Goal: Task Accomplishment & Management: Complete application form

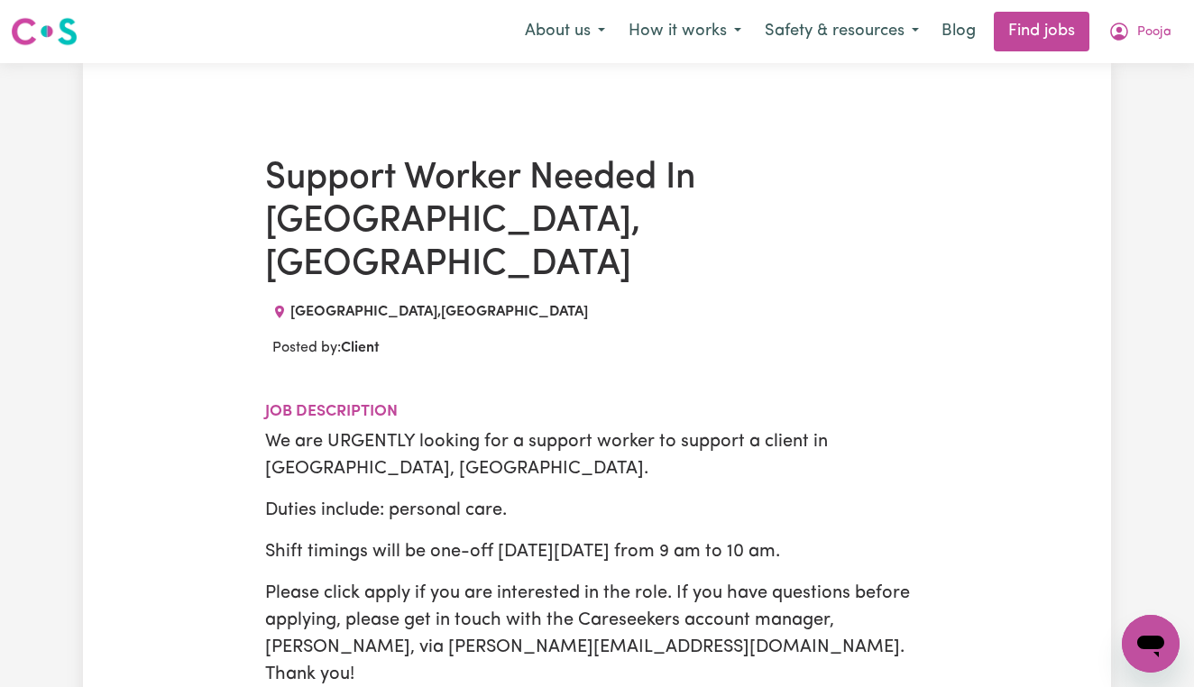
click at [62, 34] on img at bounding box center [44, 31] width 67 height 32
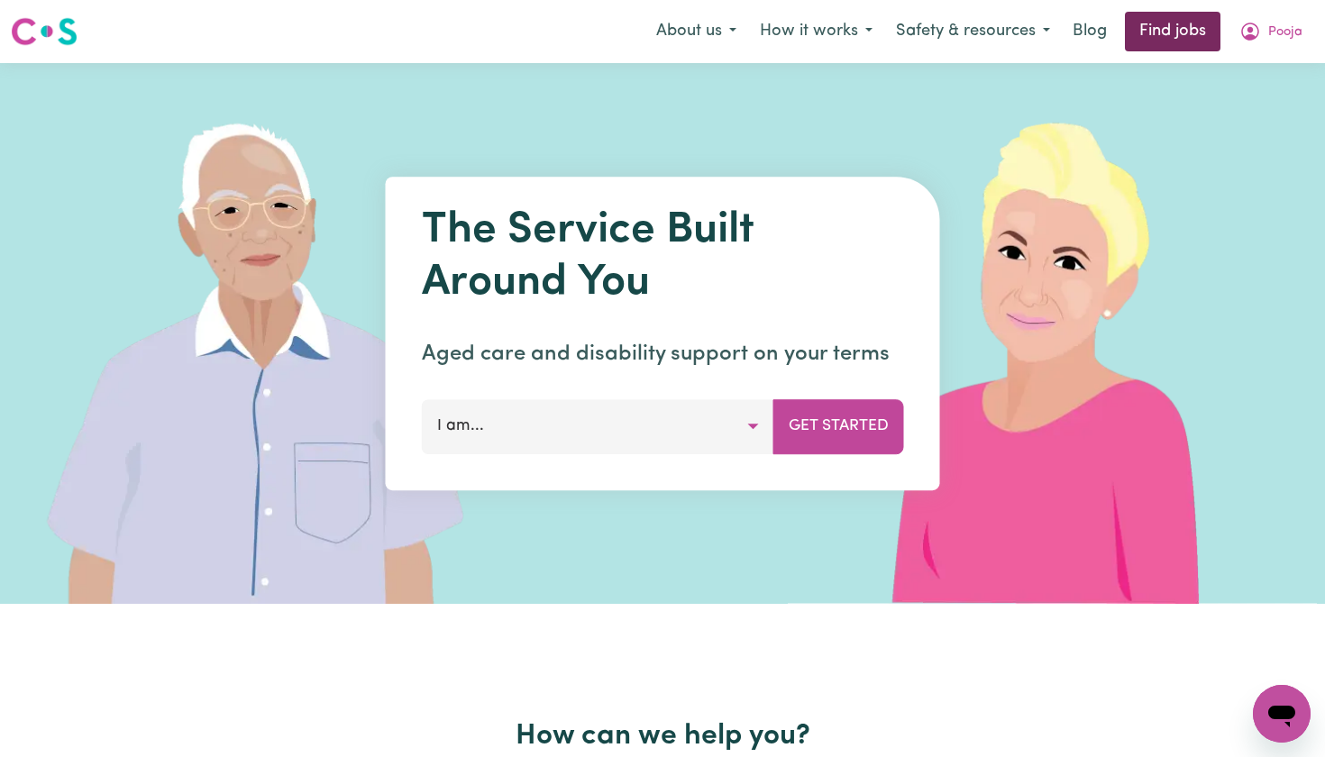
click at [1181, 24] on link "Find jobs" at bounding box center [1173, 32] width 96 height 40
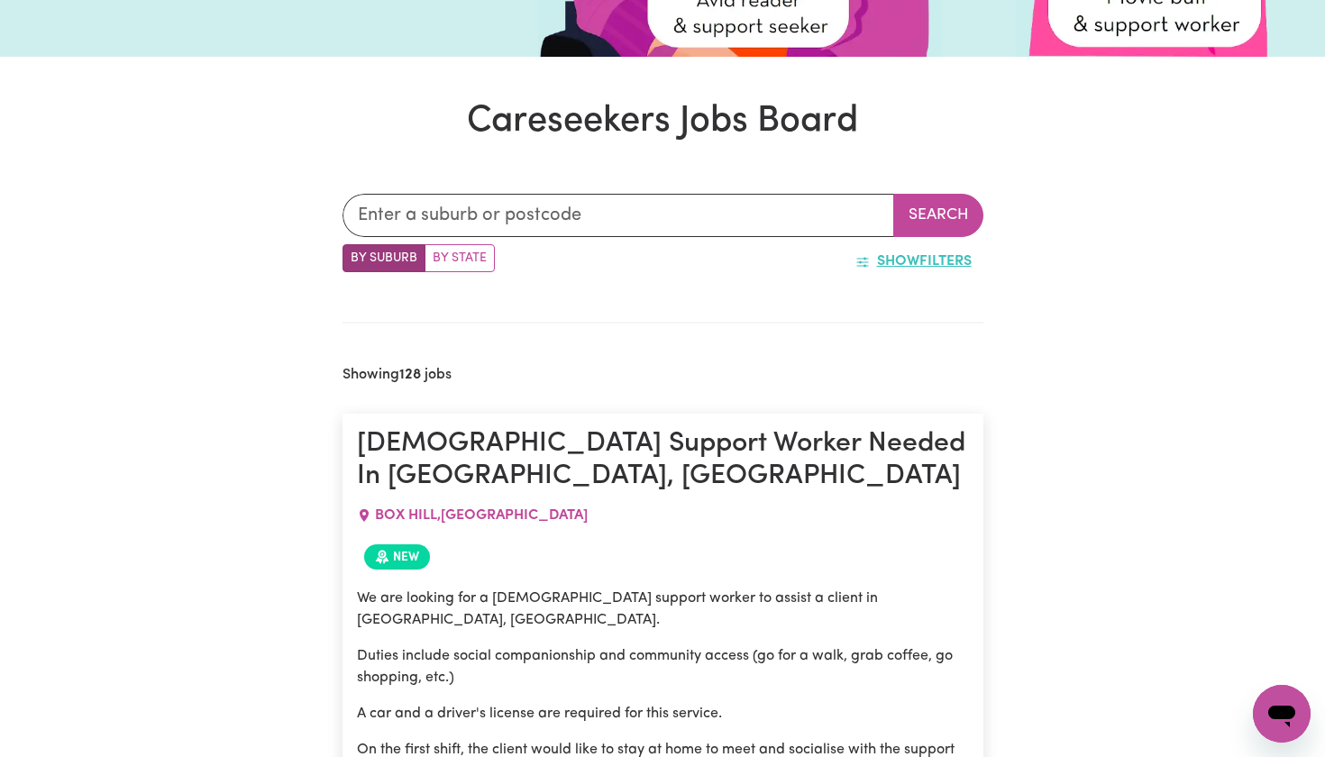
scroll to position [443, 0]
click at [476, 254] on label "By State" at bounding box center [460, 257] width 70 height 28
click at [354, 254] on input "By State" at bounding box center [349, 249] width 12 height 12
radio input "true"
click at [938, 256] on button "Show Filters" at bounding box center [914, 260] width 140 height 34
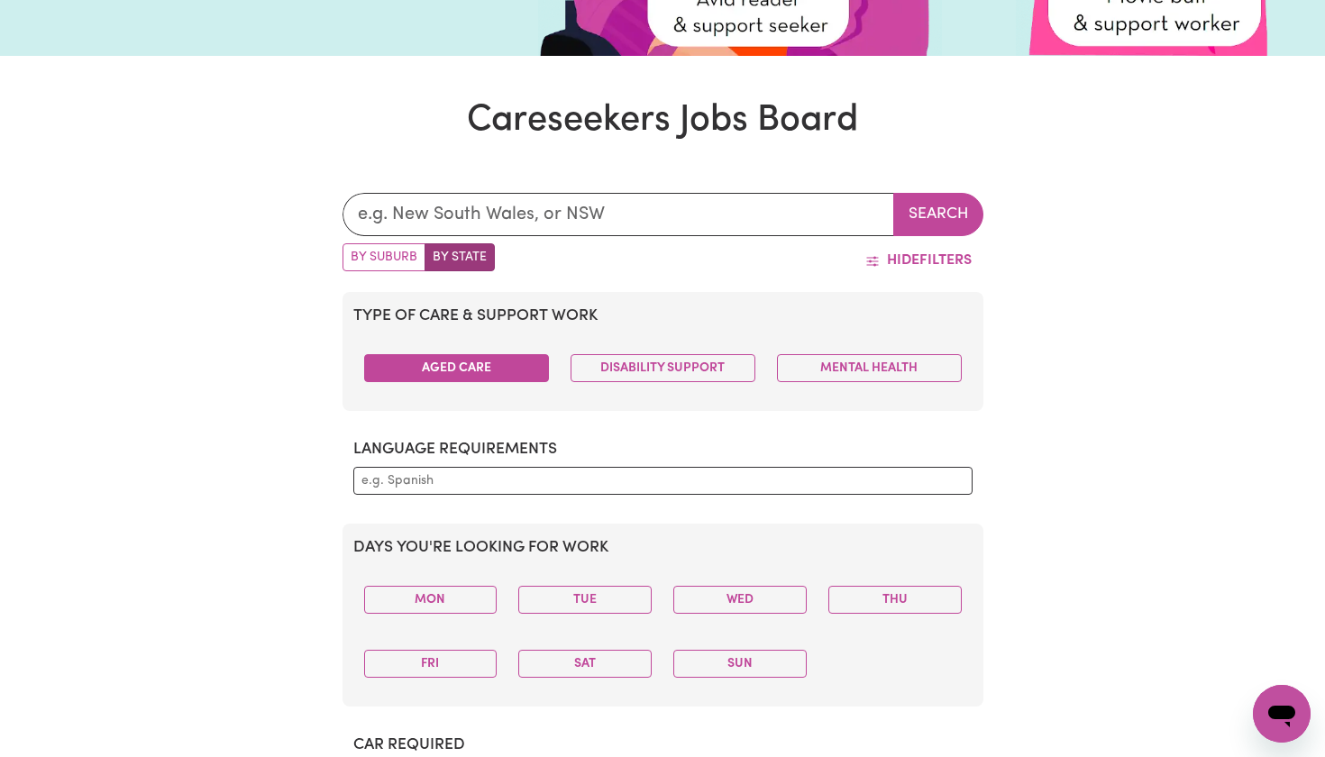
click at [545, 367] on button "Aged Care" at bounding box center [456, 368] width 185 height 28
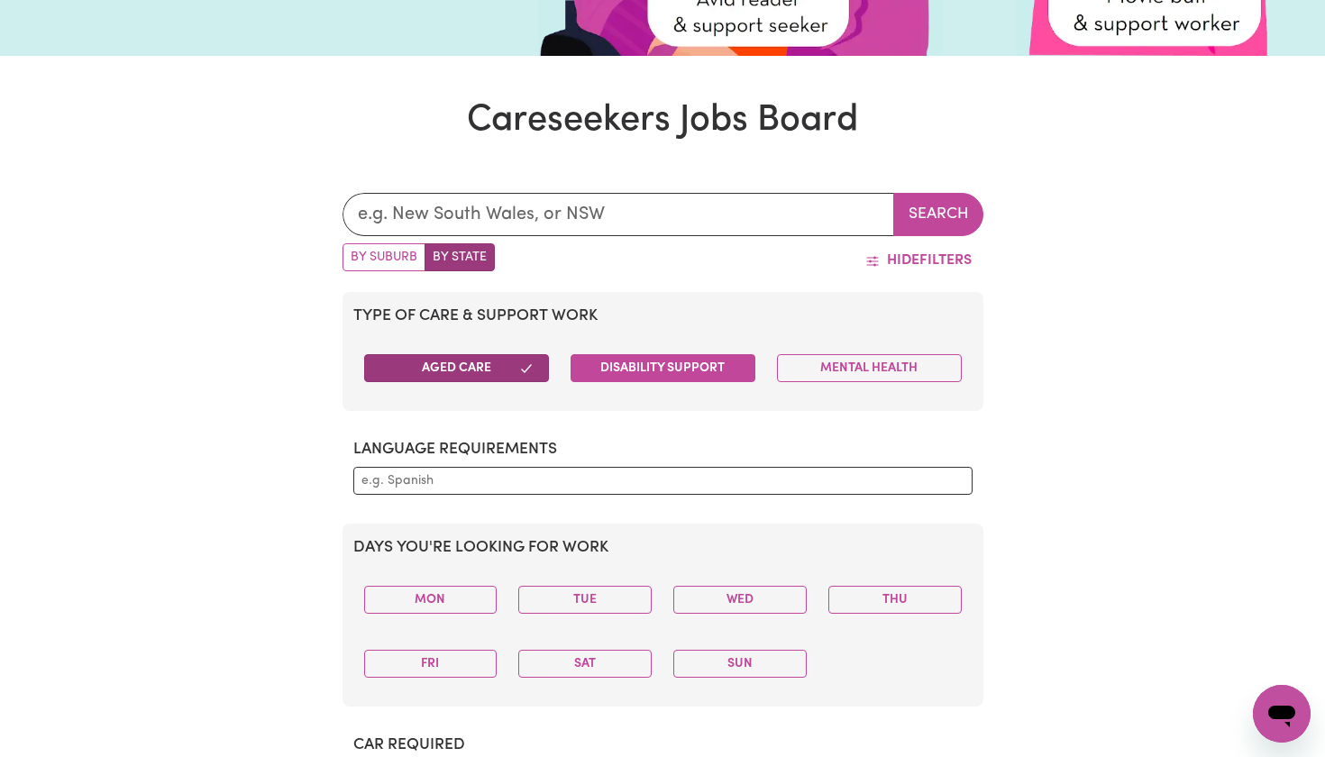
click at [623, 375] on button "Disability Support" at bounding box center [663, 368] width 185 height 28
click at [453, 600] on button "Mon" at bounding box center [430, 600] width 133 height 28
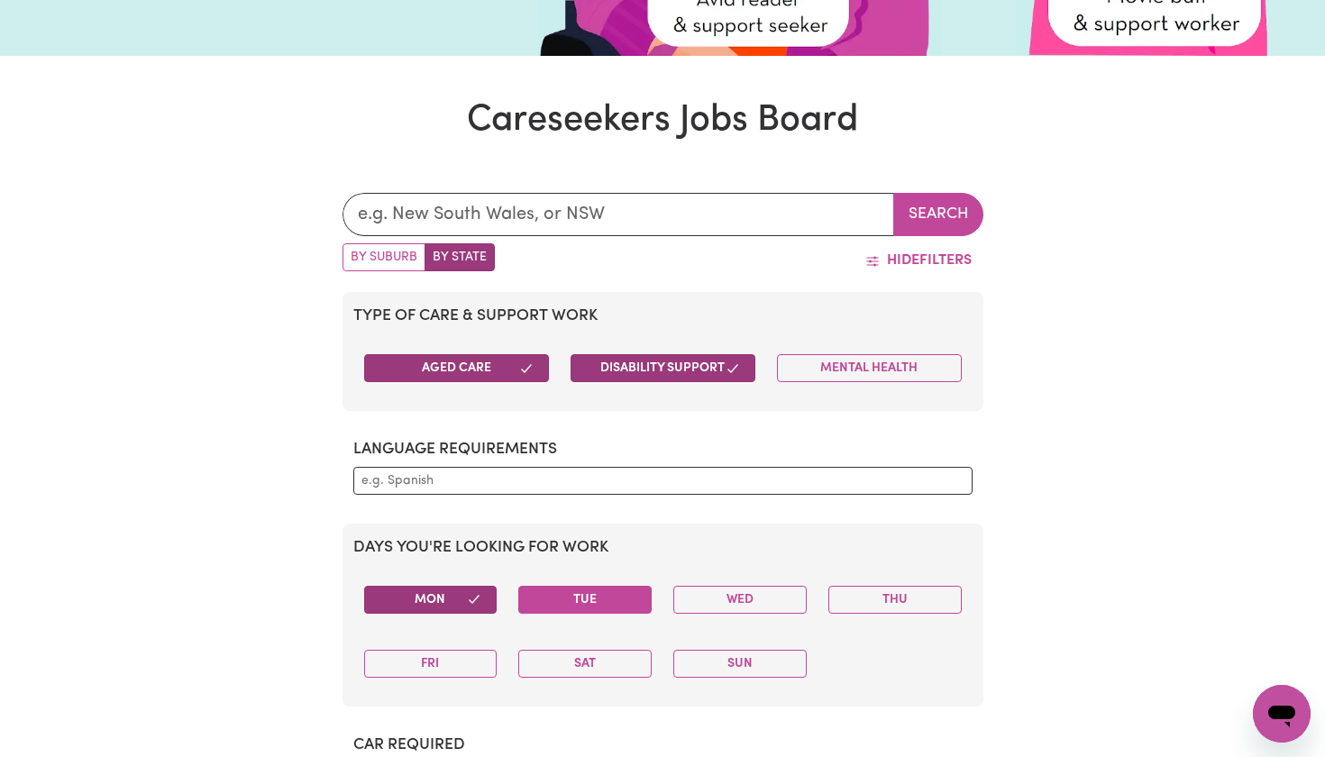
click at [569, 609] on button "Tue" at bounding box center [584, 600] width 133 height 28
click at [719, 610] on button "Wed" at bounding box center [739, 600] width 133 height 28
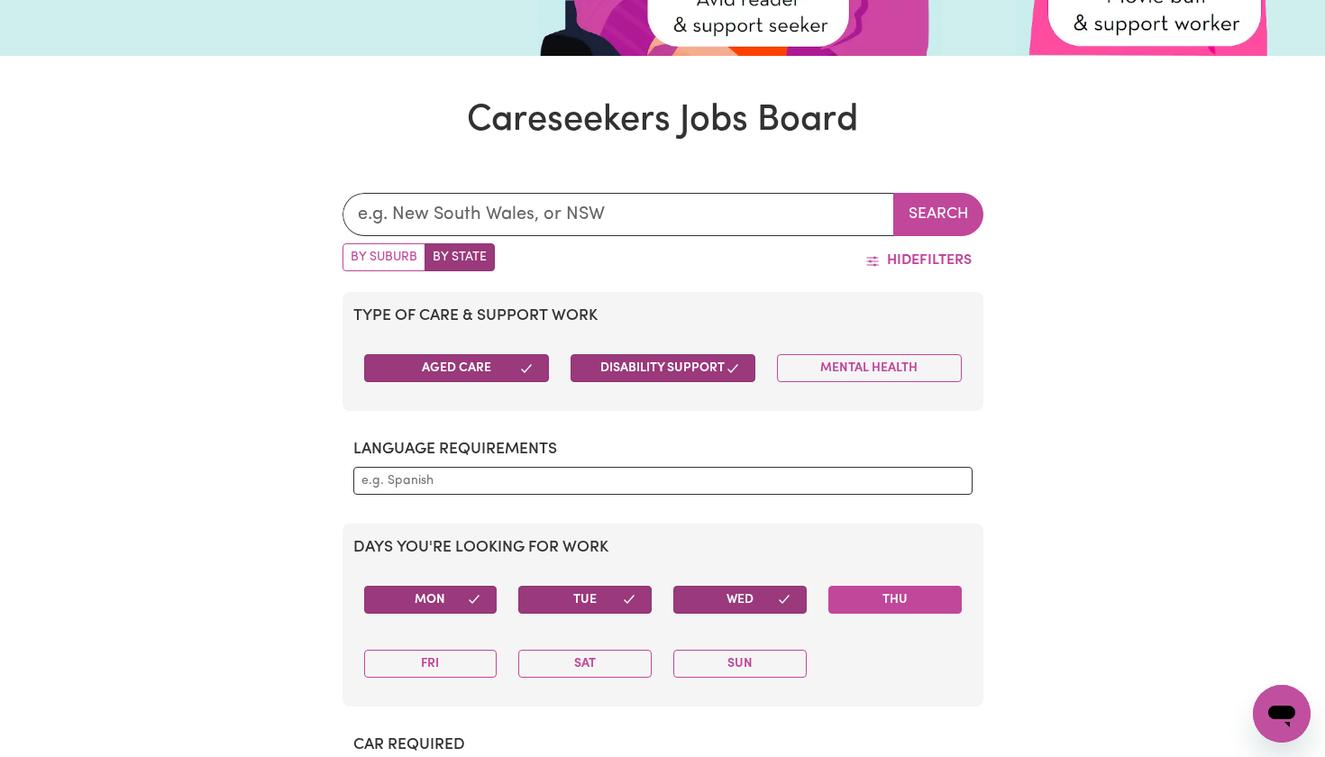
click at [887, 601] on button "Thu" at bounding box center [894, 600] width 133 height 28
click at [462, 670] on button "Fri" at bounding box center [430, 664] width 133 height 28
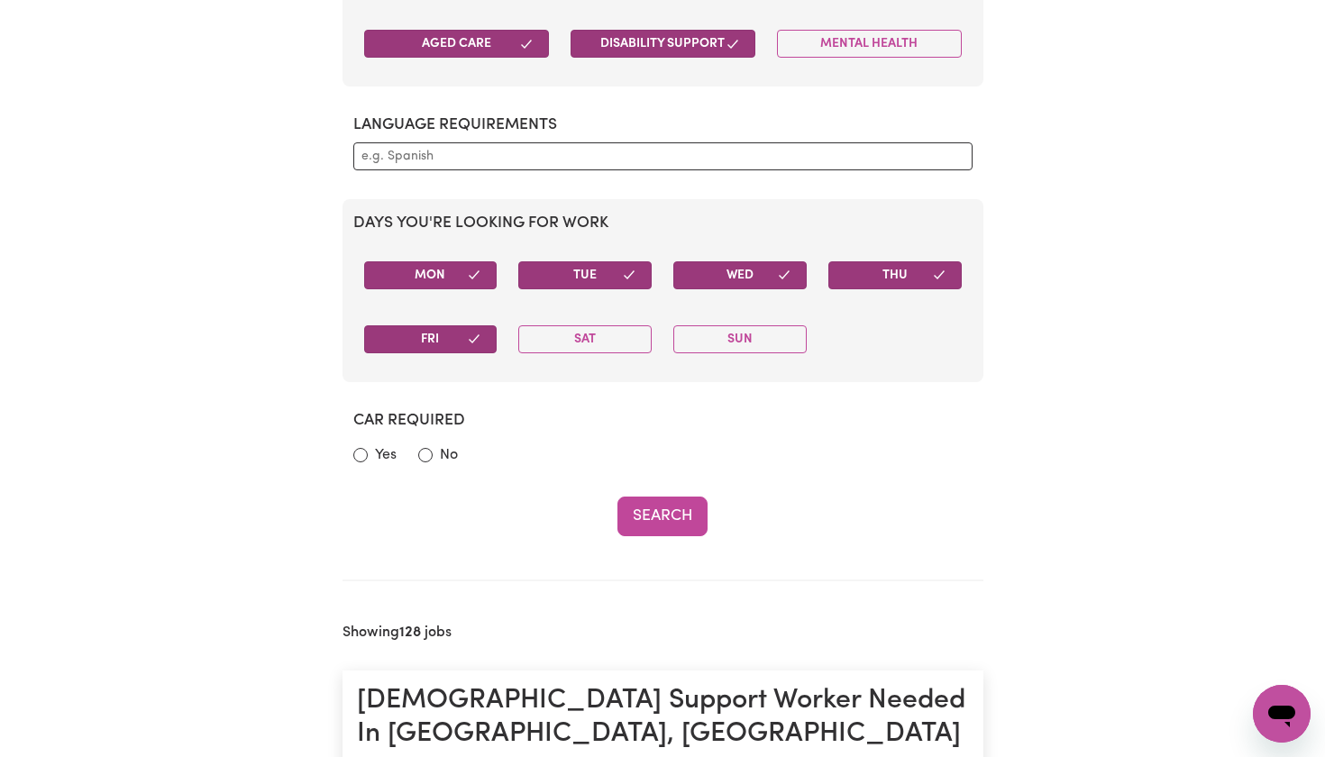
scroll to position [768, 0]
click at [359, 449] on input "Yes" at bounding box center [360, 454] width 14 height 14
radio input "true"
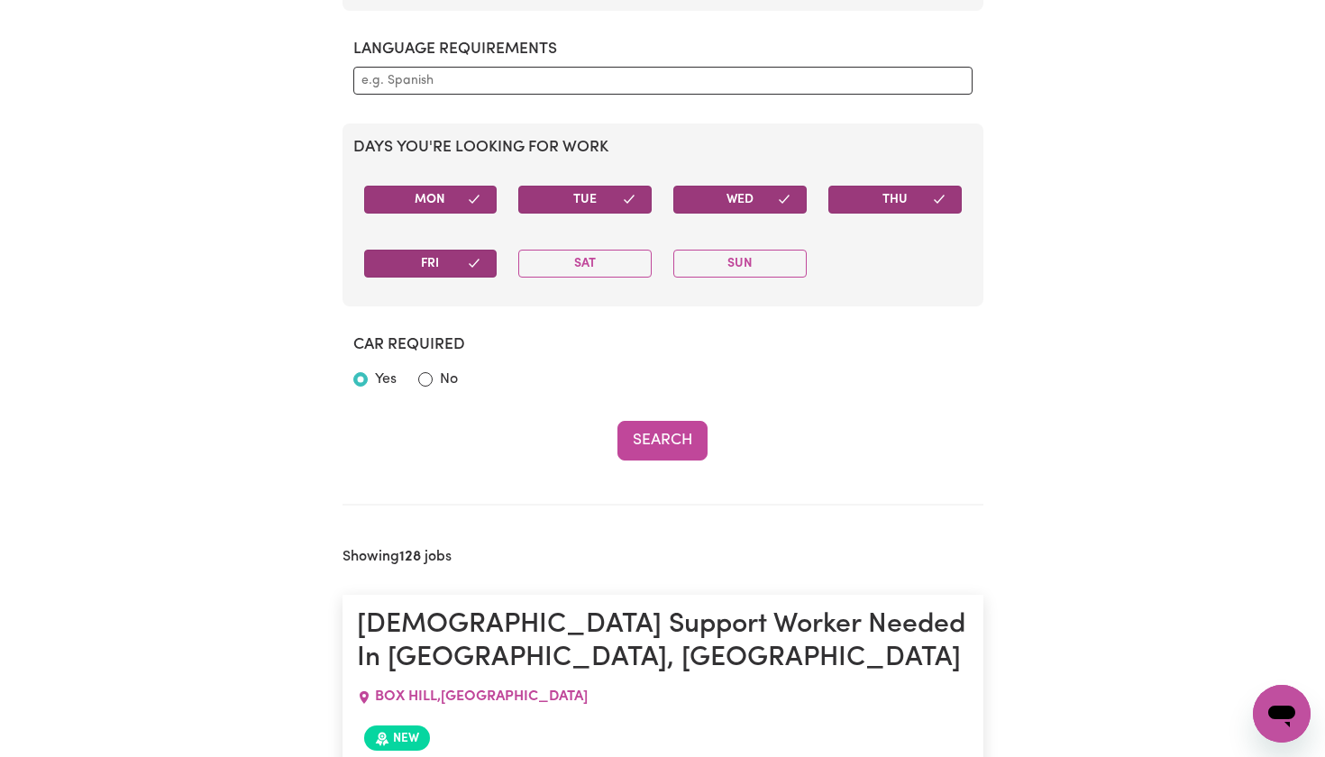
scroll to position [860, 0]
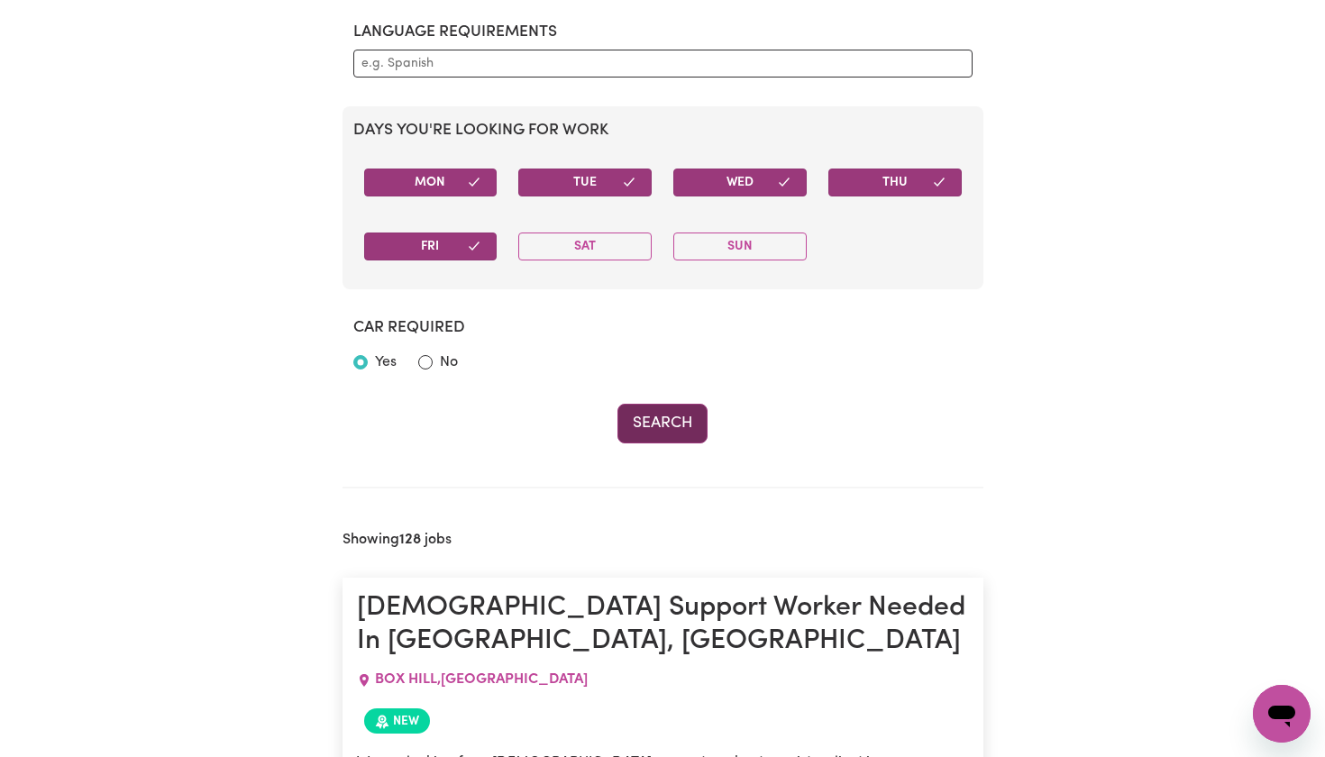
click at [659, 425] on button "Search" at bounding box center [663, 424] width 90 height 40
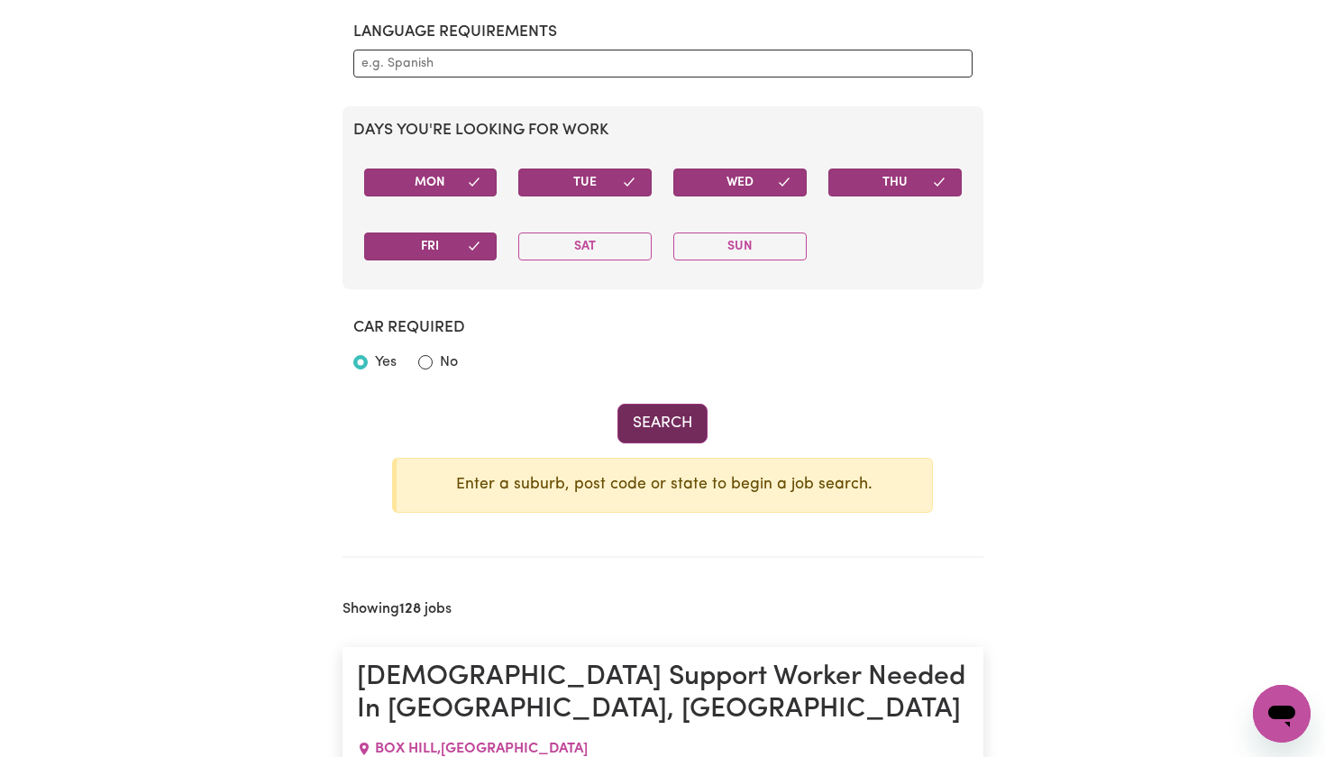
click at [659, 425] on button "Search" at bounding box center [663, 424] width 90 height 40
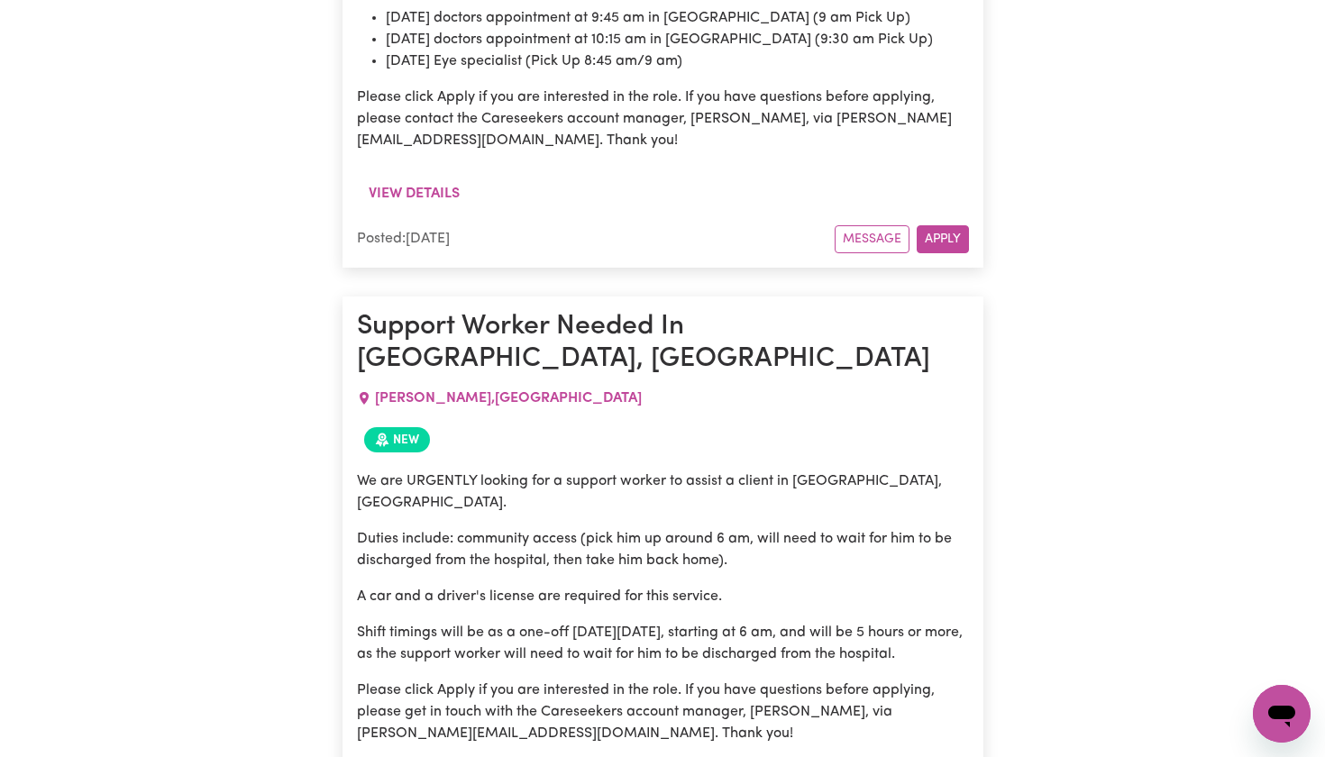
scroll to position [21373, 0]
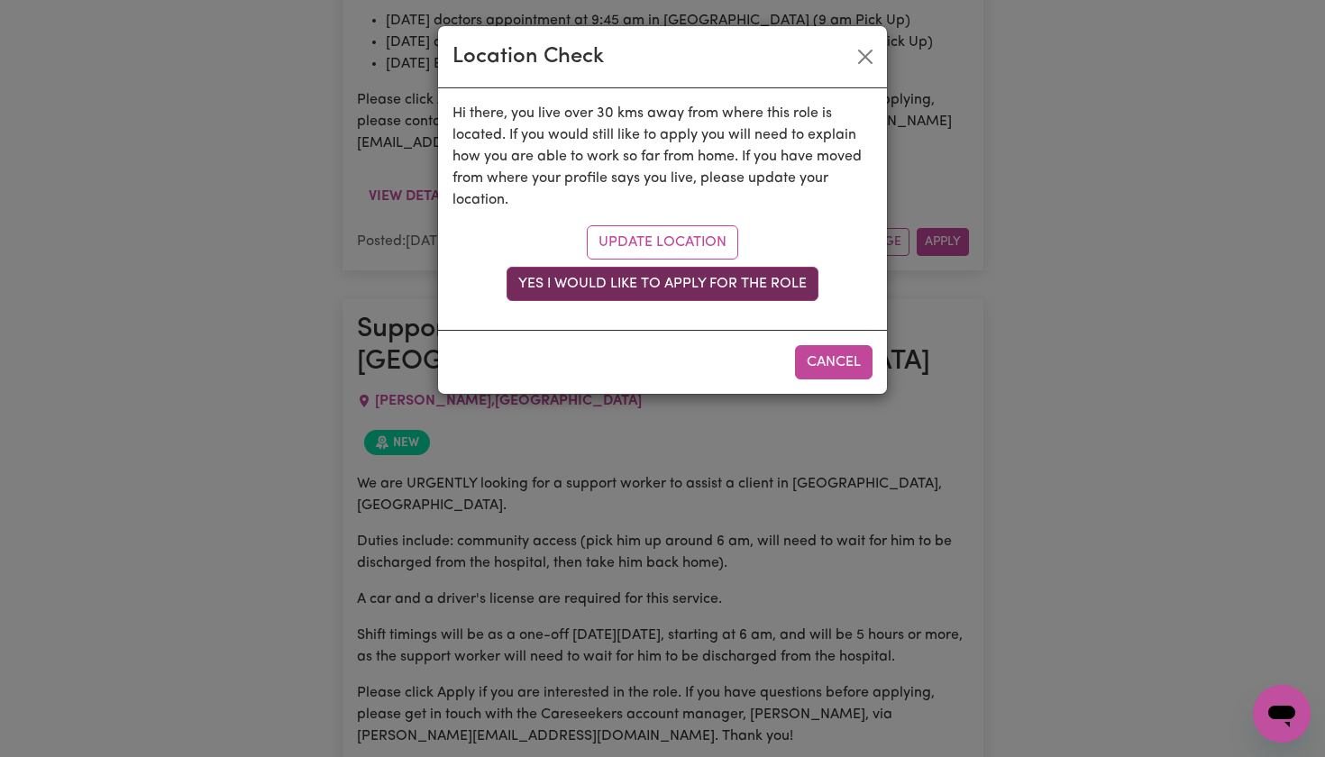
click at [785, 285] on button "Yes I would like to apply for the role" at bounding box center [663, 284] width 312 height 34
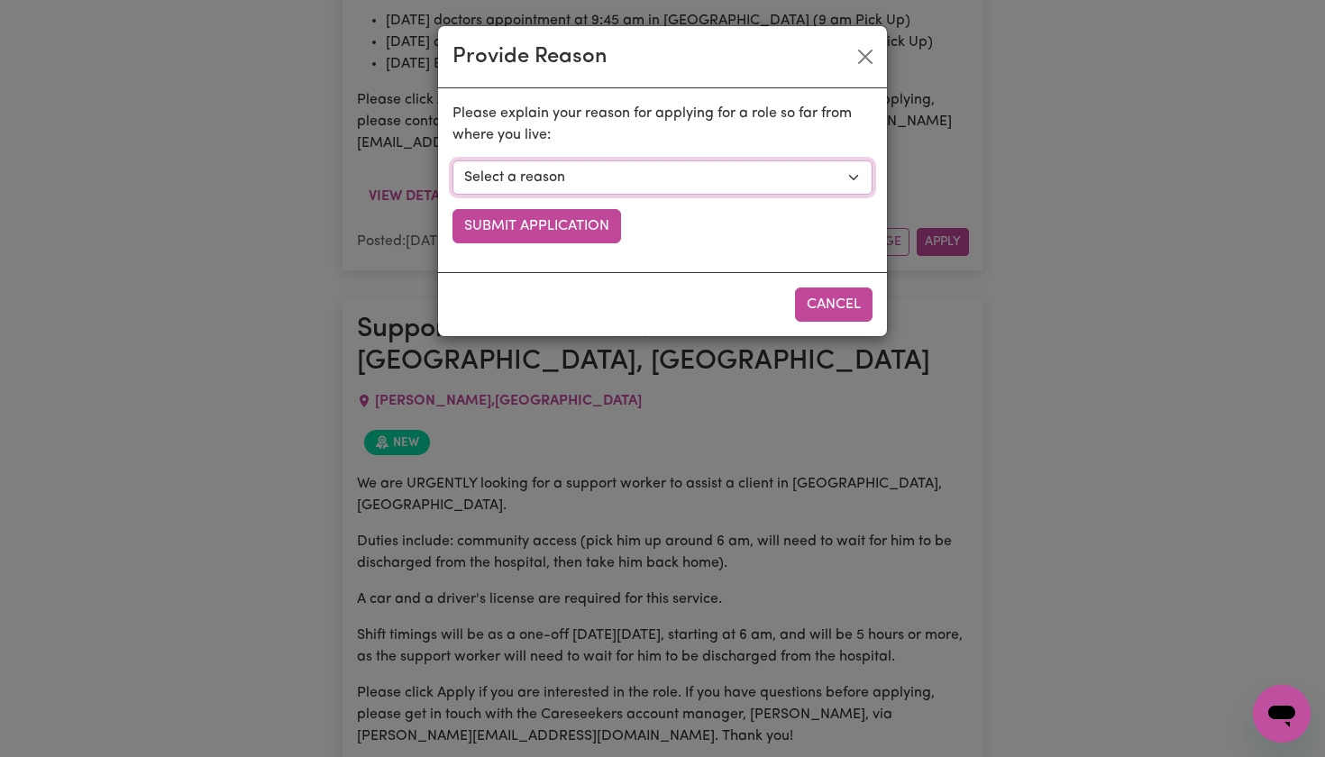
select select "I am open to longer shifts that make the travel worthwhile"
click at [602, 228] on button "Submit Application" at bounding box center [537, 226] width 169 height 34
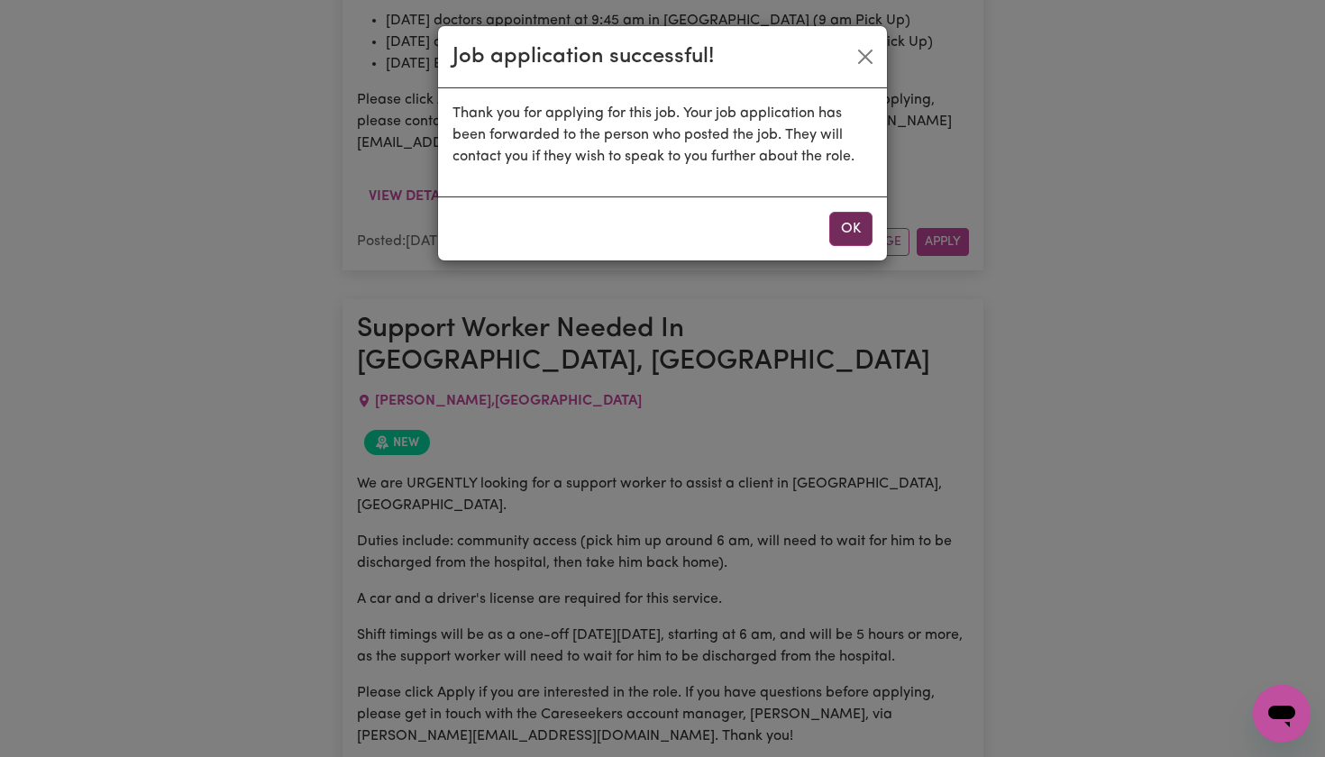
click at [853, 234] on button "OK" at bounding box center [850, 229] width 43 height 34
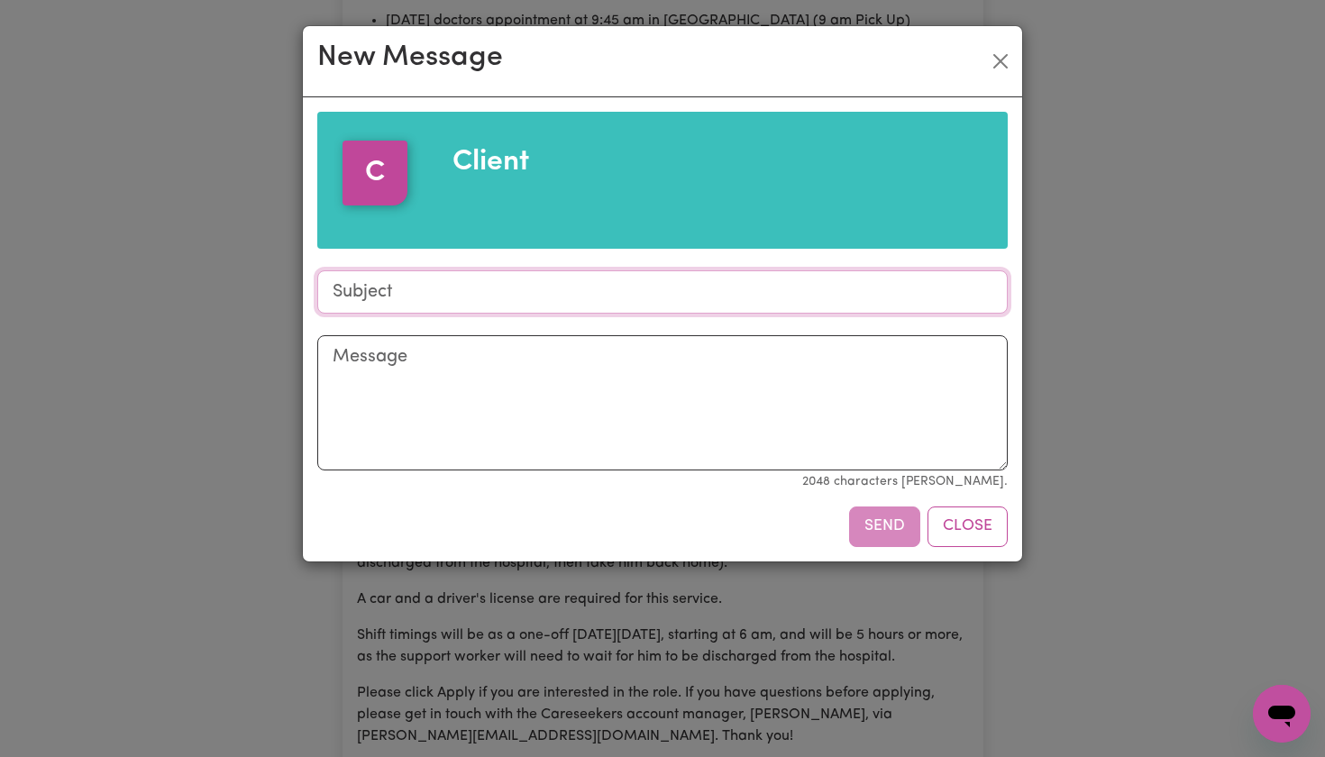
click at [743, 293] on input "Subject" at bounding box center [662, 291] width 691 height 43
click at [1012, 49] on button "Close" at bounding box center [1000, 61] width 29 height 29
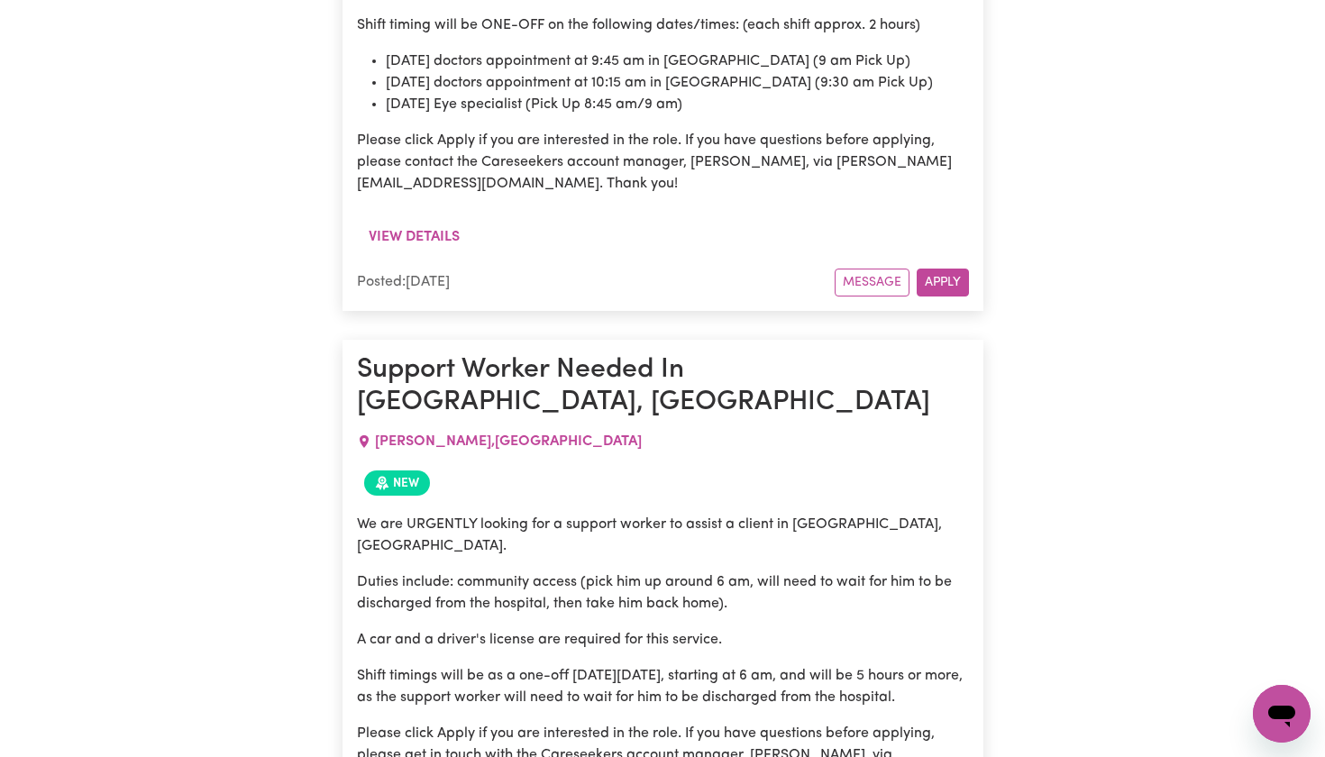
scroll to position [21316, 0]
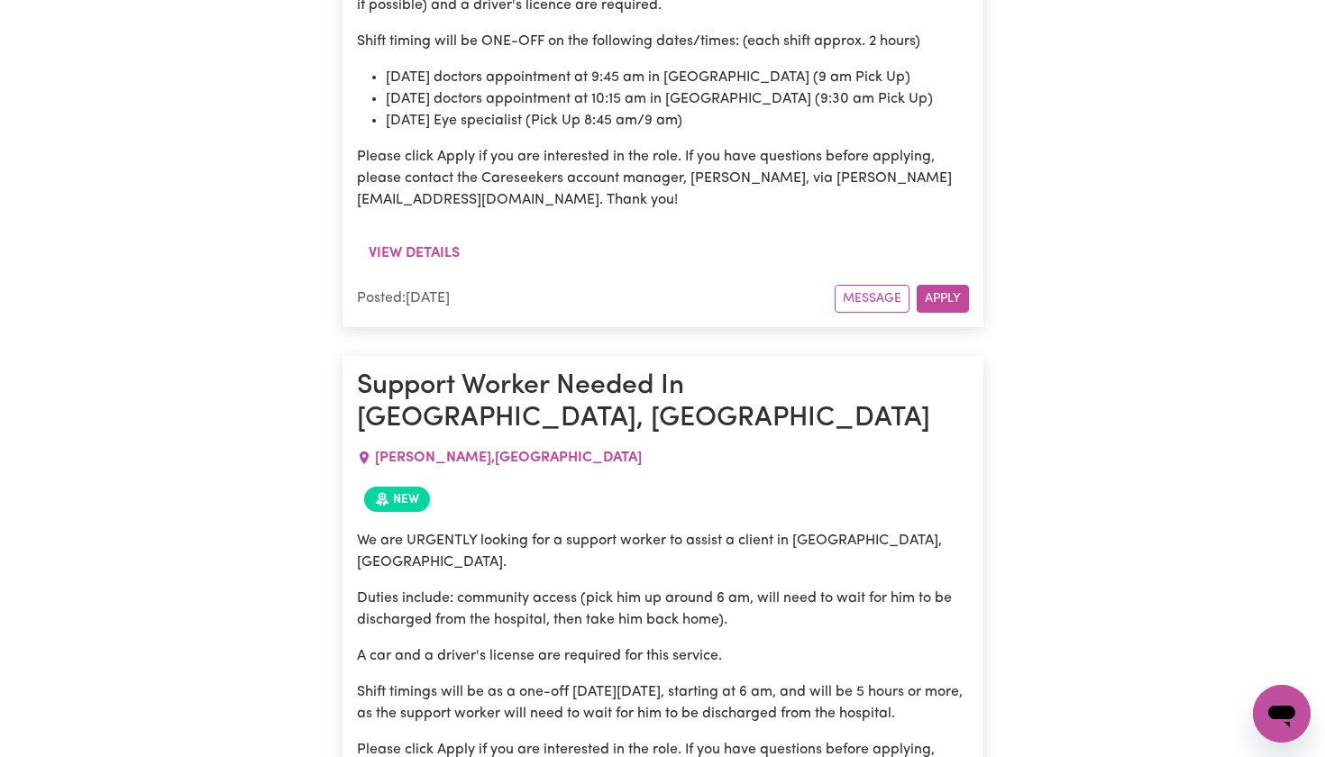
drag, startPoint x: 355, startPoint y: 61, endPoint x: 647, endPoint y: 534, distance: 555.4
copy article "Support Worker Needed In Horsley, NSW HORSLEY , New South Wales New Applied We …"
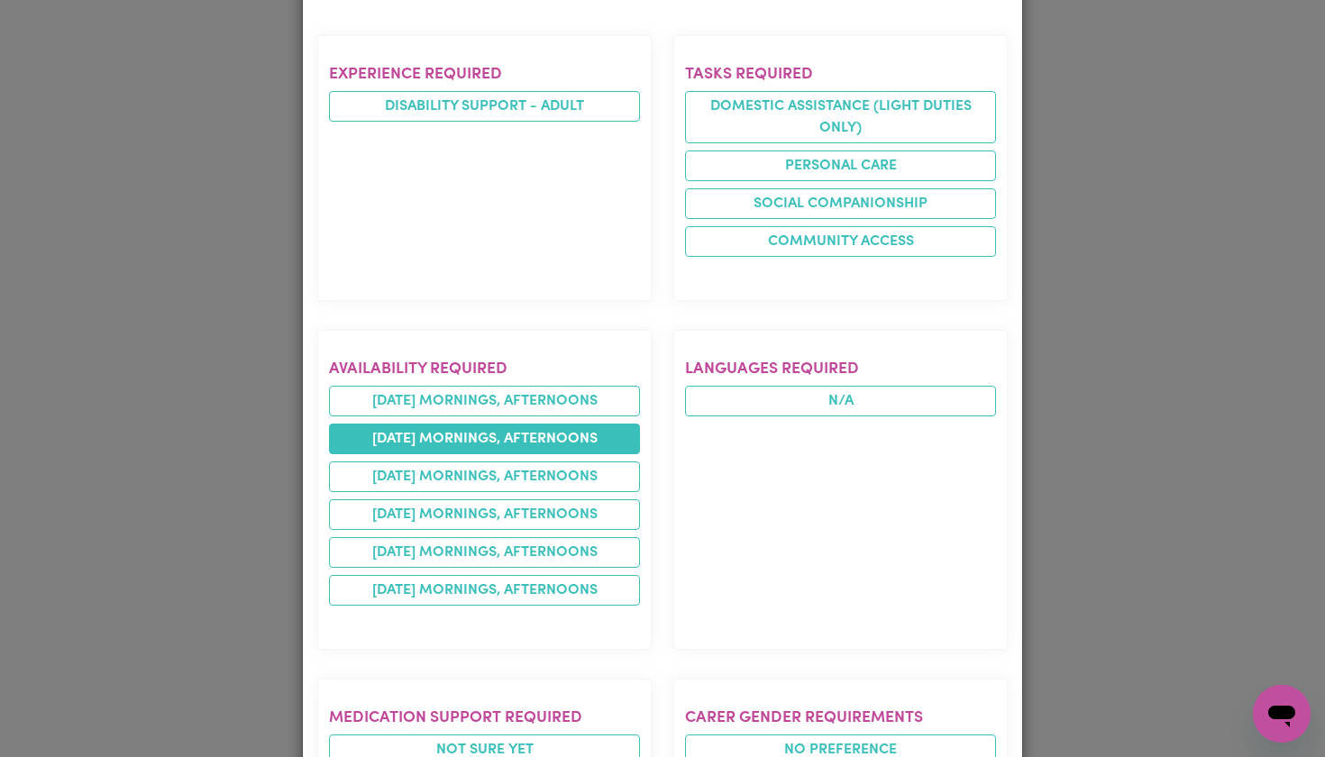
scroll to position [767, 0]
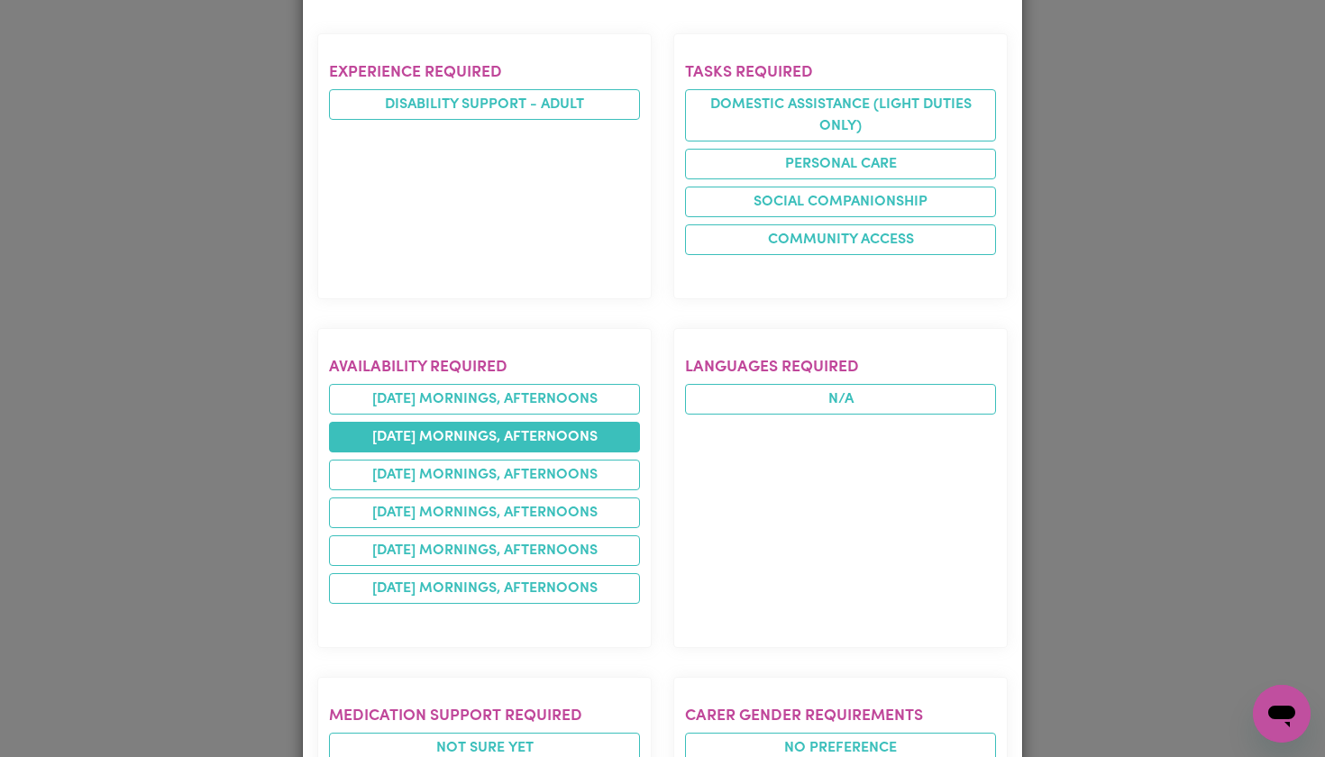
click at [446, 422] on li "friday mornings, afternoons" at bounding box center [484, 437] width 311 height 31
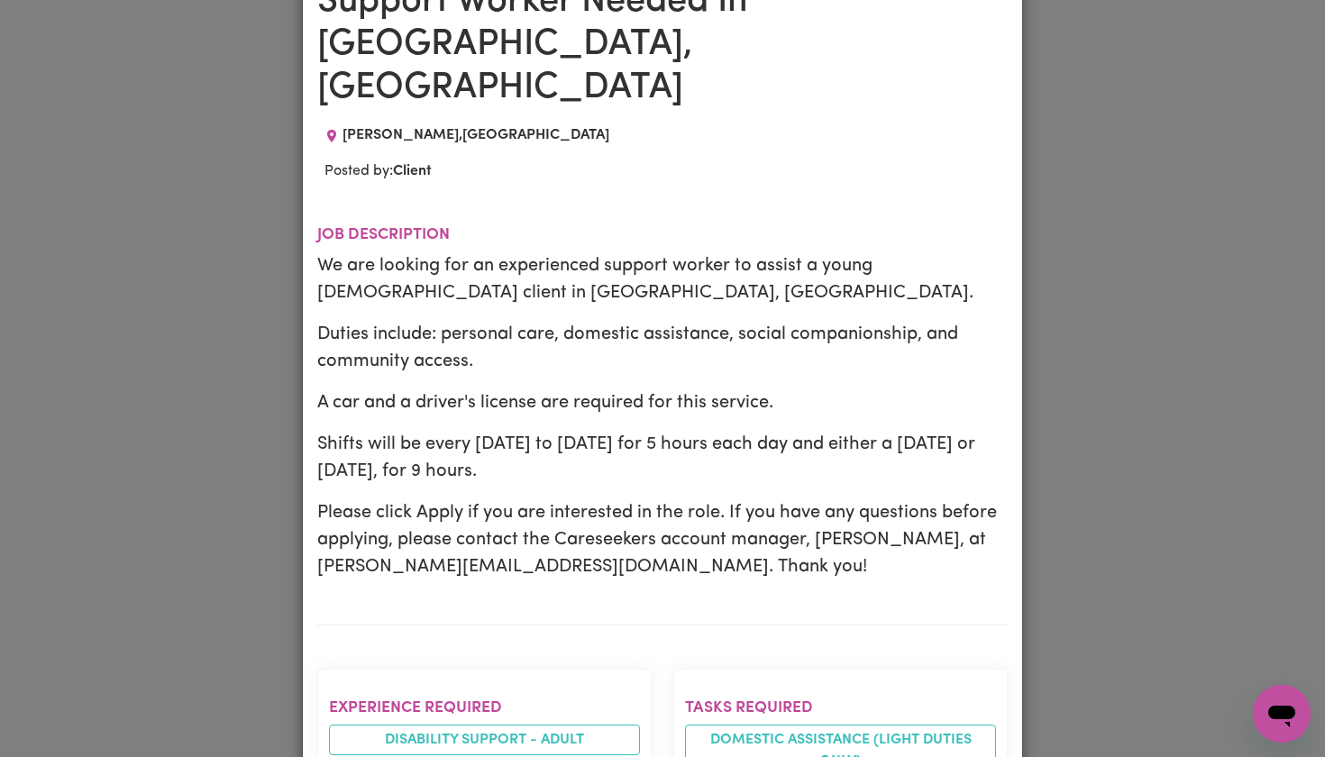
scroll to position [136, 0]
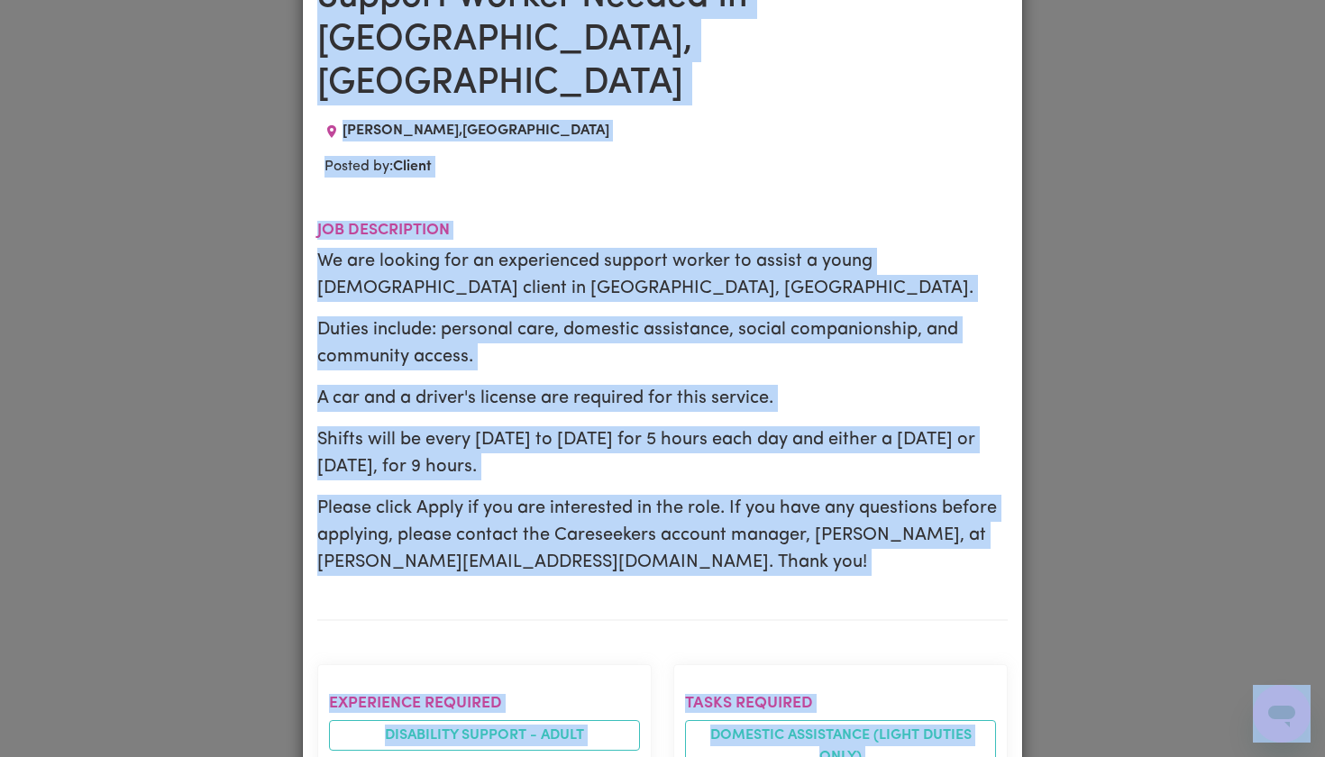
copy body "Menu About us How it works Safety & resources Blog Find jobs Pooja CS Job Searc…"
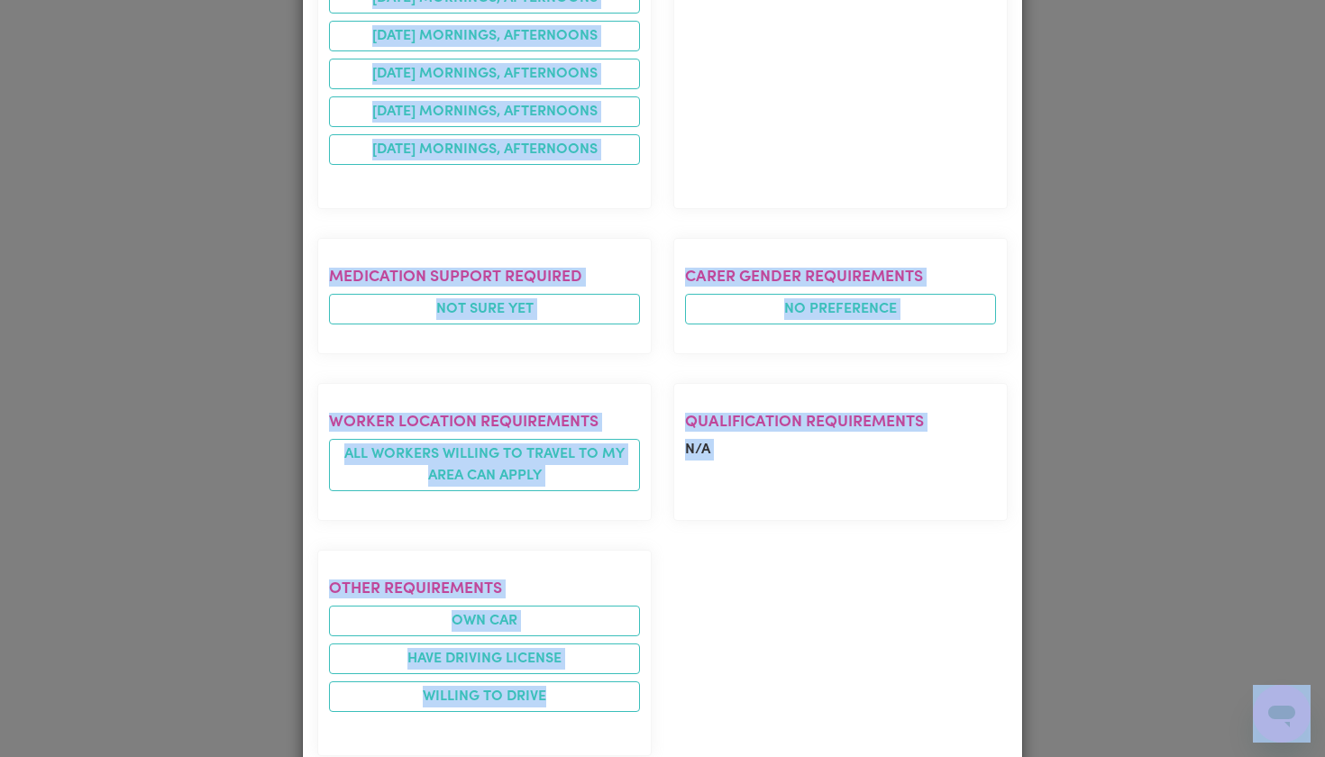
scroll to position [1202, 0]
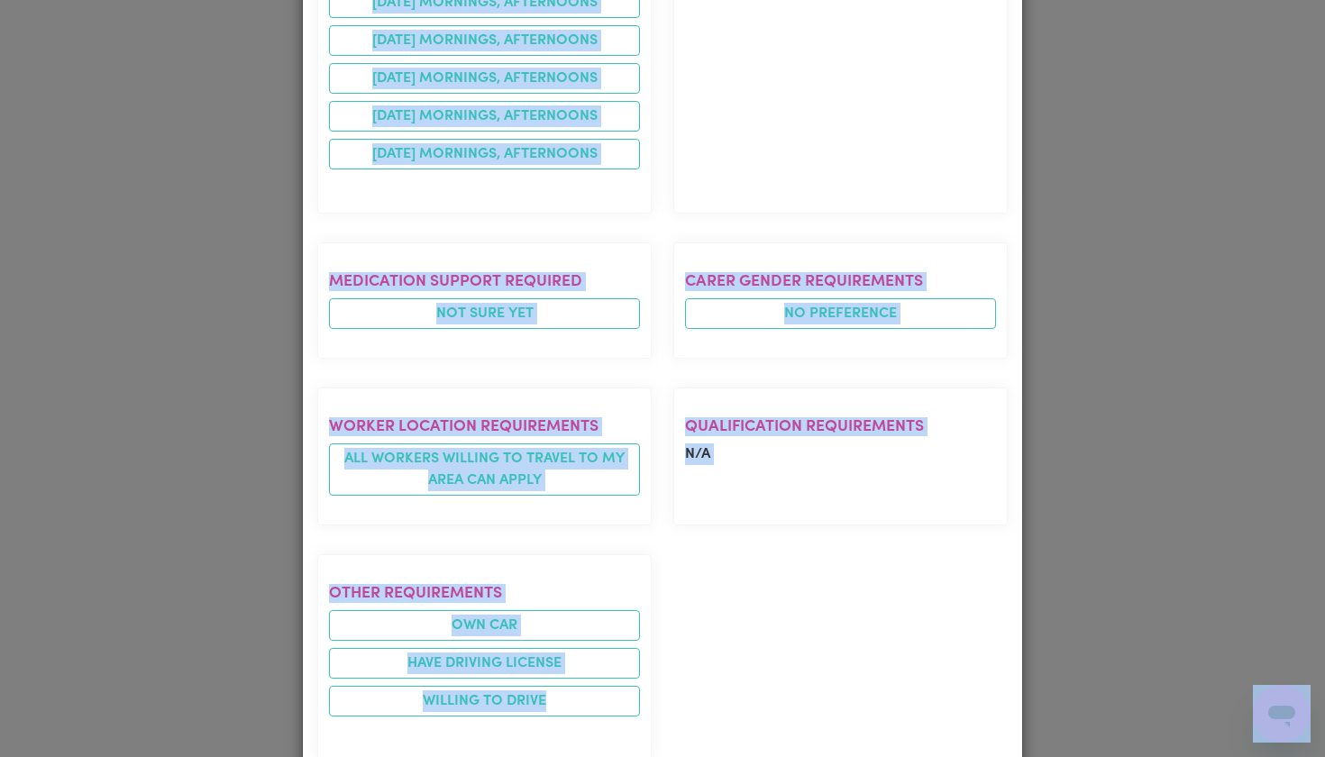
click at [1165, 282] on div "Job Details Support Worker Needed In Horsley, NSW HORSLEY , New South Wales Pos…" at bounding box center [662, 378] width 1325 height 757
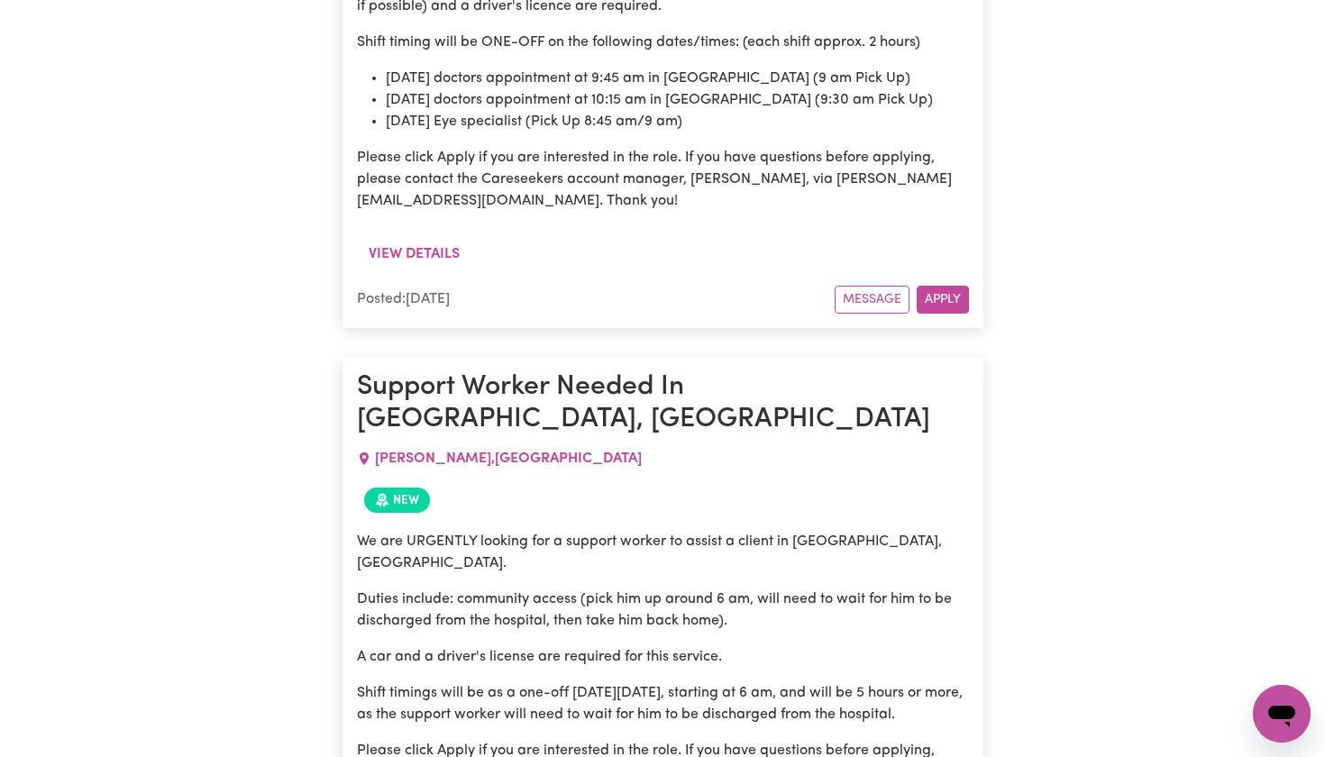
scroll to position [21287, 0]
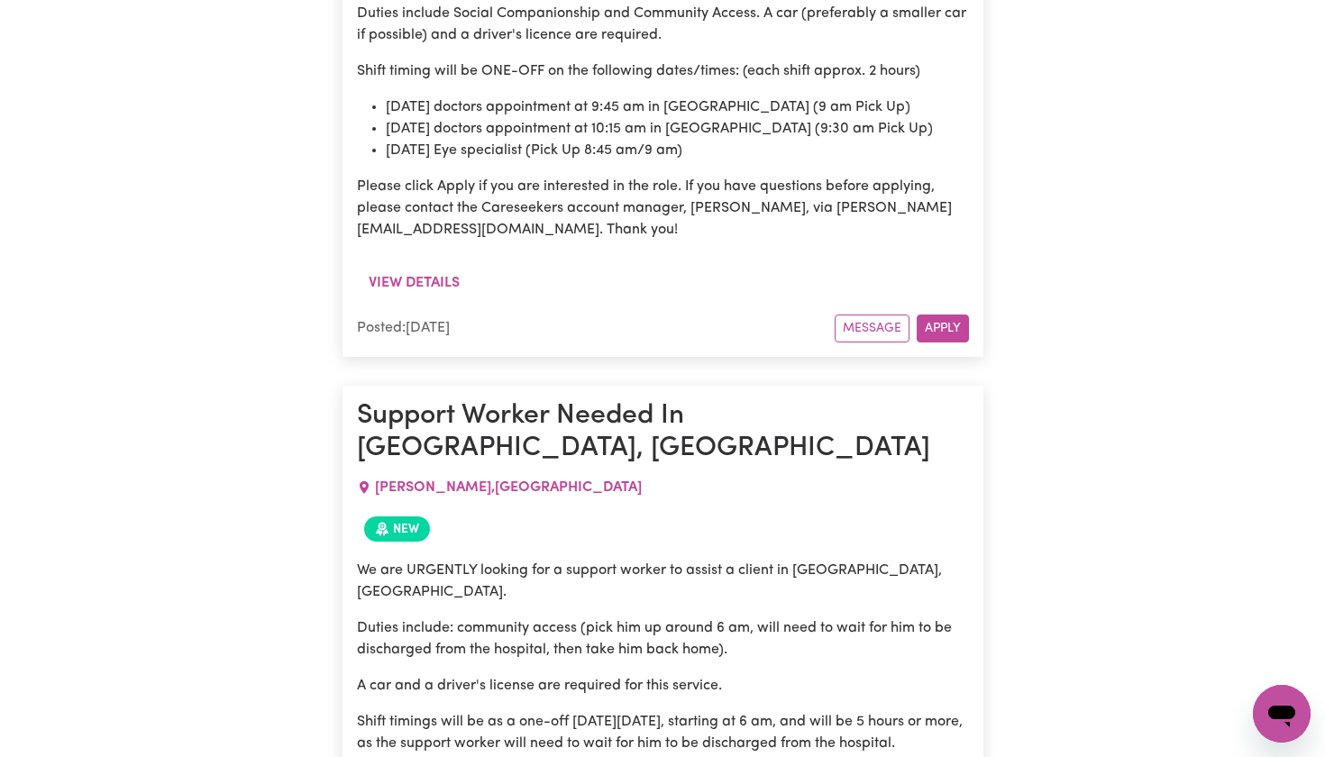
drag, startPoint x: 356, startPoint y: 90, endPoint x: 717, endPoint y: 504, distance: 548.9
copy article "Support Worker Needed In Horsley, NSW HORSLEY , New South Wales New Applied We …"
drag, startPoint x: 454, startPoint y: 474, endPoint x: 373, endPoint y: 114, distance: 369.6
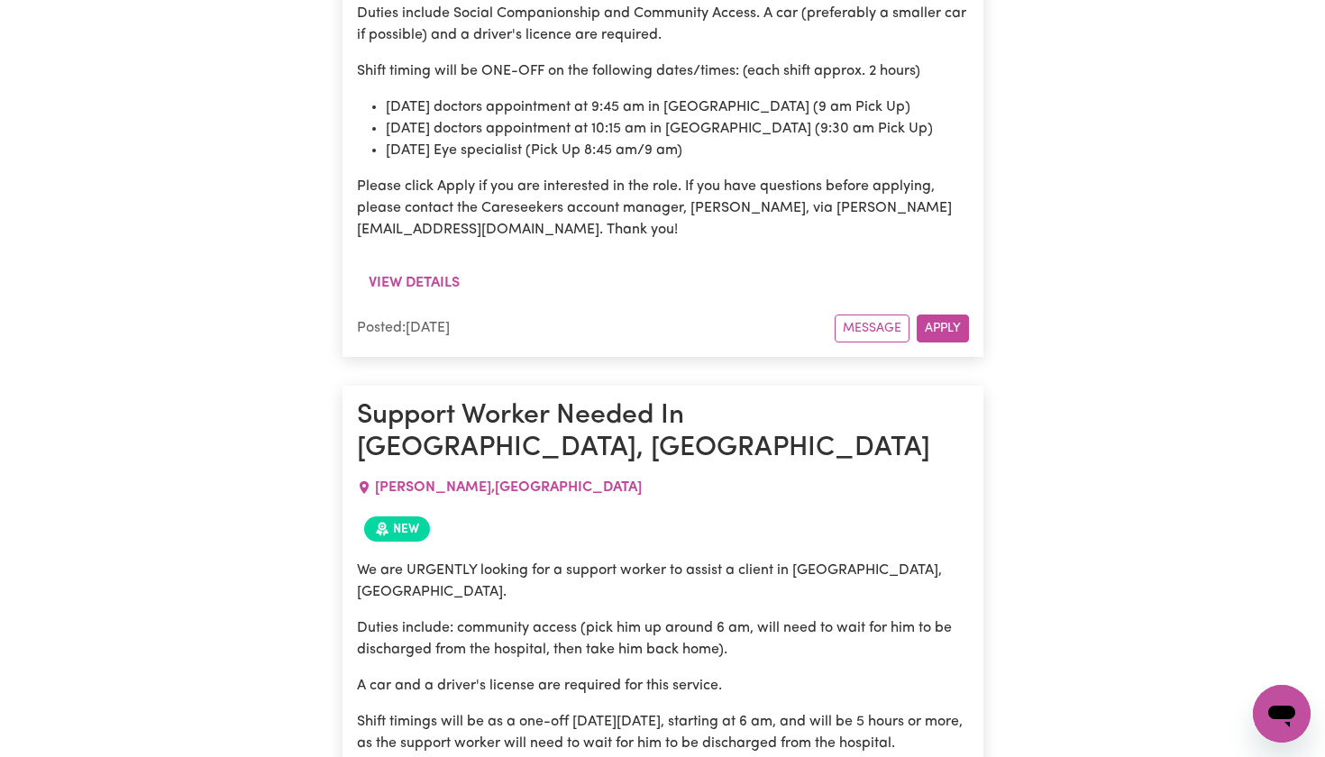
copy article "upport Worker Needed In Horsley, NSW HORSLEY , New South Wales New Applied We a…"
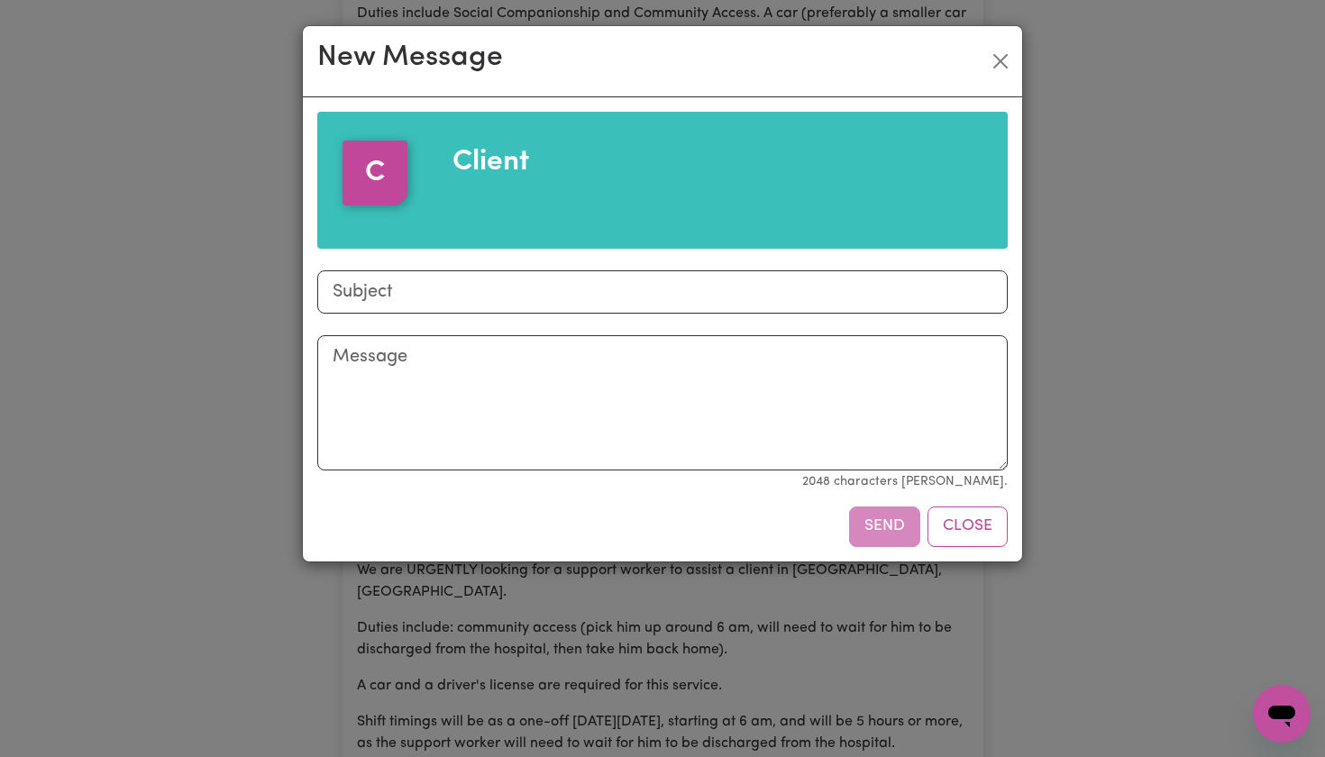
click at [1058, 8] on div "New Message C Client Subject Message 2048 characters max. Send Close" at bounding box center [662, 378] width 1325 height 757
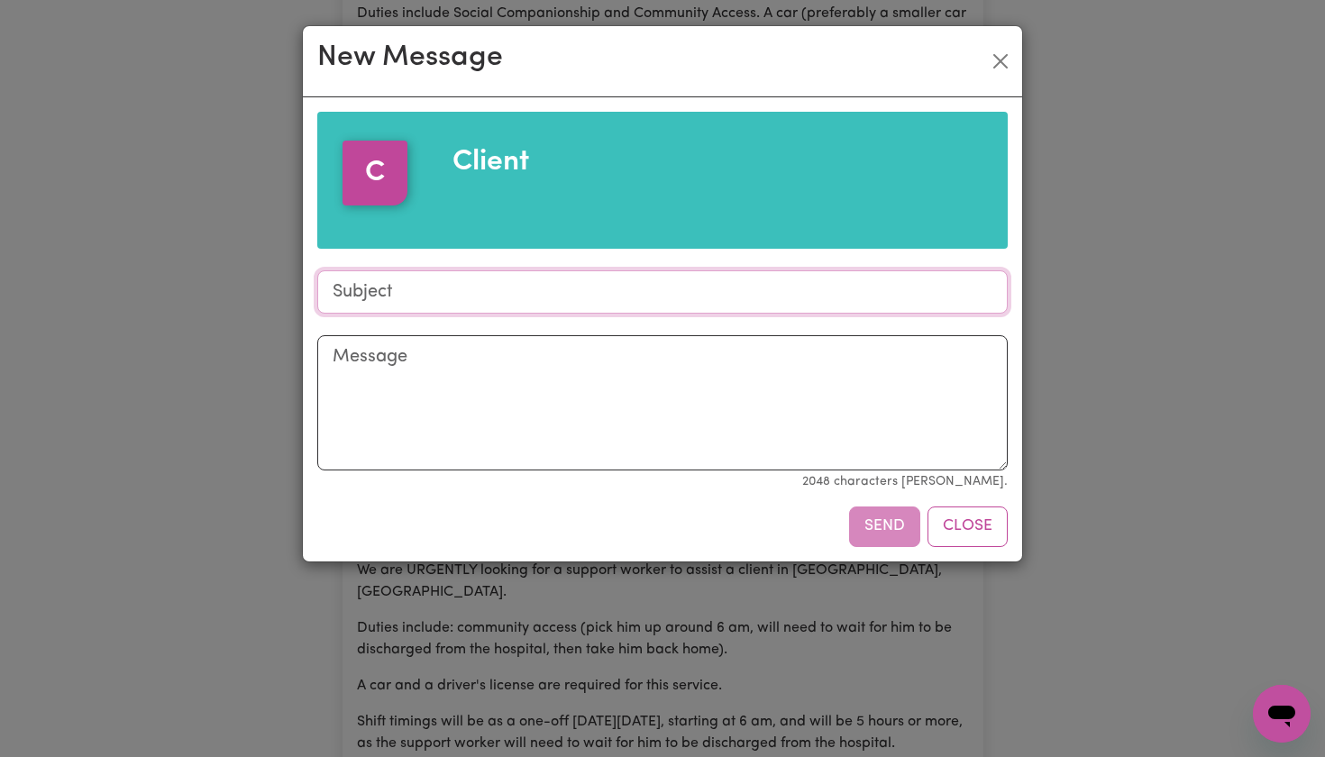
click at [575, 300] on input "Subject" at bounding box center [662, 291] width 691 height 43
paste input "Support Worker for Horsley (Mon–Fri + weekend)"
type input "Support Worker for Horsley (Mon–Fri + weekend)"
click at [505, 351] on textarea "Message" at bounding box center [662, 402] width 691 height 135
click at [1002, 67] on button "Close" at bounding box center [1000, 61] width 29 height 29
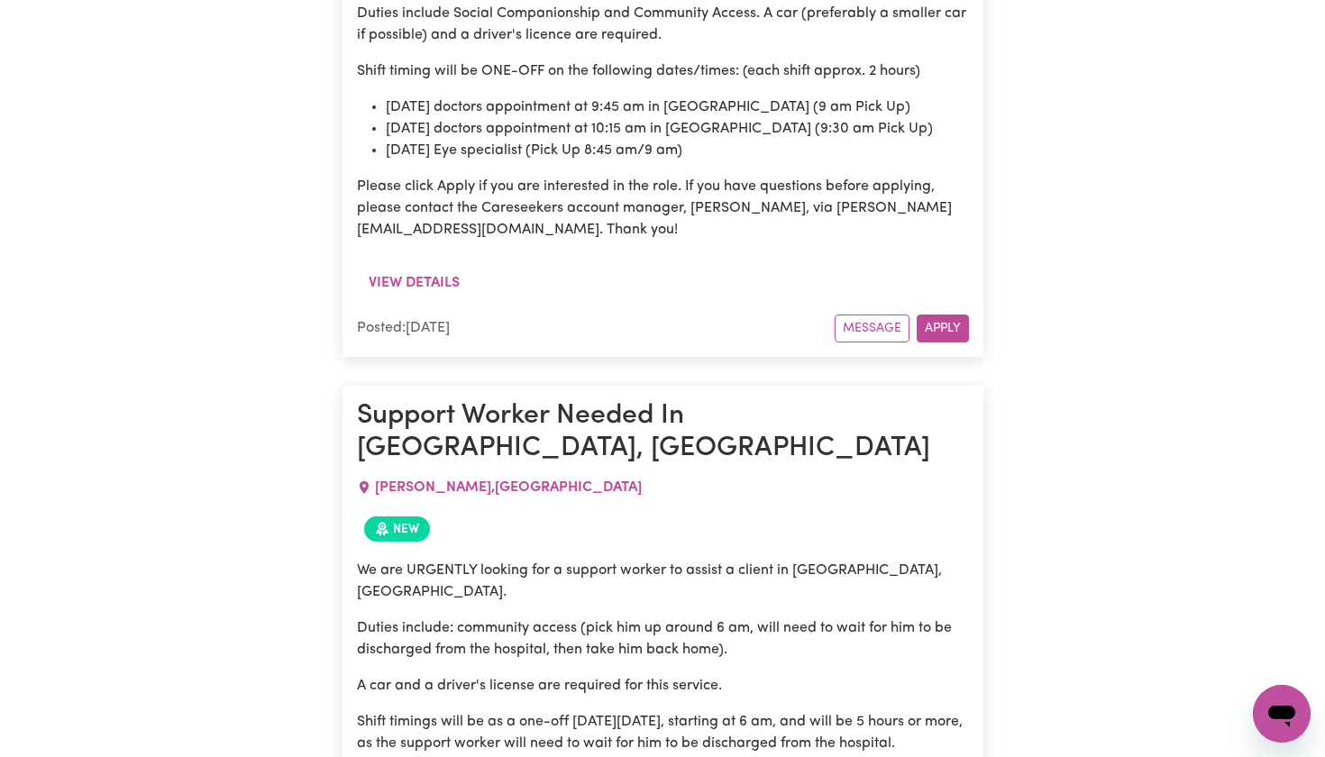
drag, startPoint x: 445, startPoint y: 489, endPoint x: 333, endPoint y: 227, distance: 284.7
copy div "We are looking for an experienced support worker to assist a young male client …"
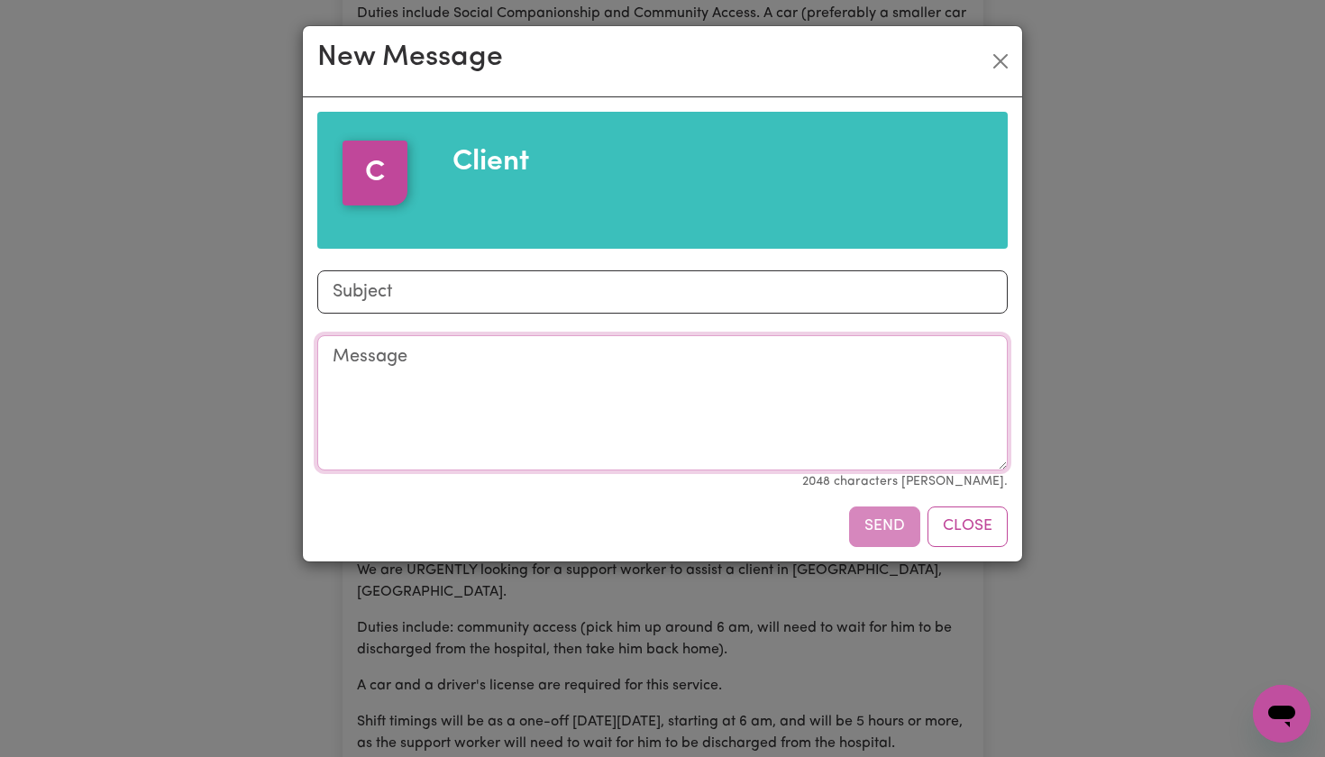
click at [544, 391] on textarea "Message" at bounding box center [662, 402] width 691 height 135
paste textarea "Here’s a polished message you can send **directly to the client** for the Horsl…"
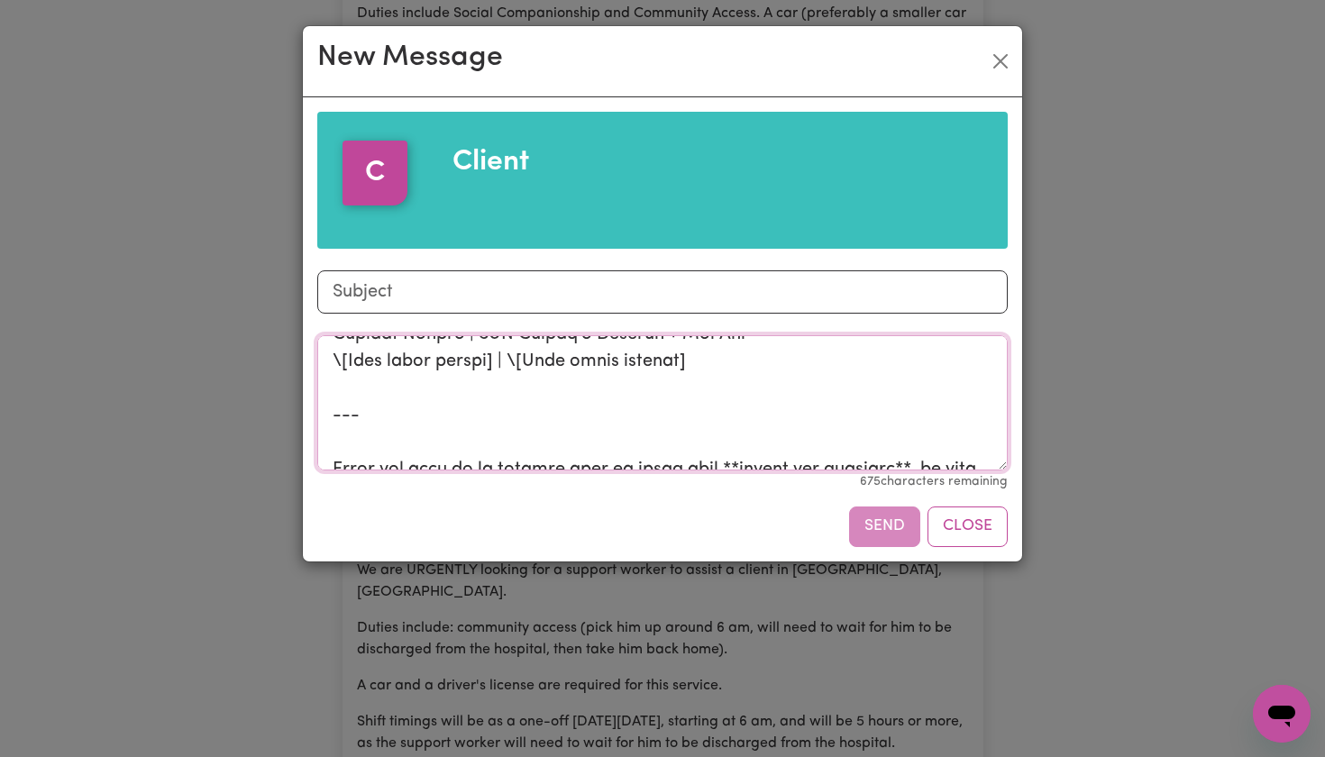
scroll to position [835, 0]
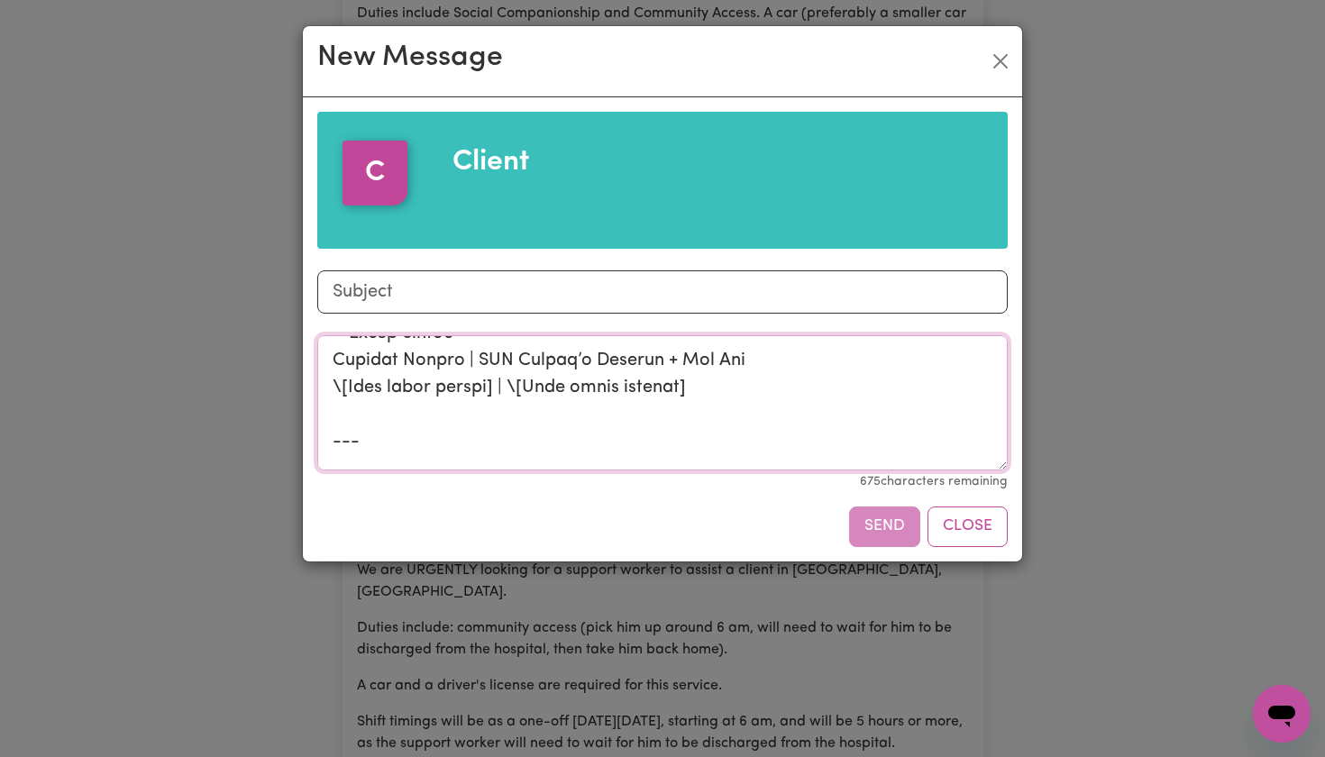
drag, startPoint x: 711, startPoint y: 443, endPoint x: 305, endPoint y: 386, distance: 410.5
click at [305, 386] on div "C Client Subject Message 675 characters remaining Send Close" at bounding box center [662, 328] width 719 height 463
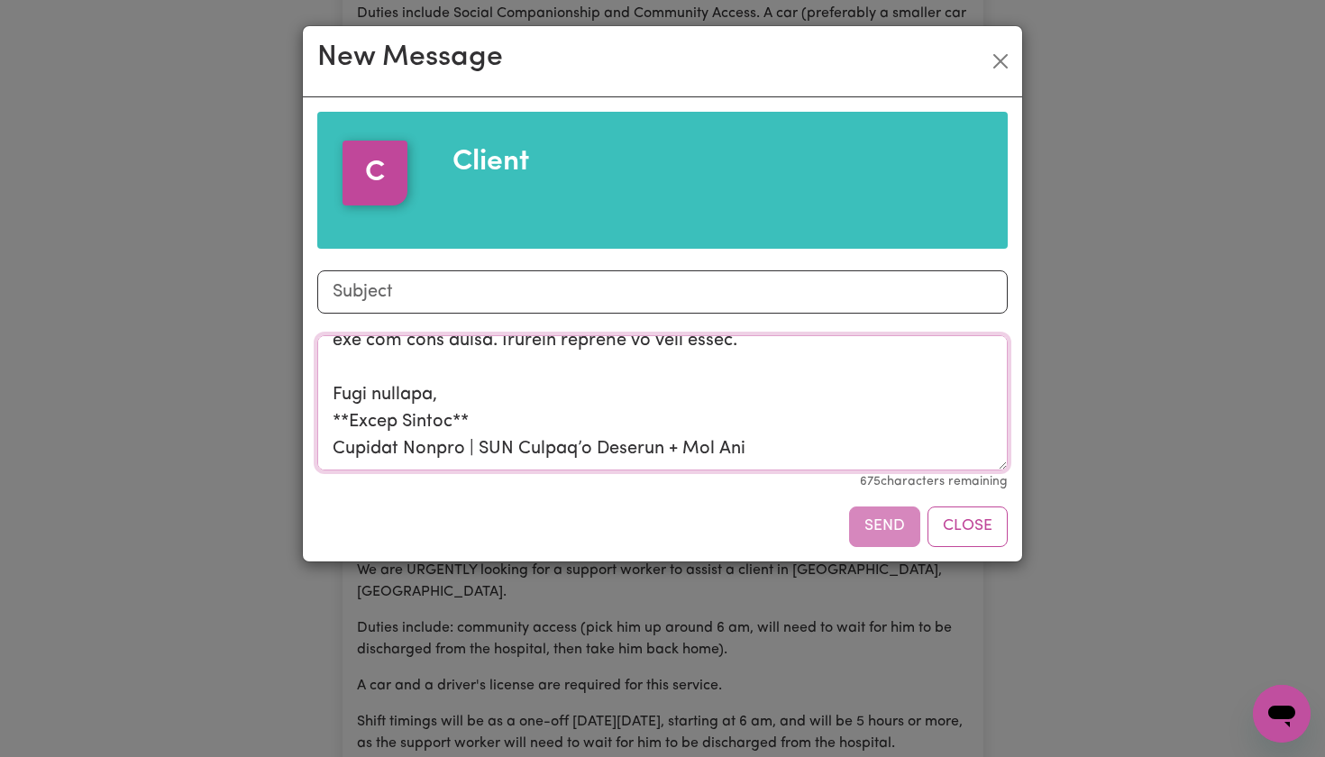
scroll to position [773, 0]
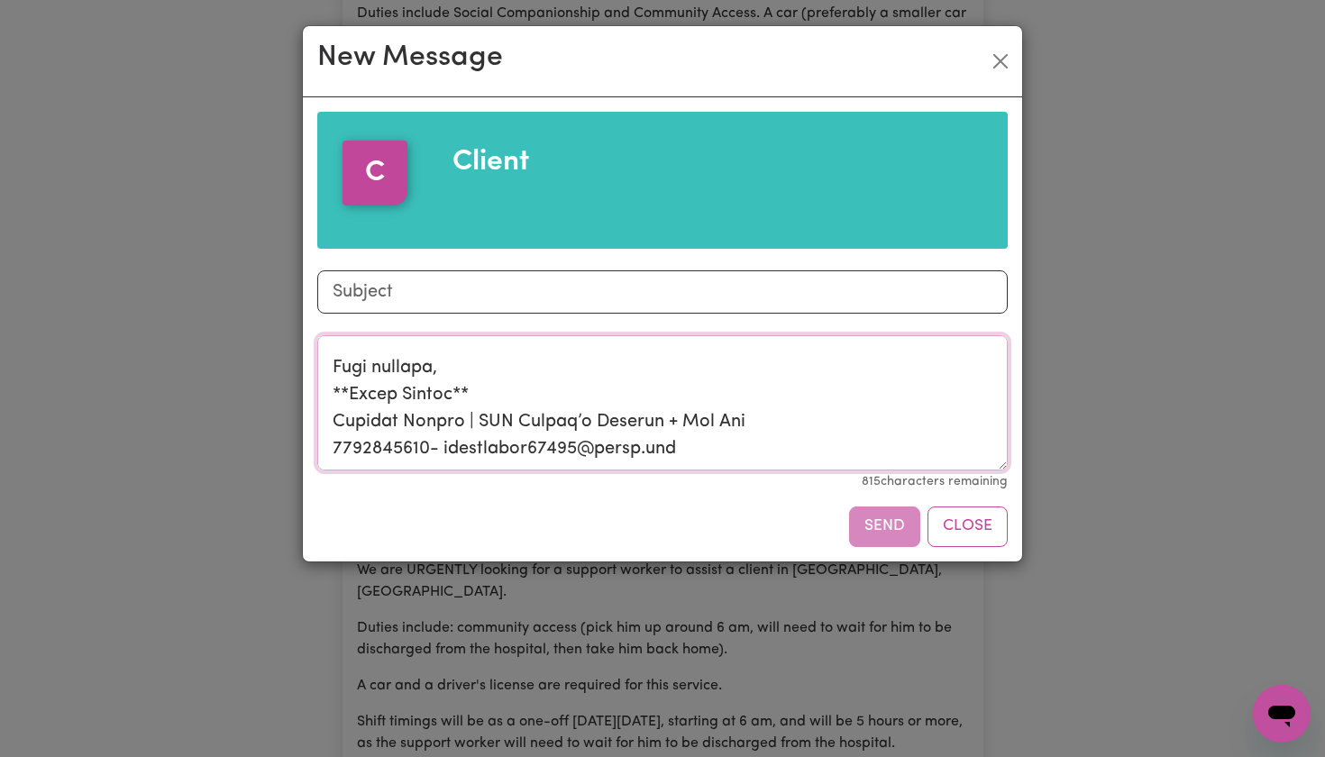
click at [352, 394] on textarea "Message" at bounding box center [662, 402] width 691 height 135
click at [482, 403] on textarea "Message" at bounding box center [662, 402] width 691 height 135
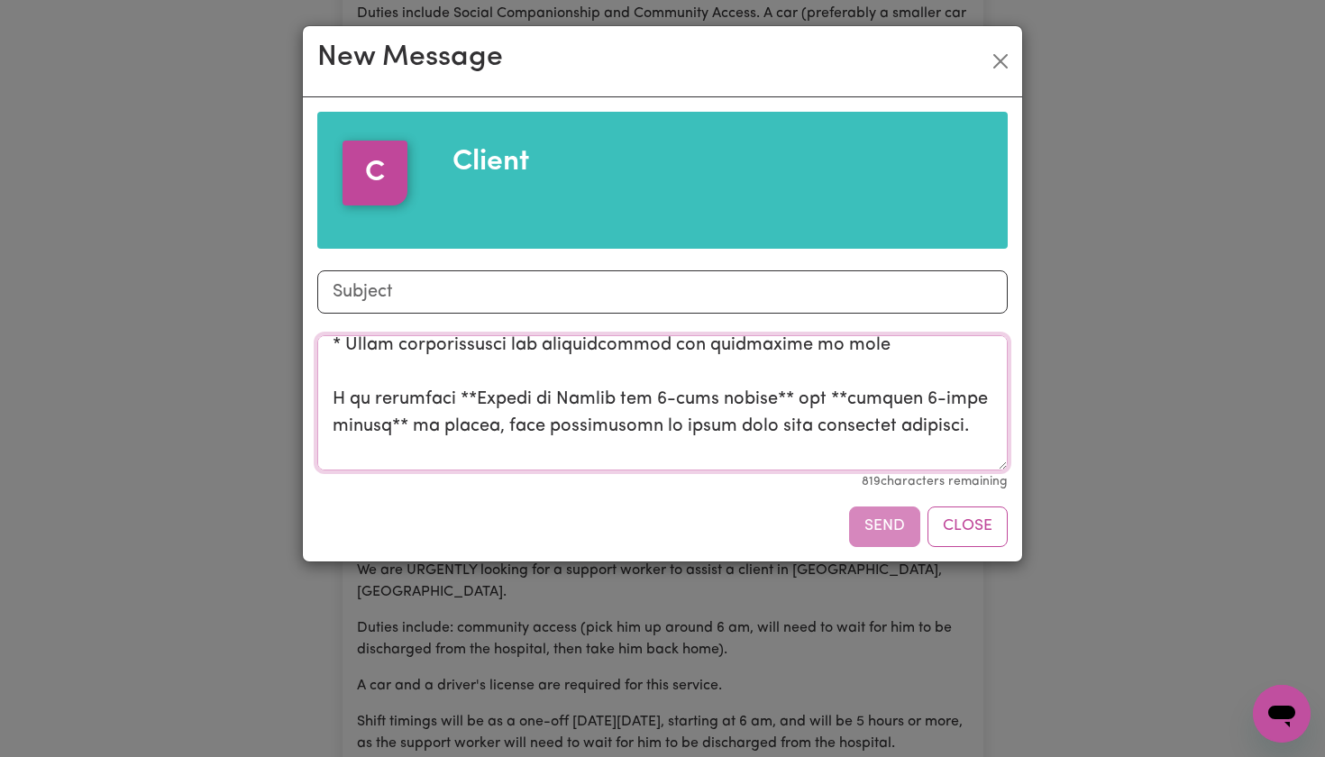
scroll to position [586, 0]
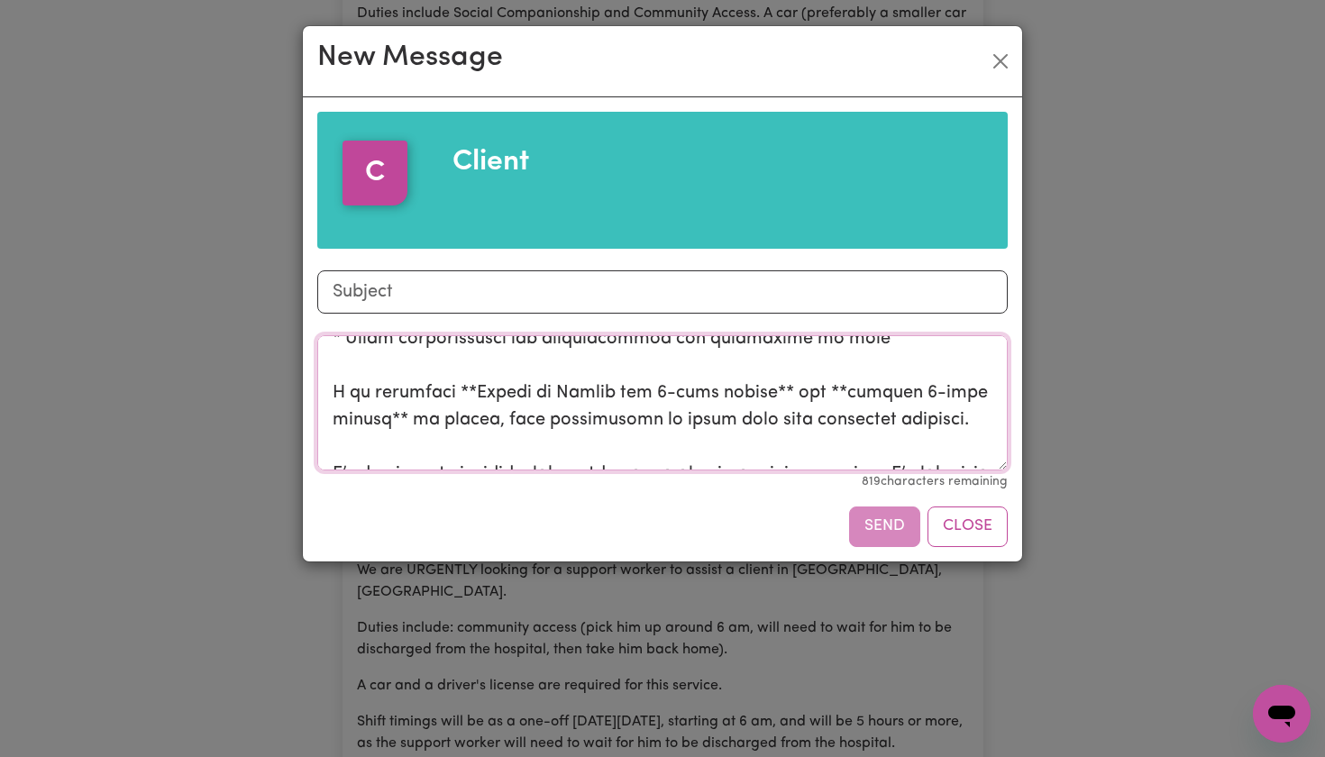
click at [475, 394] on textarea "Message" at bounding box center [662, 402] width 691 height 135
click at [761, 389] on textarea "Message" at bounding box center [662, 402] width 691 height 135
click at [797, 390] on textarea "Message" at bounding box center [662, 402] width 691 height 135
click at [992, 387] on textarea "Message" at bounding box center [662, 402] width 691 height 135
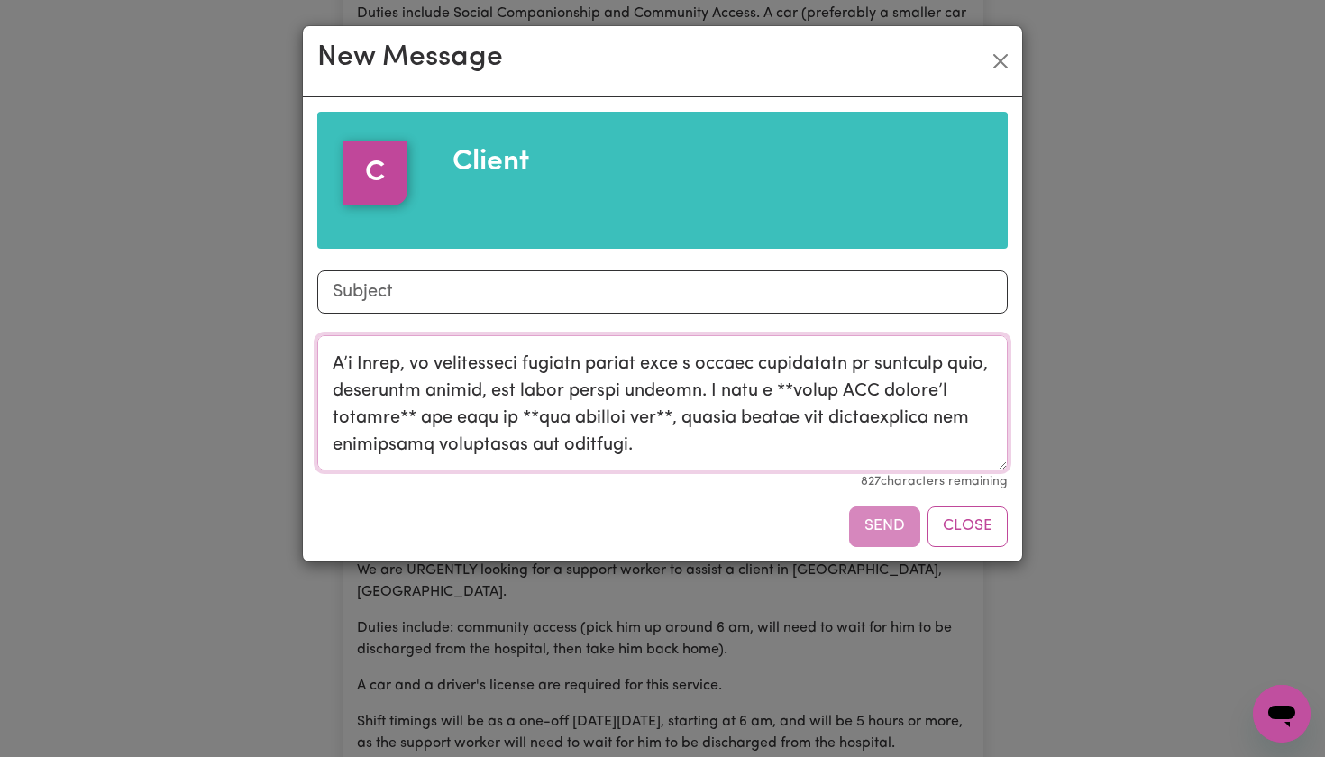
scroll to position [267, 0]
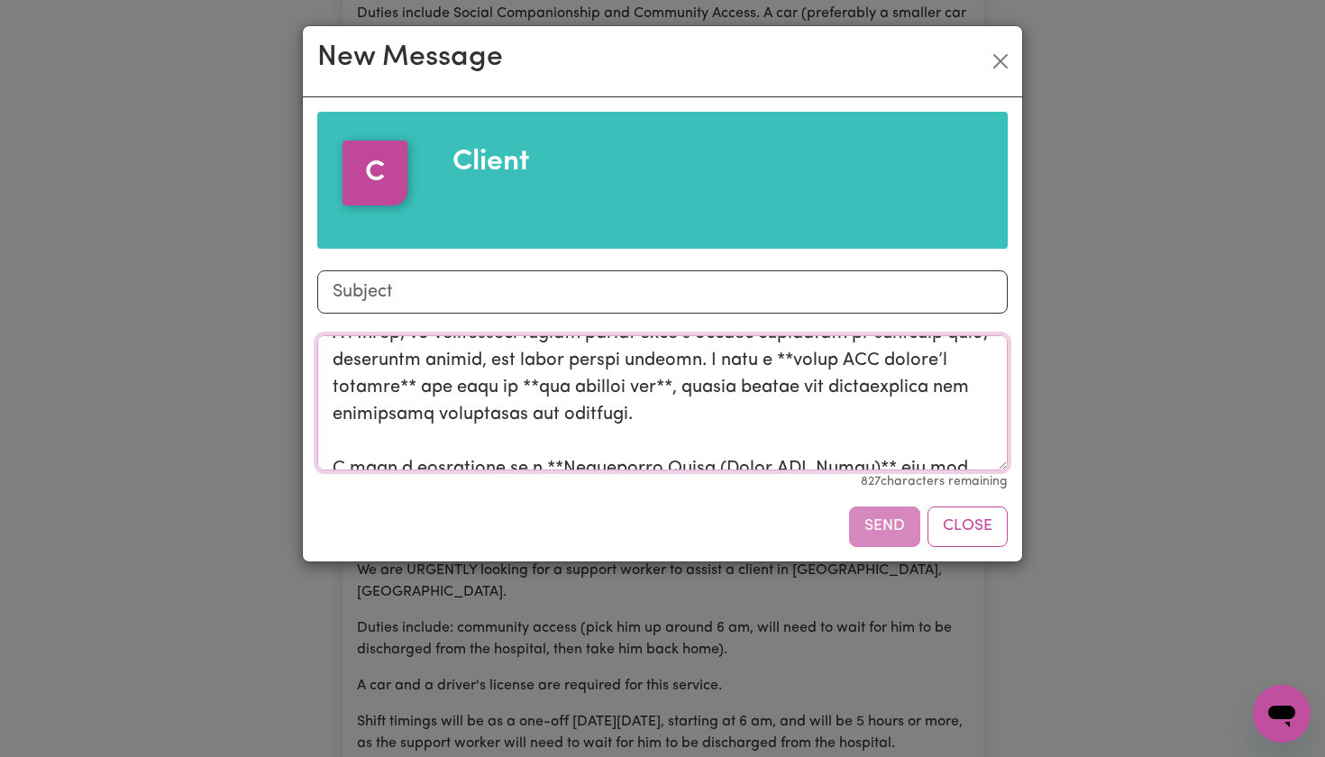
click at [684, 387] on textarea "Message" at bounding box center [662, 402] width 691 height 135
click at [541, 380] on textarea "Message" at bounding box center [662, 402] width 691 height 135
click at [407, 387] on textarea "Message" at bounding box center [662, 402] width 691 height 135
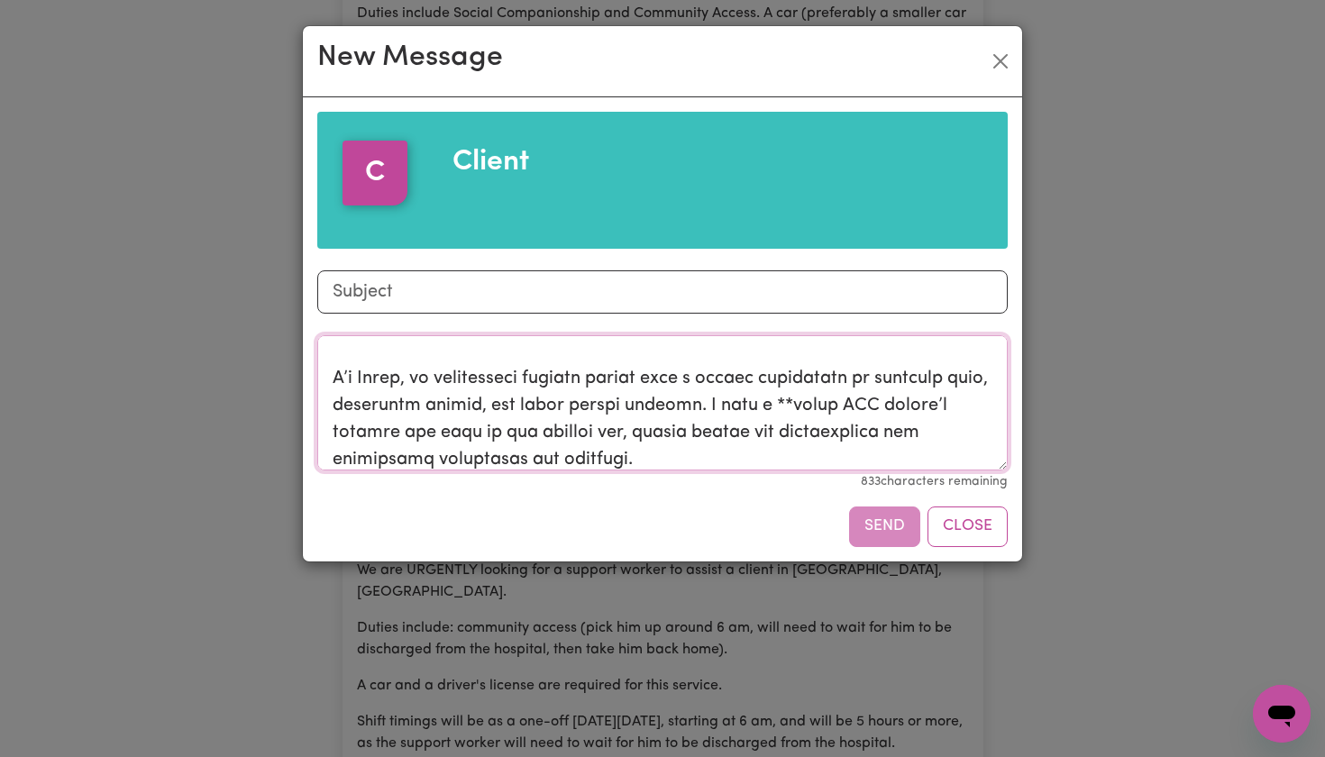
scroll to position [220, 0]
click at [821, 407] on textarea "Message" at bounding box center [662, 402] width 691 height 135
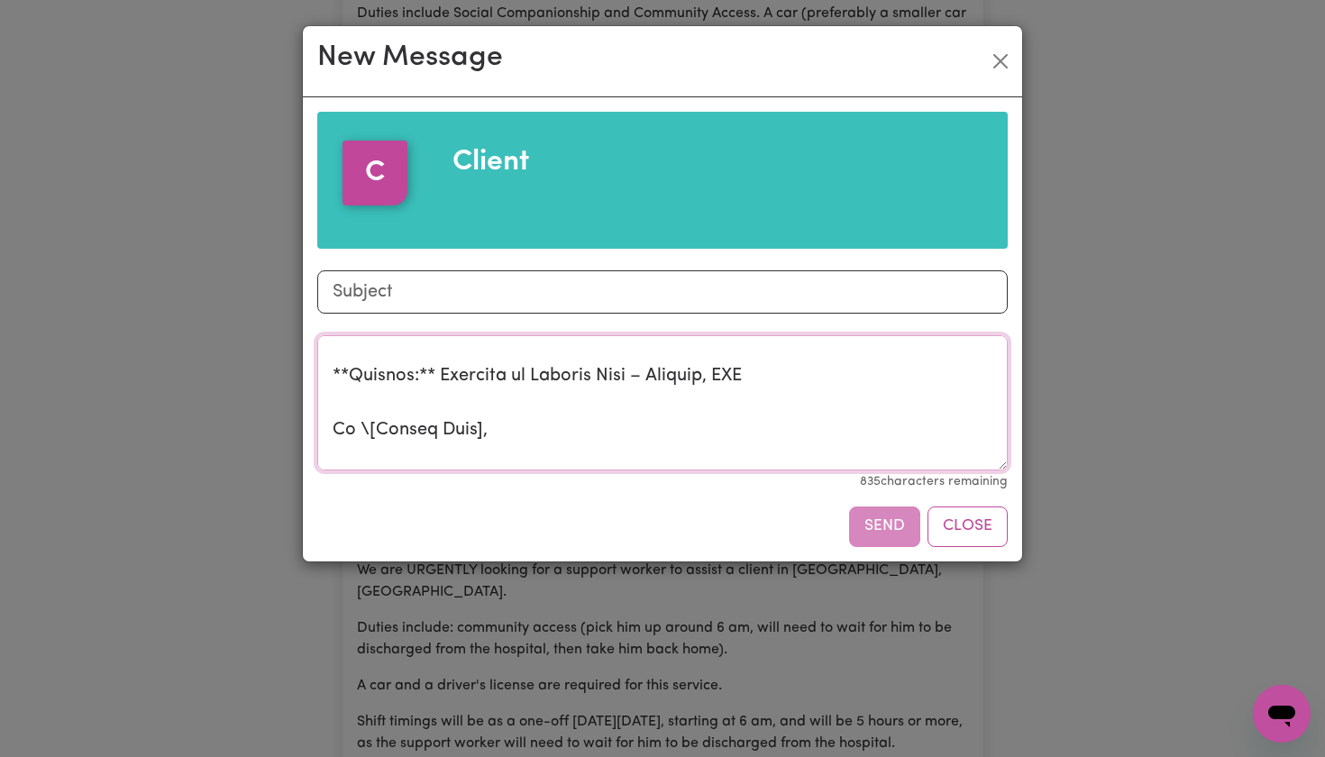
scroll to position [105, 0]
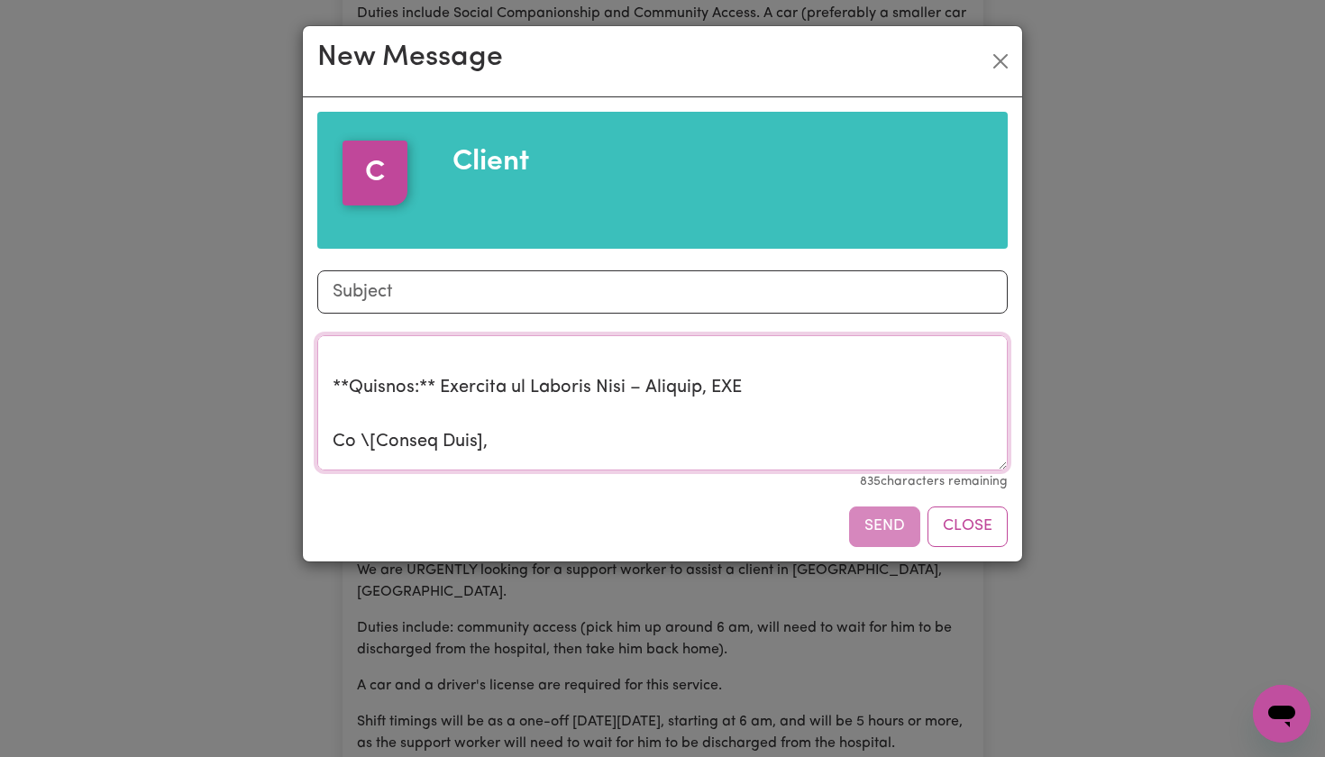
drag, startPoint x: 434, startPoint y: 384, endPoint x: 849, endPoint y: 407, distance: 416.2
click at [849, 407] on textarea "Message" at bounding box center [662, 402] width 691 height 135
type textarea "Here’s a polished message you can send **directly to the client** for the Horsl…"
click at [638, 293] on input "Subject" at bounding box center [662, 291] width 691 height 43
paste input "Interest in Support Role – Horsley, NSW"
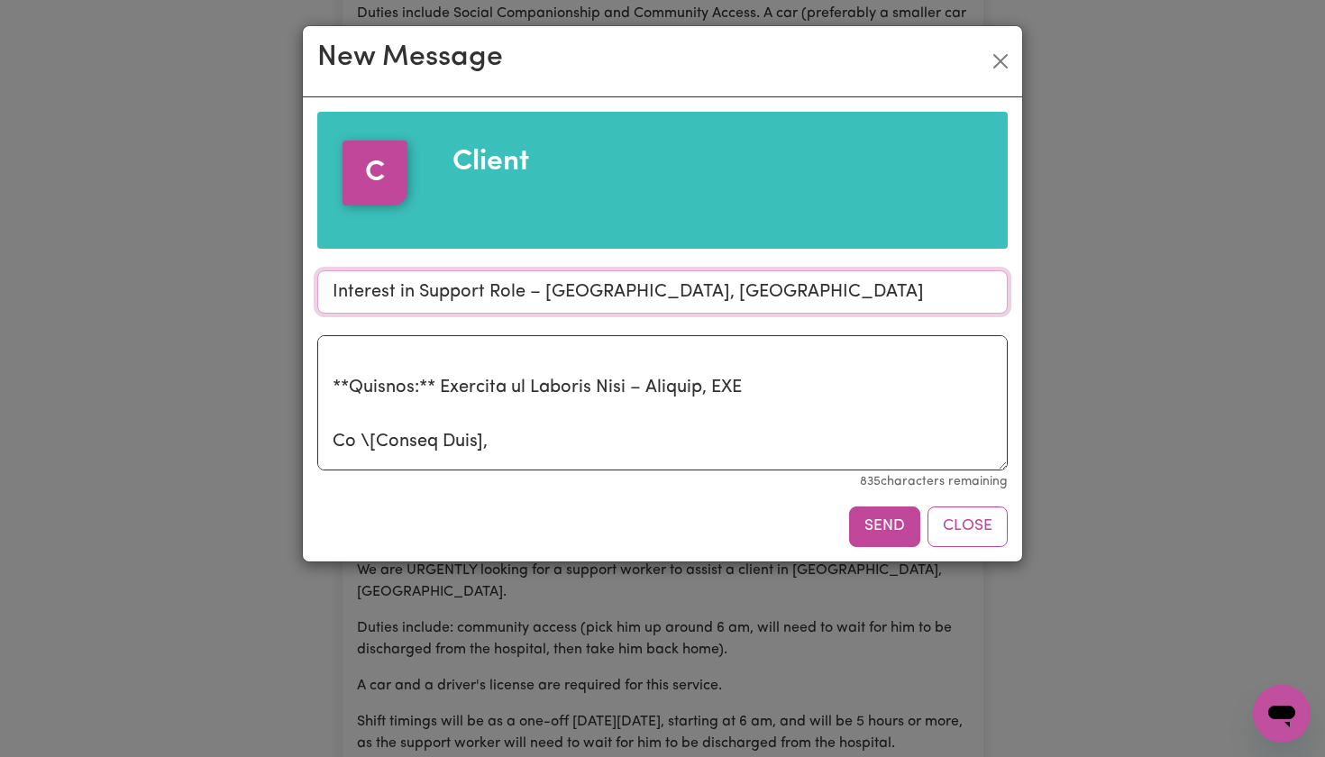
type input "Interest in Support Role – Horsley, NSW"
drag, startPoint x: 798, startPoint y: 388, endPoint x: 253, endPoint y: 371, distance: 544.8
click at [254, 371] on div "New Message C Client Subject Interest in Support Role – Horsley, NSW Message 83…" at bounding box center [662, 378] width 1325 height 757
click at [509, 438] on textarea "Message" at bounding box center [662, 402] width 691 height 135
click at [334, 430] on textarea "Message" at bounding box center [662, 402] width 691 height 135
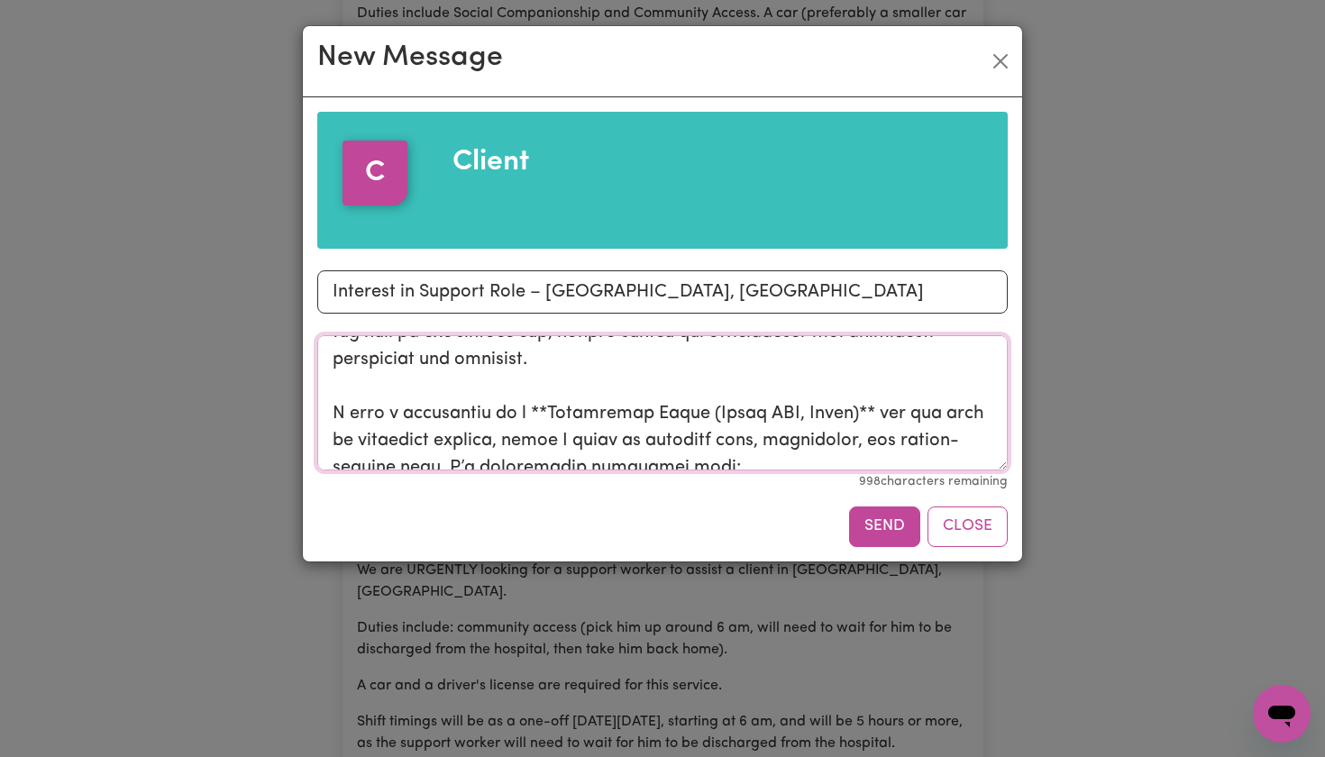
scroll to position [129, 0]
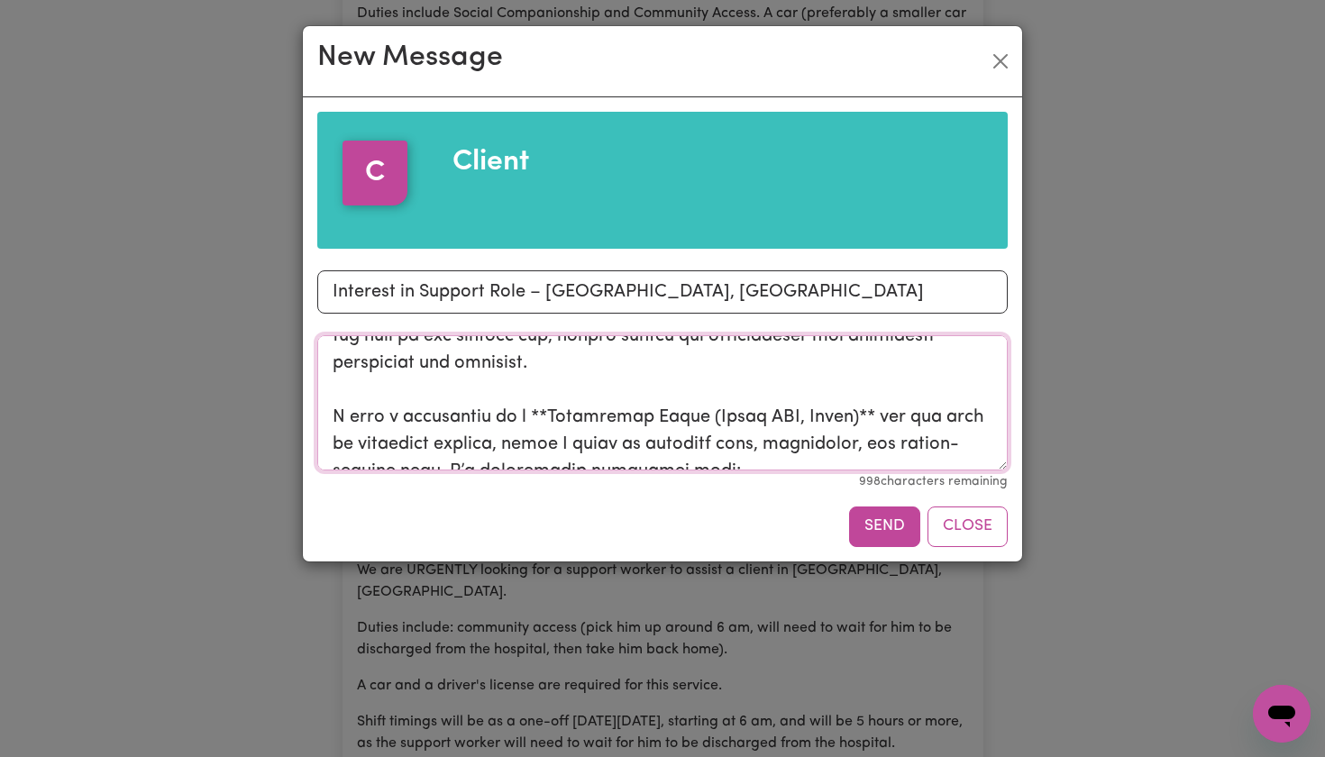
click at [566, 409] on textarea "Message" at bounding box center [662, 402] width 691 height 135
click at [850, 420] on textarea "Message" at bounding box center [662, 402] width 691 height 135
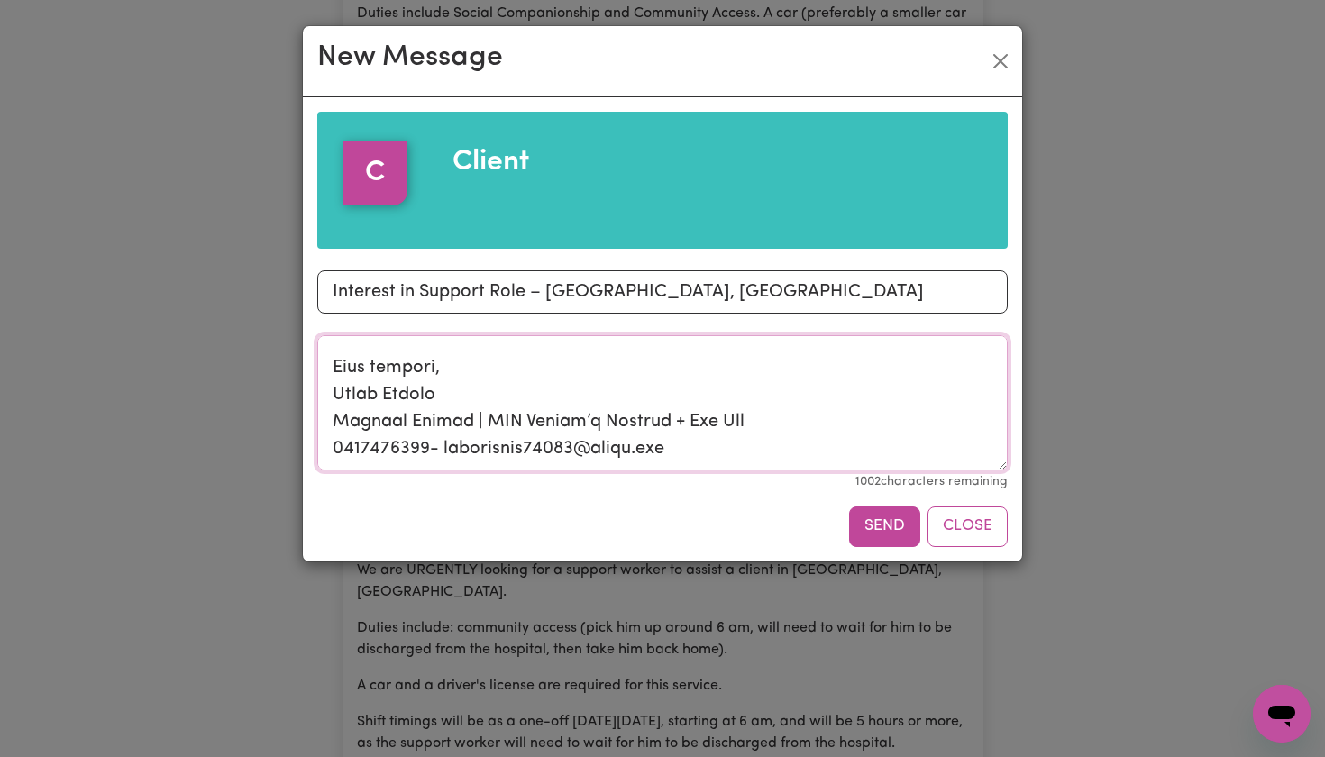
scroll to position [584, 0]
type textarea "Hi, I’m Pooja, an experienced support worker with a strong background in person…"
click at [883, 522] on button "Send" at bounding box center [884, 527] width 71 height 40
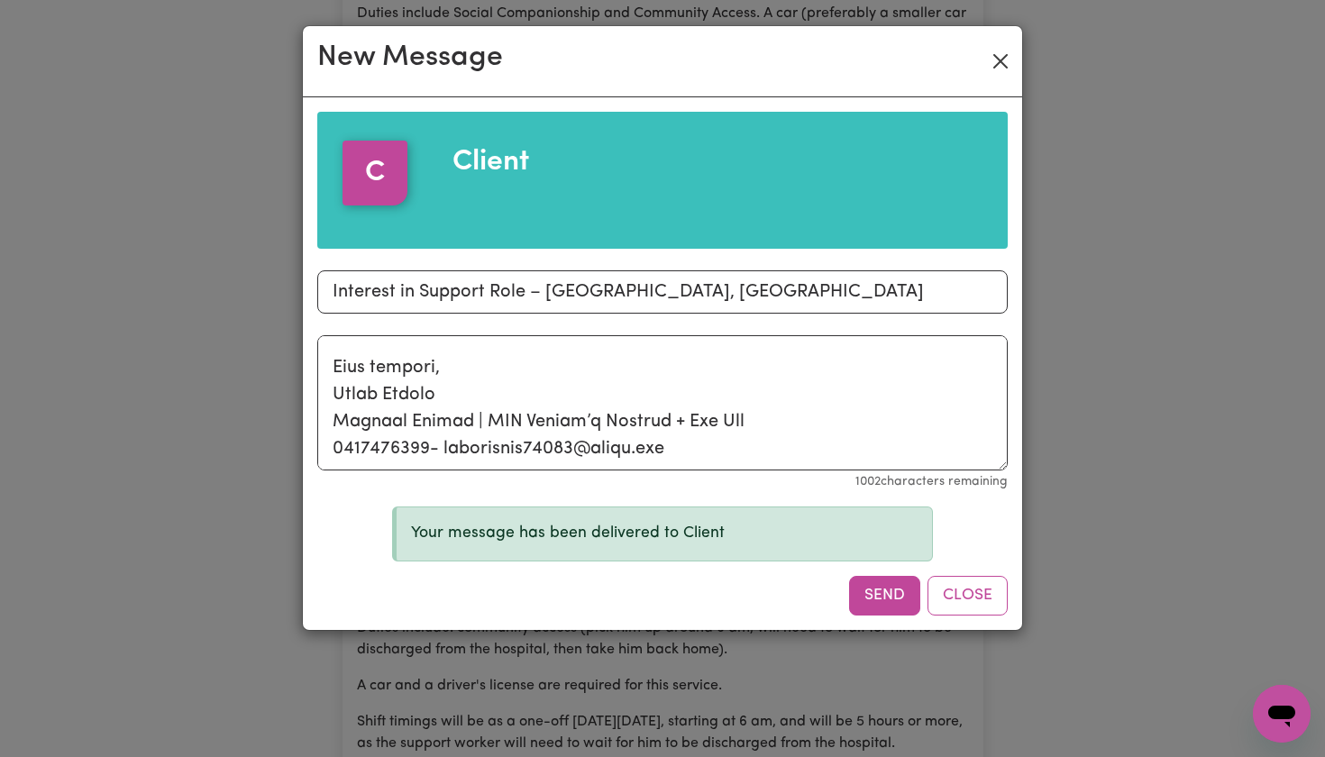
click at [995, 59] on button "Close" at bounding box center [1000, 61] width 29 height 29
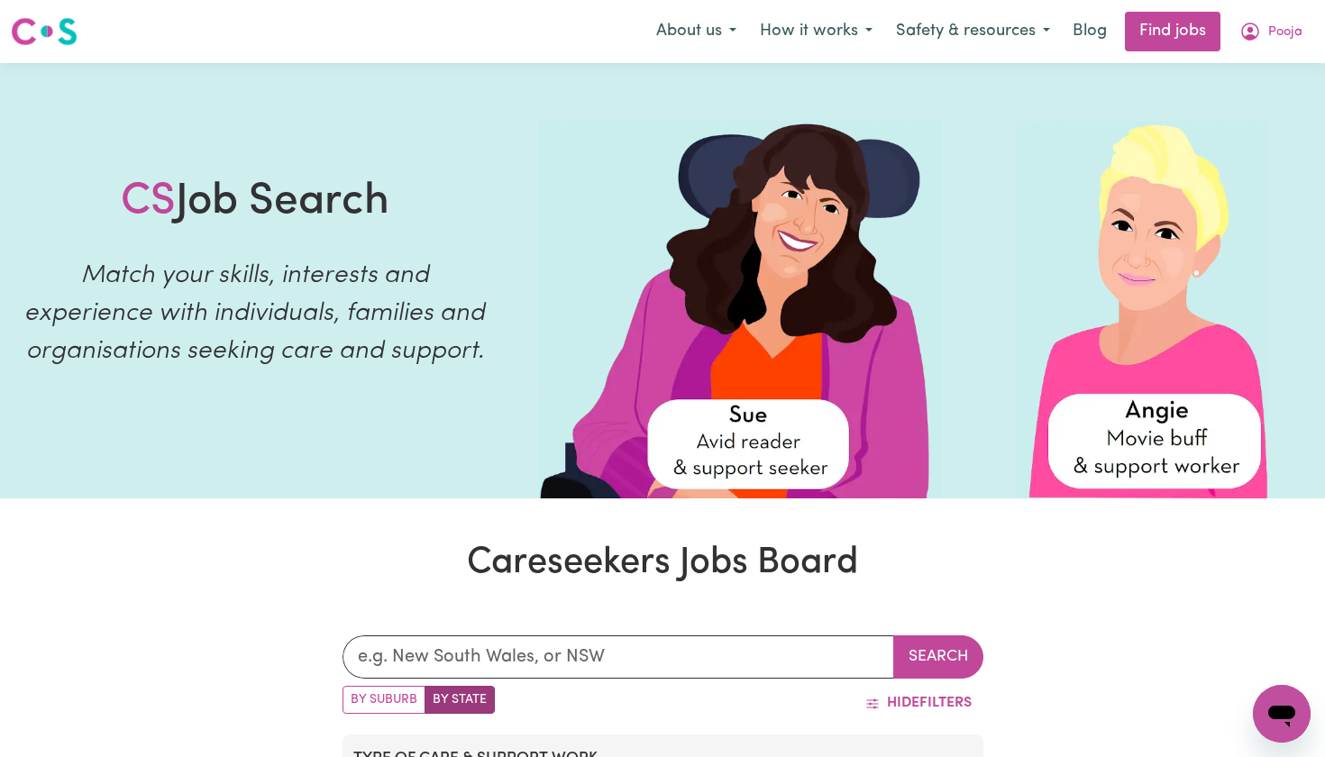
scroll to position [0, 0]
click at [1193, 26] on icon "My Account" at bounding box center [1251, 32] width 22 height 22
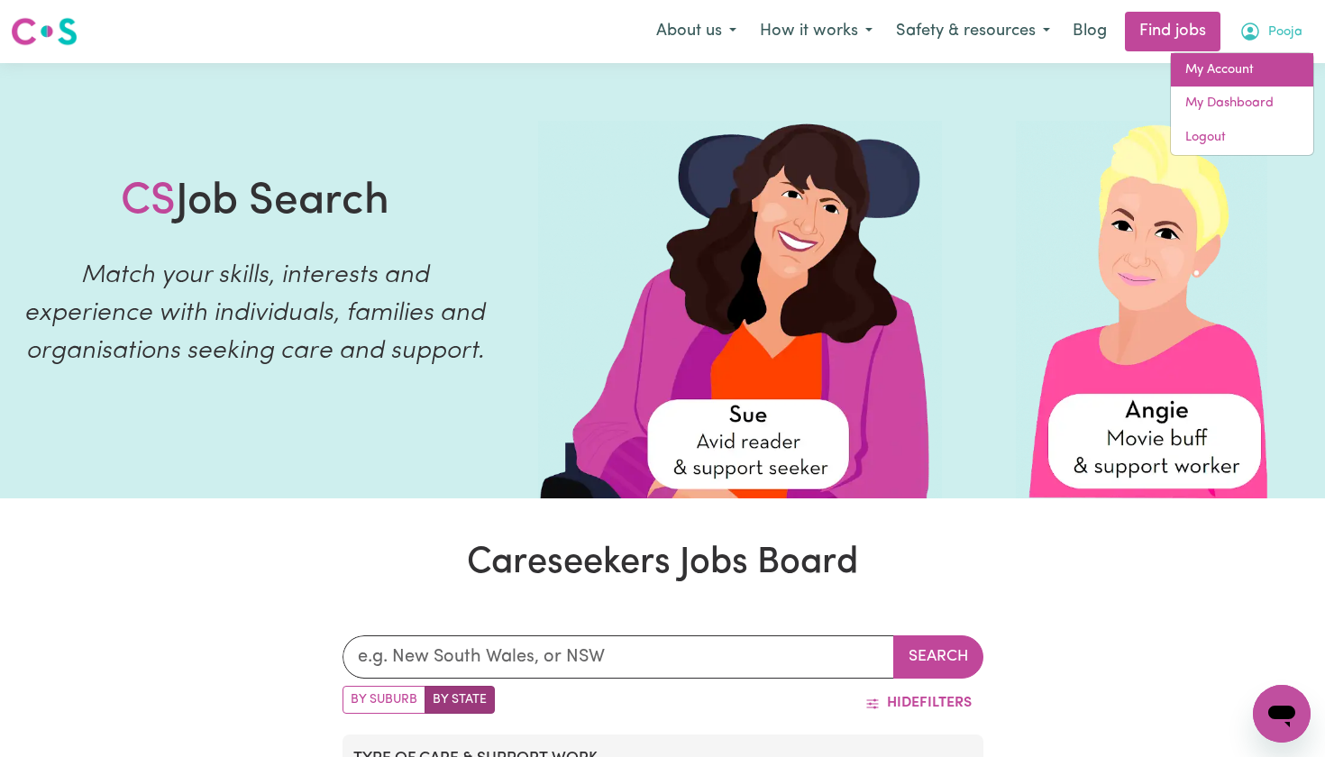
click at [1193, 68] on link "My Account" at bounding box center [1242, 70] width 142 height 34
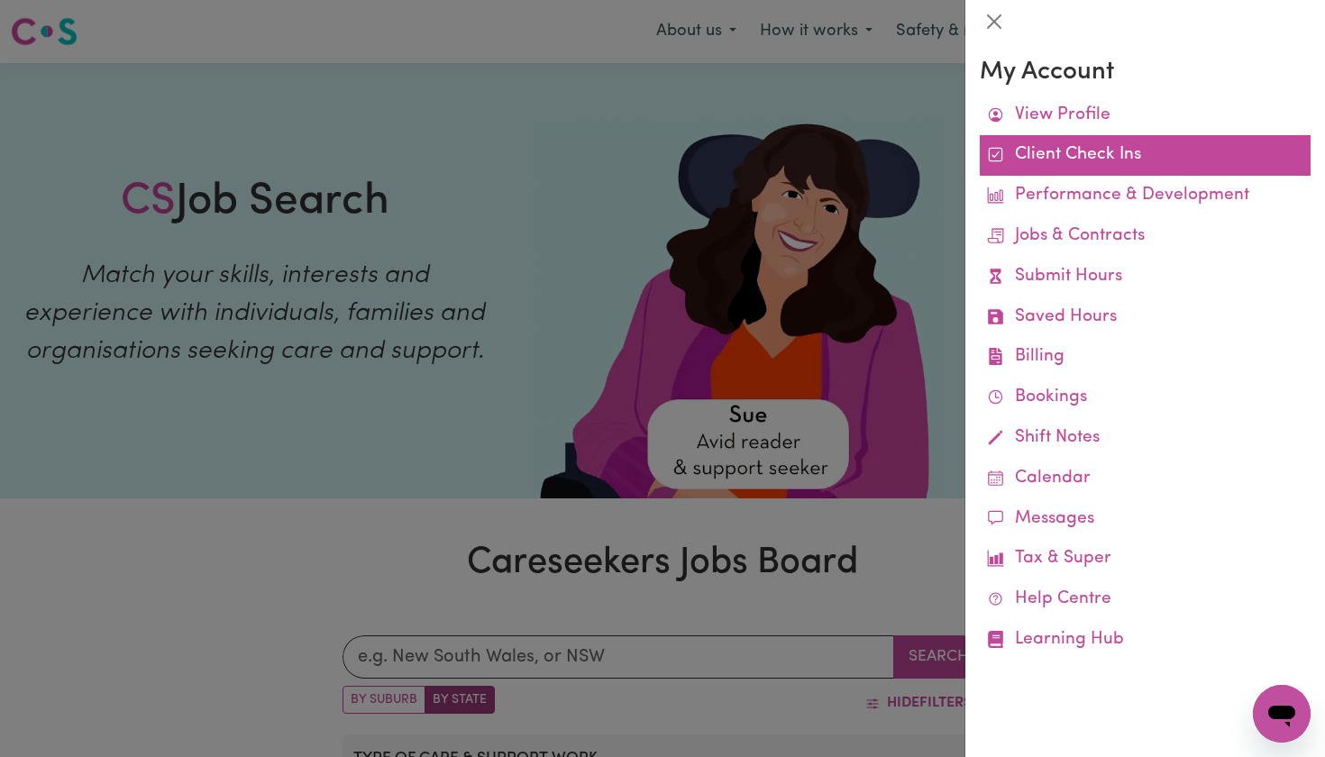
click at [1109, 138] on link "Client Check Ins" at bounding box center [1145, 155] width 331 height 41
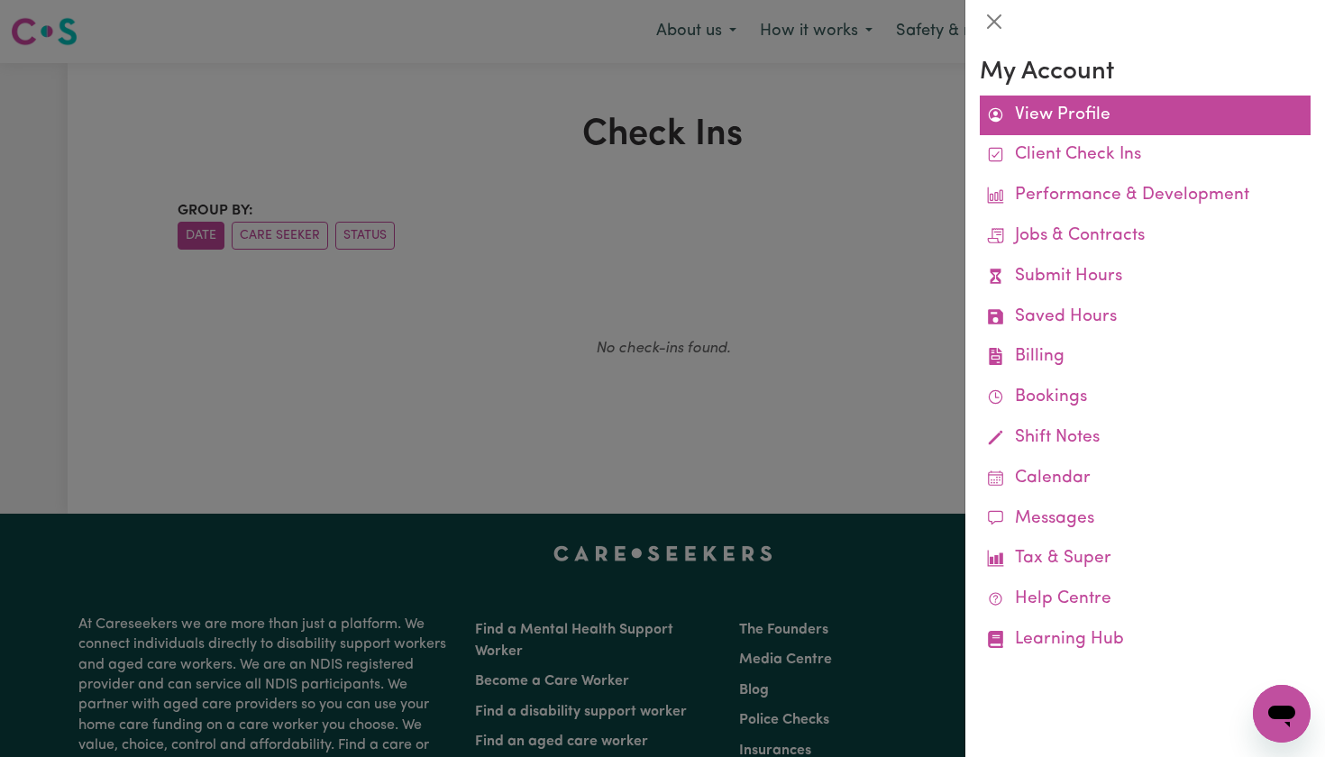
click at [1115, 114] on link "View Profile" at bounding box center [1145, 116] width 331 height 41
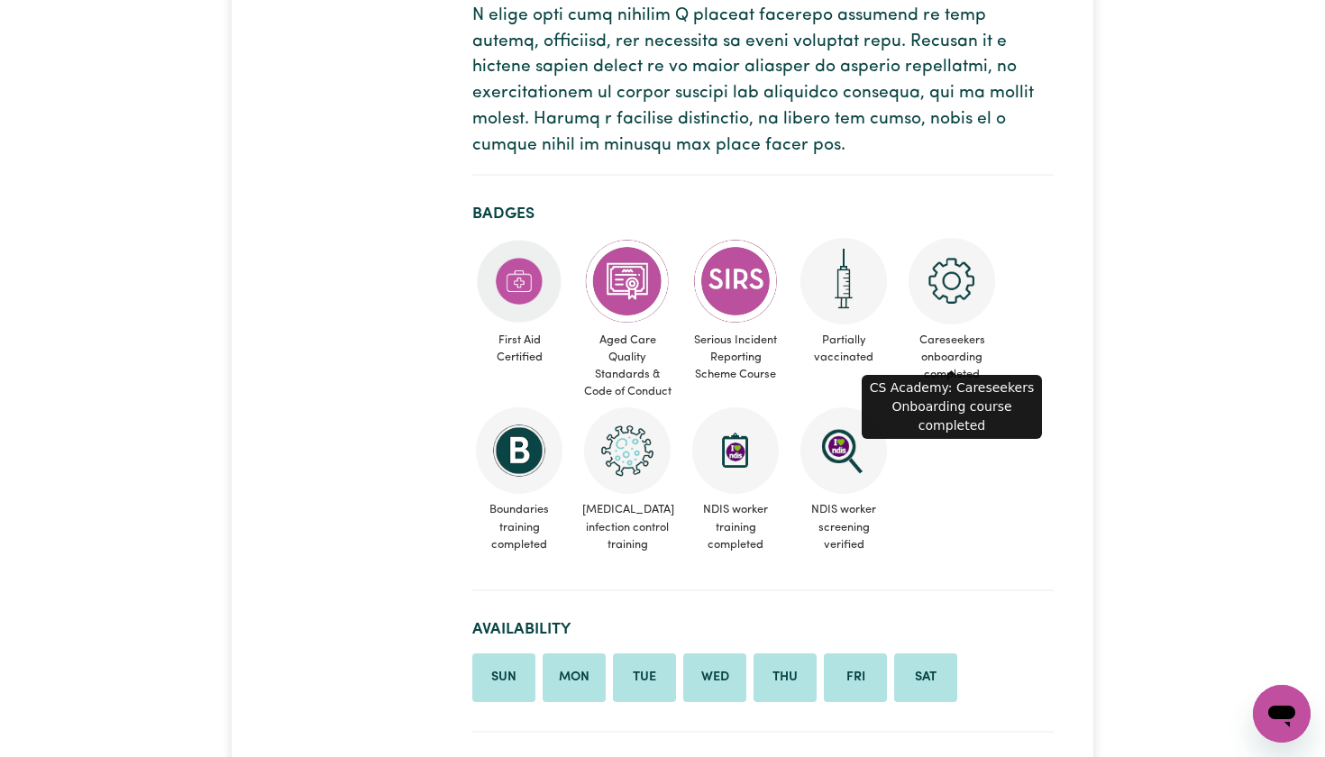
scroll to position [860, 0]
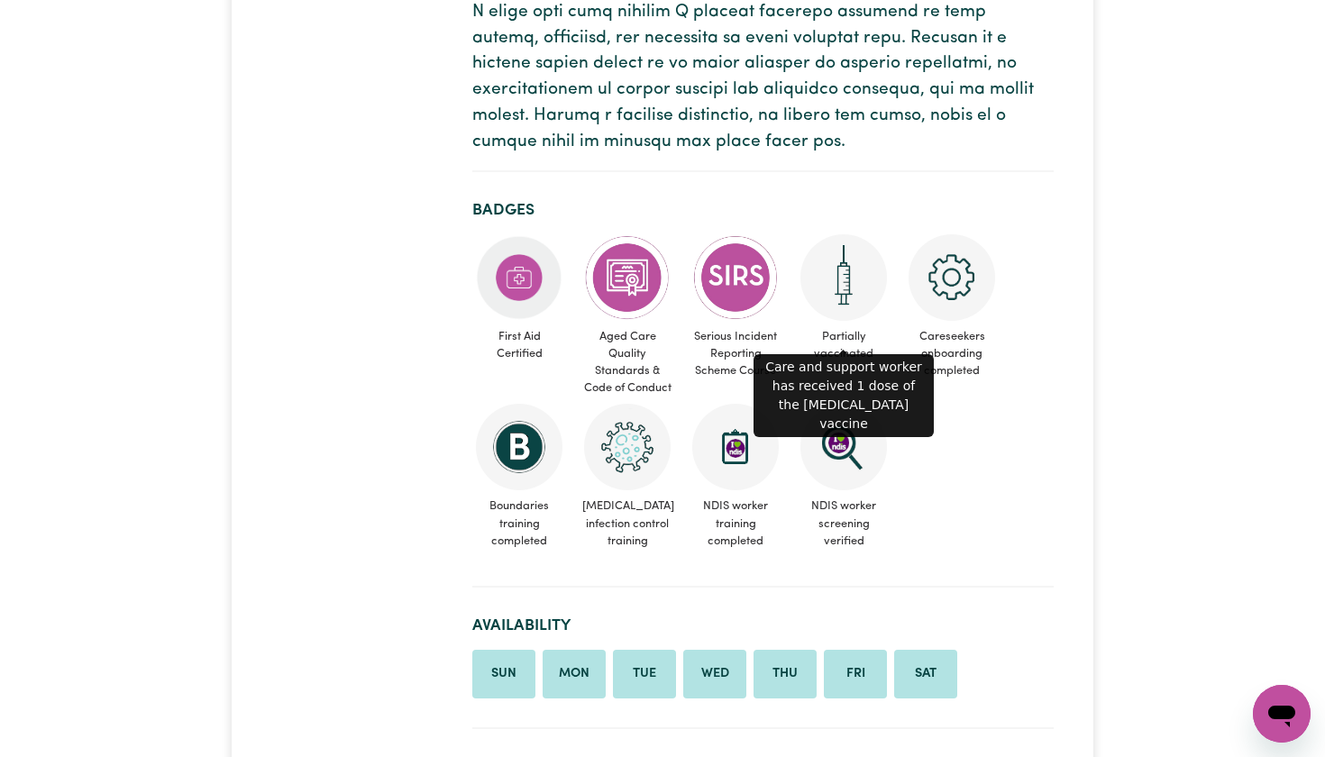
click at [856, 294] on img at bounding box center [844, 277] width 87 height 87
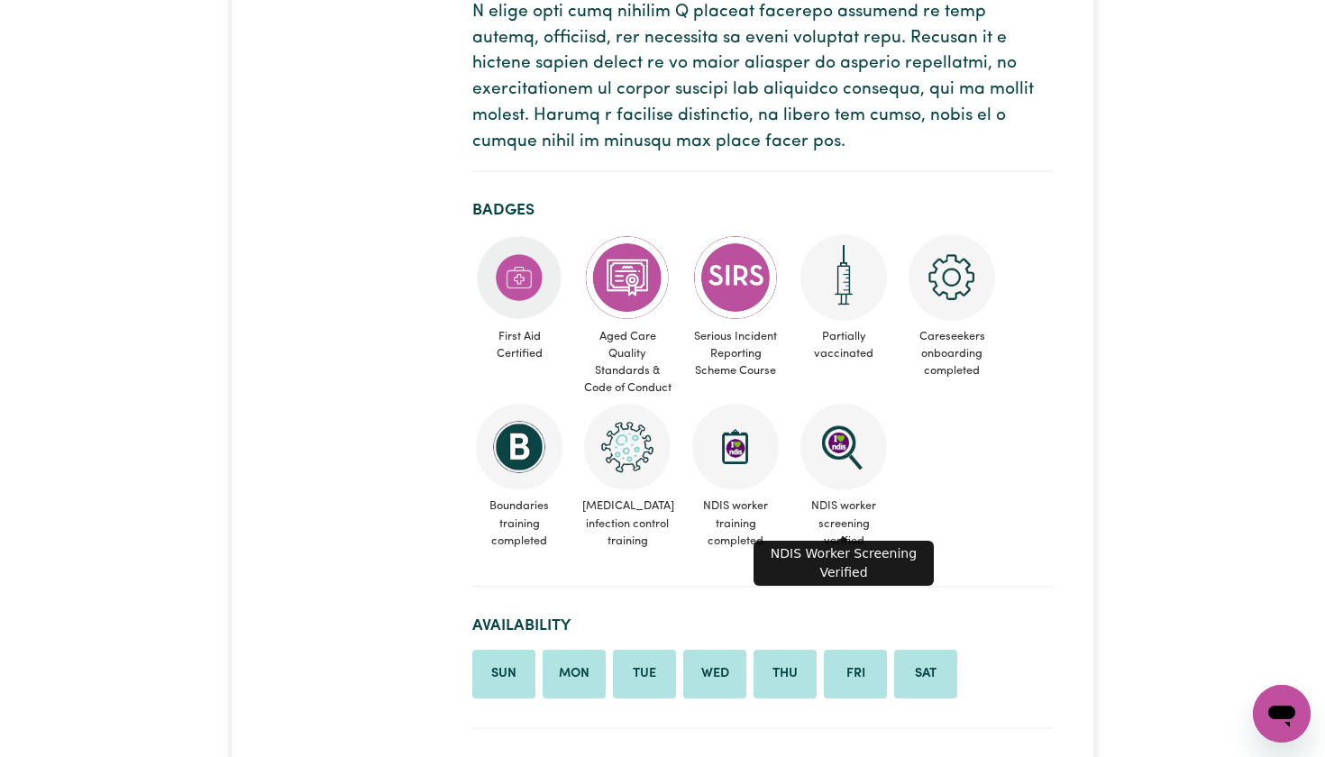
click at [853, 419] on img at bounding box center [844, 447] width 87 height 87
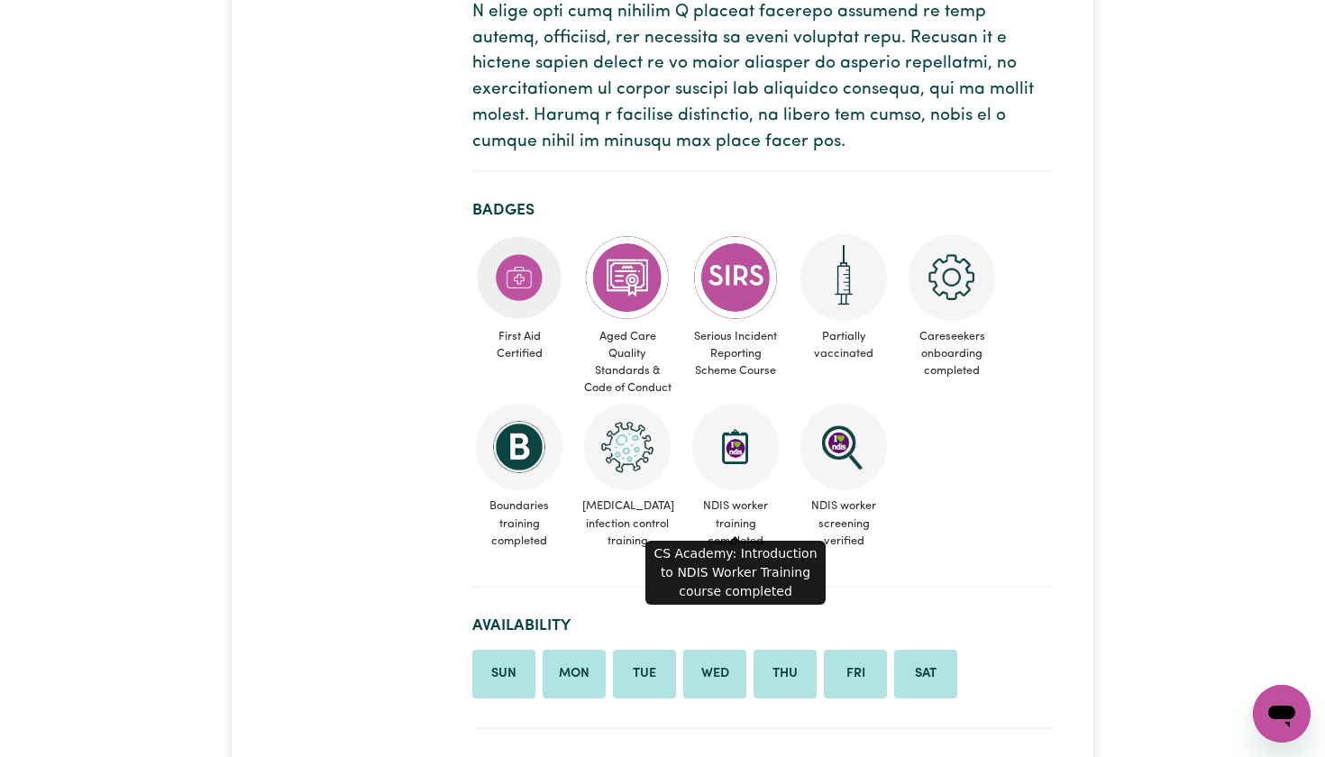
click at [727, 442] on img at bounding box center [735, 447] width 87 height 87
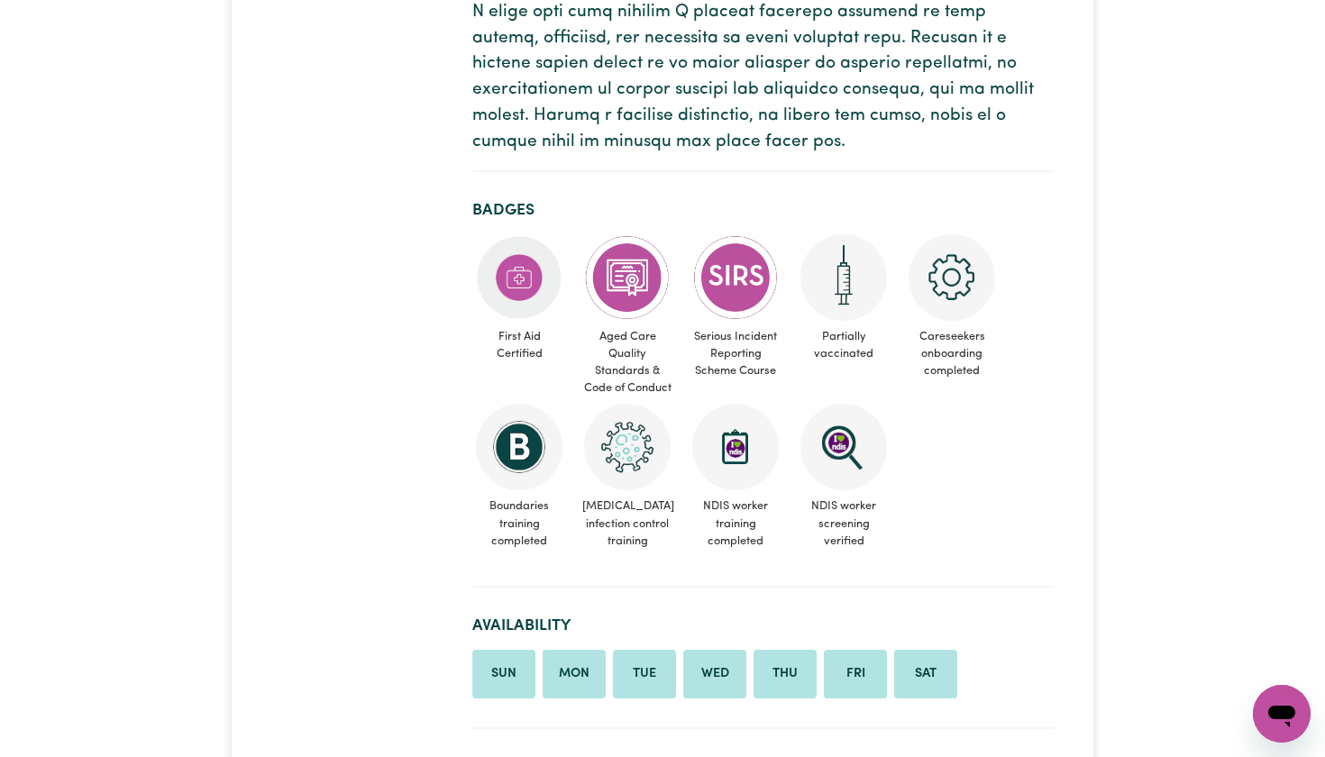
click at [648, 433] on img at bounding box center [627, 447] width 87 height 87
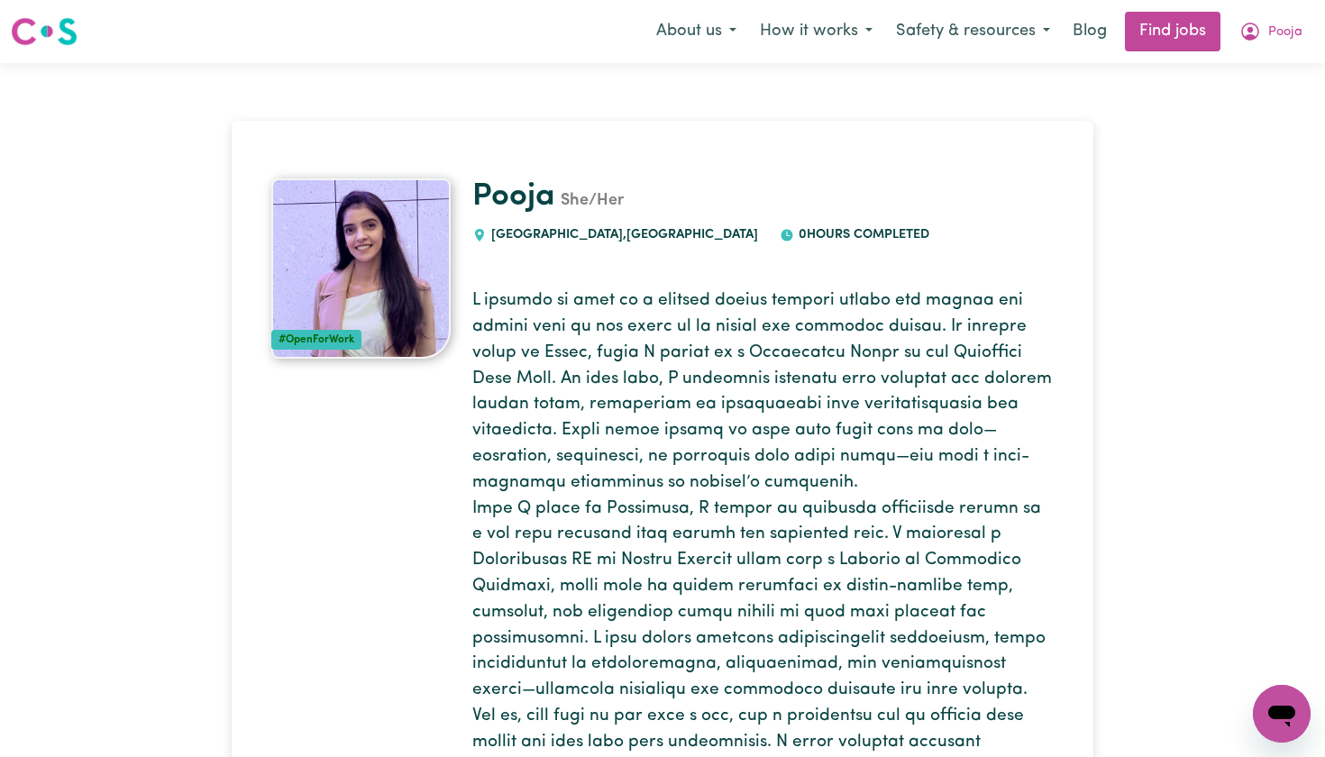
scroll to position [0, 0]
click at [1193, 30] on span "Pooja" at bounding box center [1285, 33] width 34 height 20
click at [1193, 98] on link "My Dashboard" at bounding box center [1242, 104] width 142 height 34
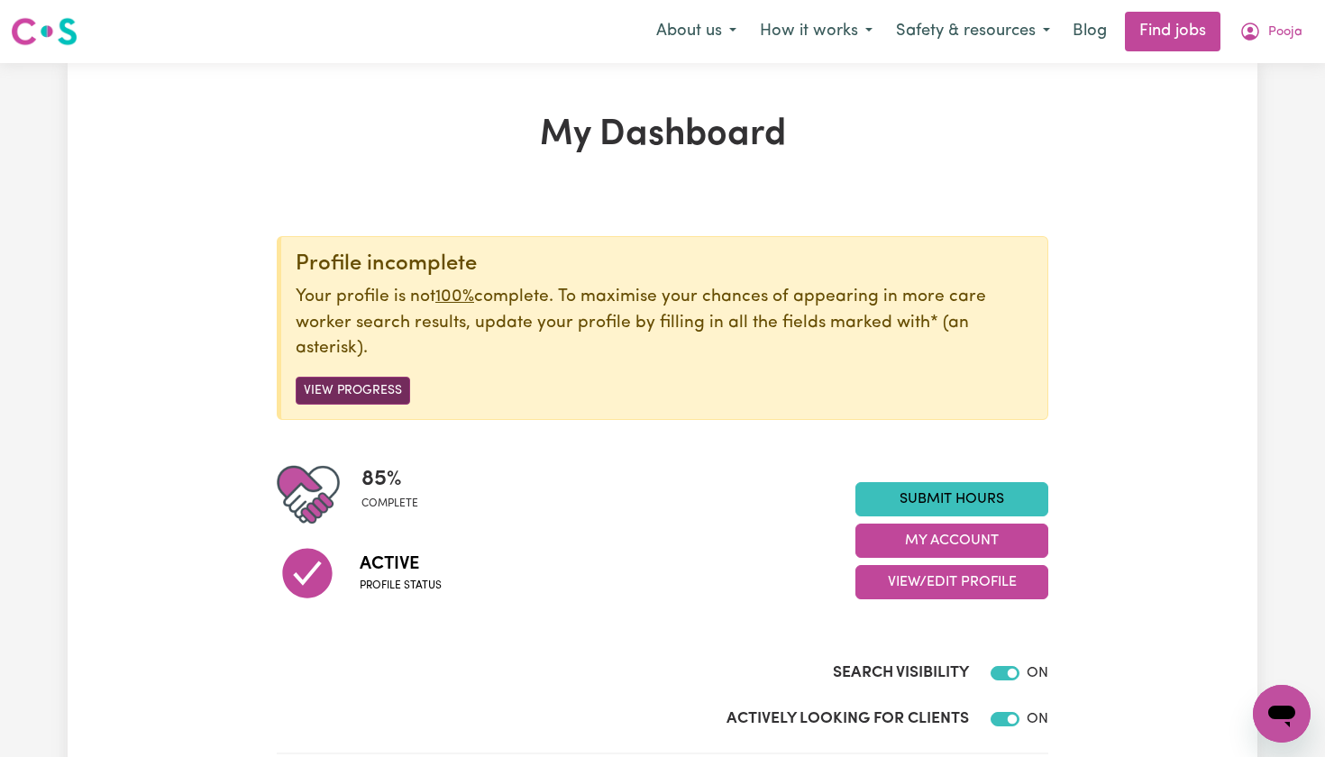
click at [395, 384] on button "View Progress" at bounding box center [353, 391] width 114 height 28
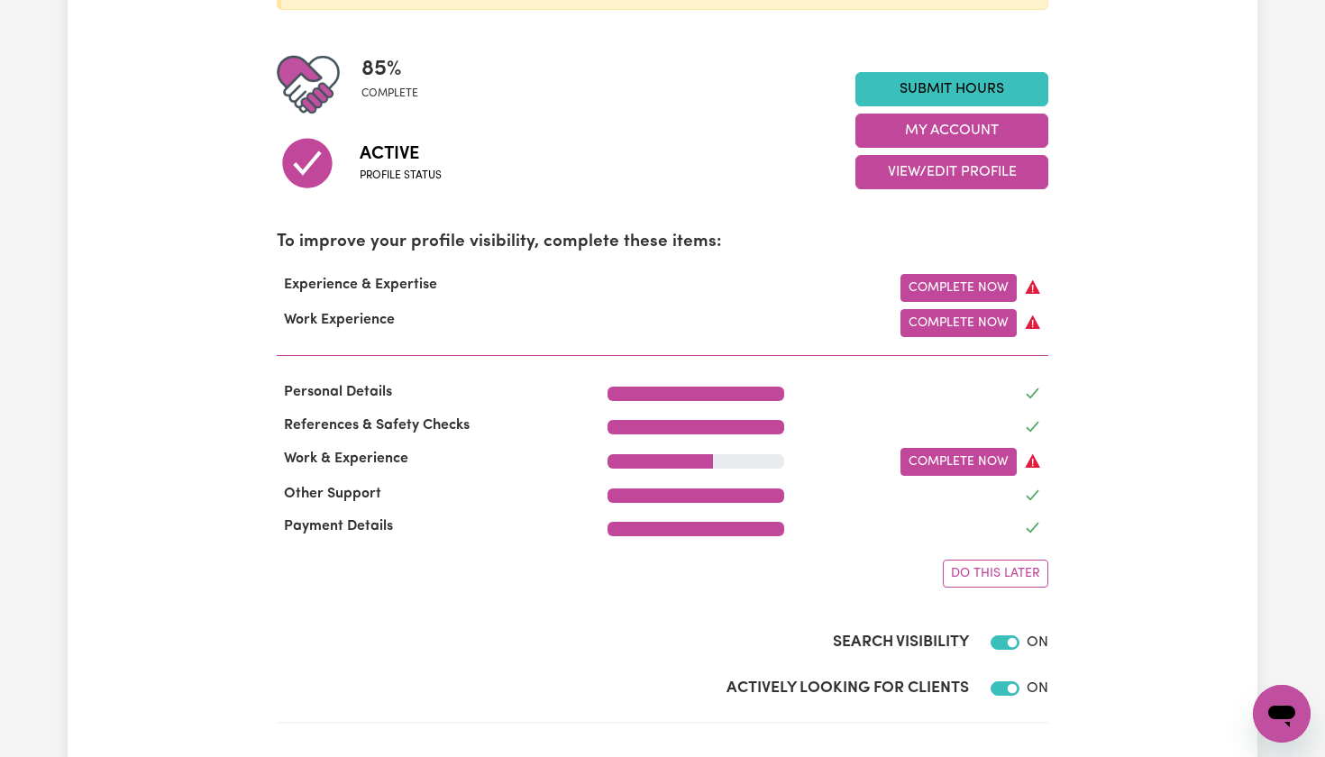
scroll to position [397, 0]
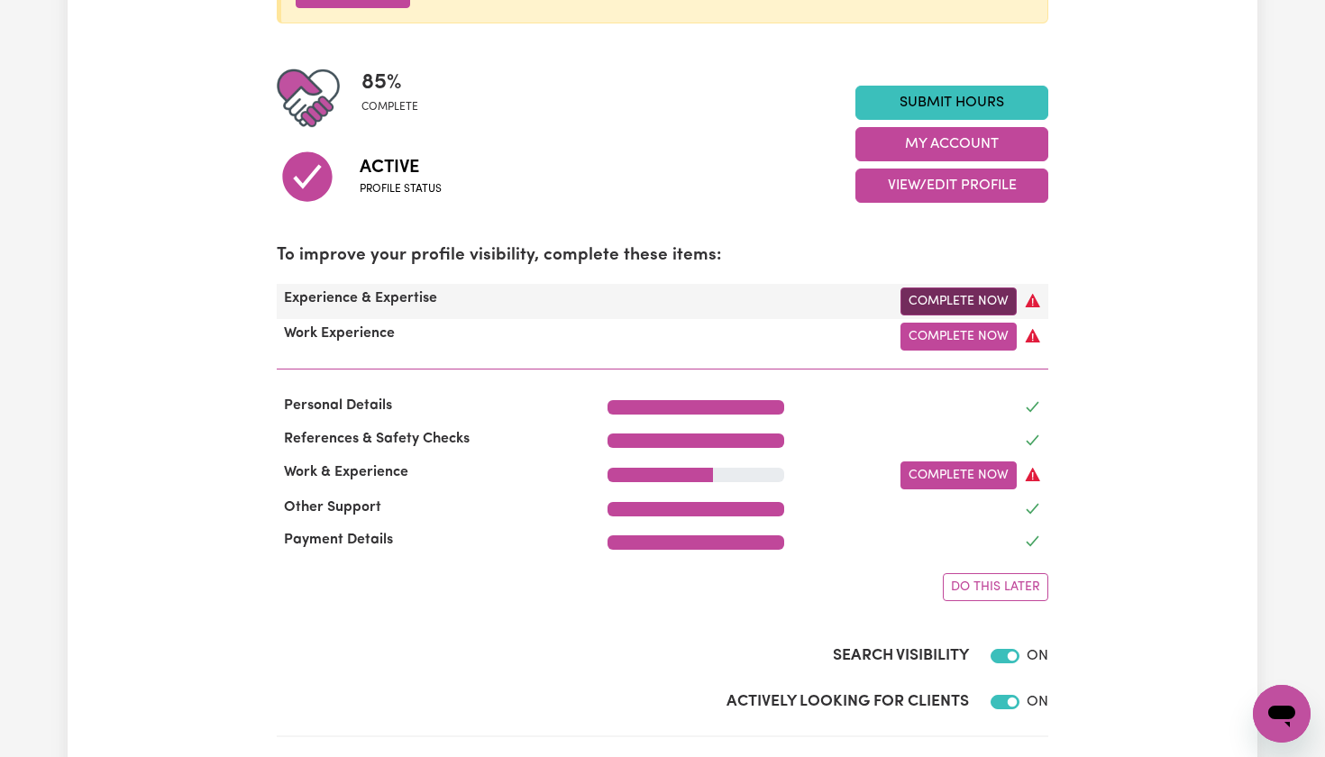
click at [956, 297] on link "Complete Now" at bounding box center [959, 302] width 116 height 28
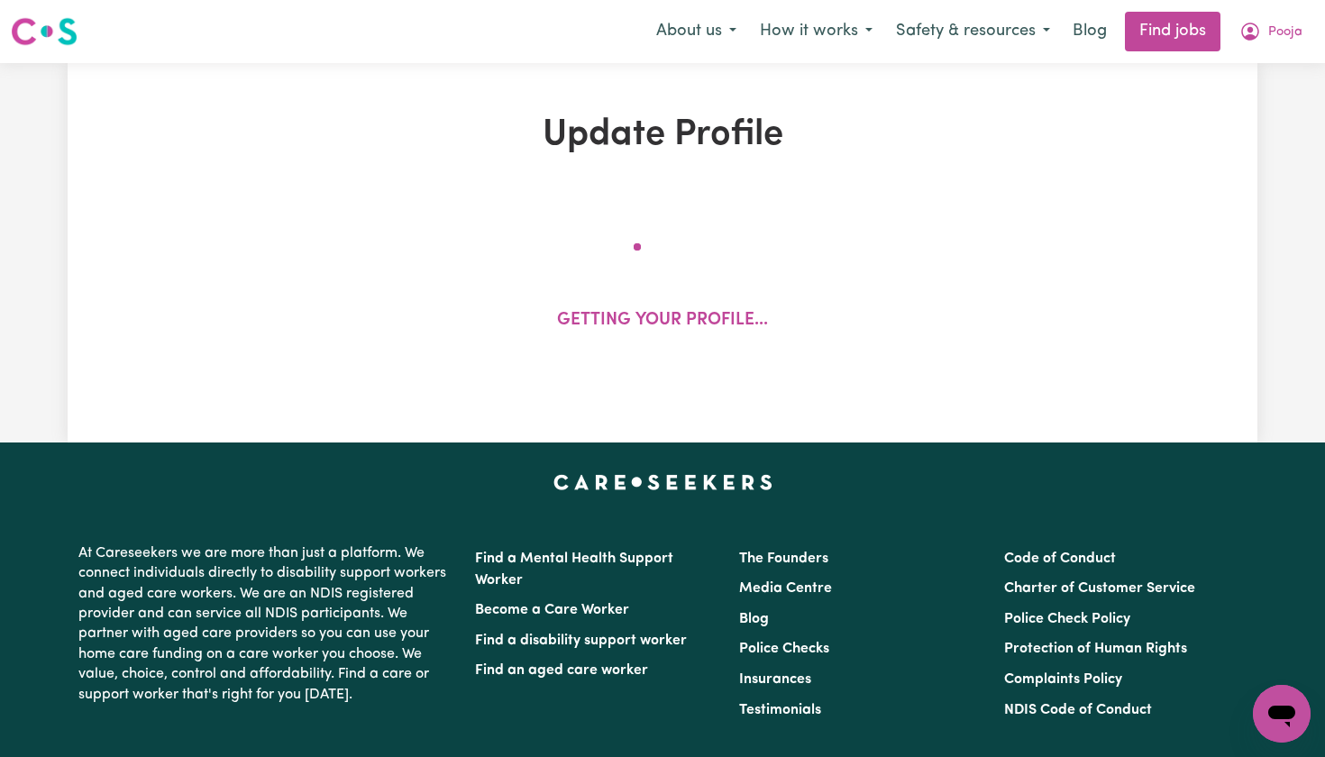
select select "Certificate III (Individual Support)"
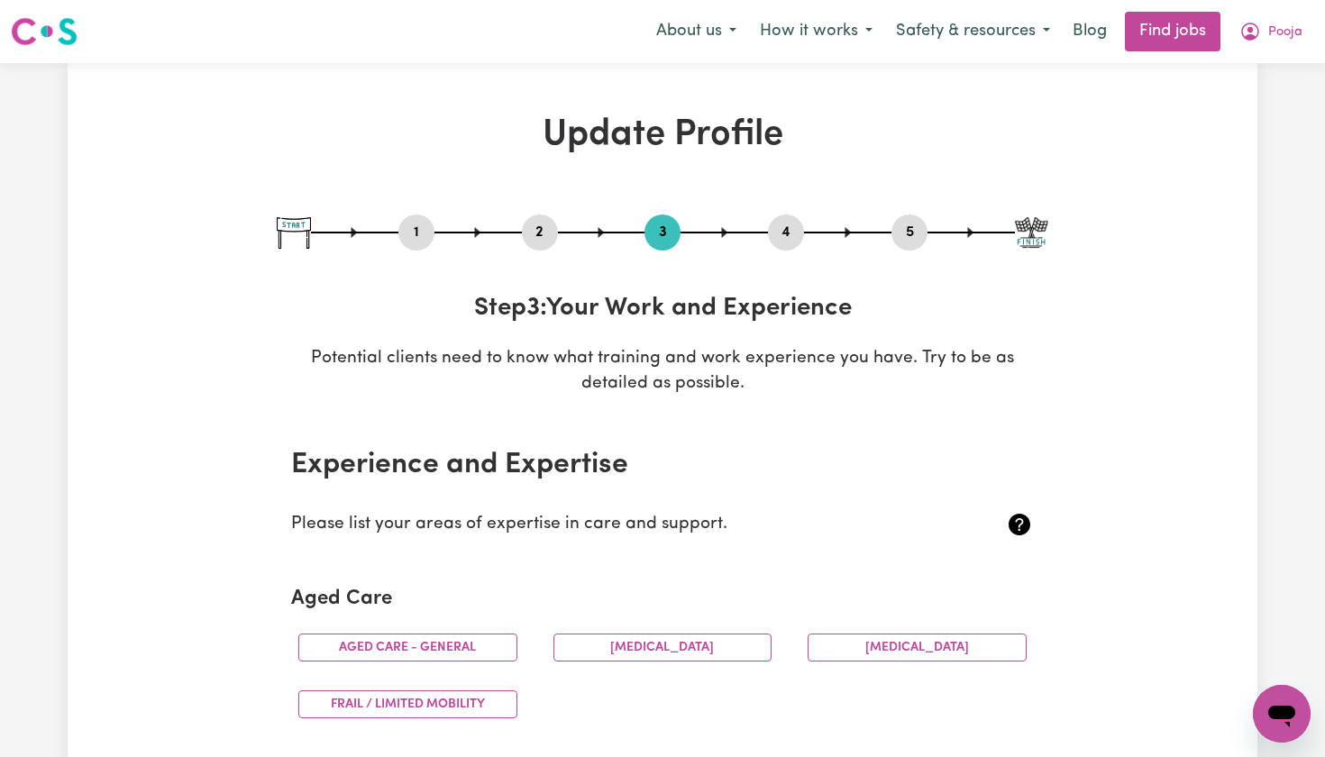
click at [65, 41] on img at bounding box center [44, 31] width 67 height 32
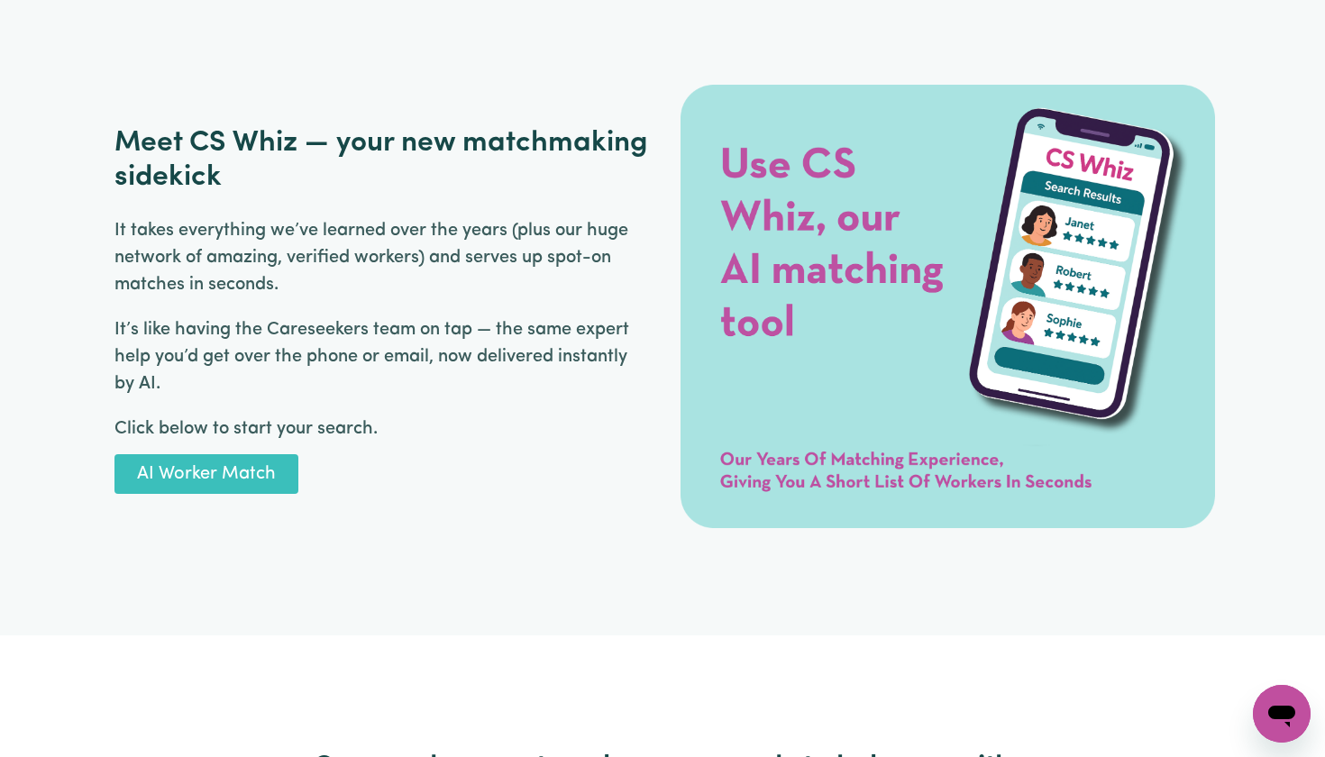
scroll to position [2628, 0]
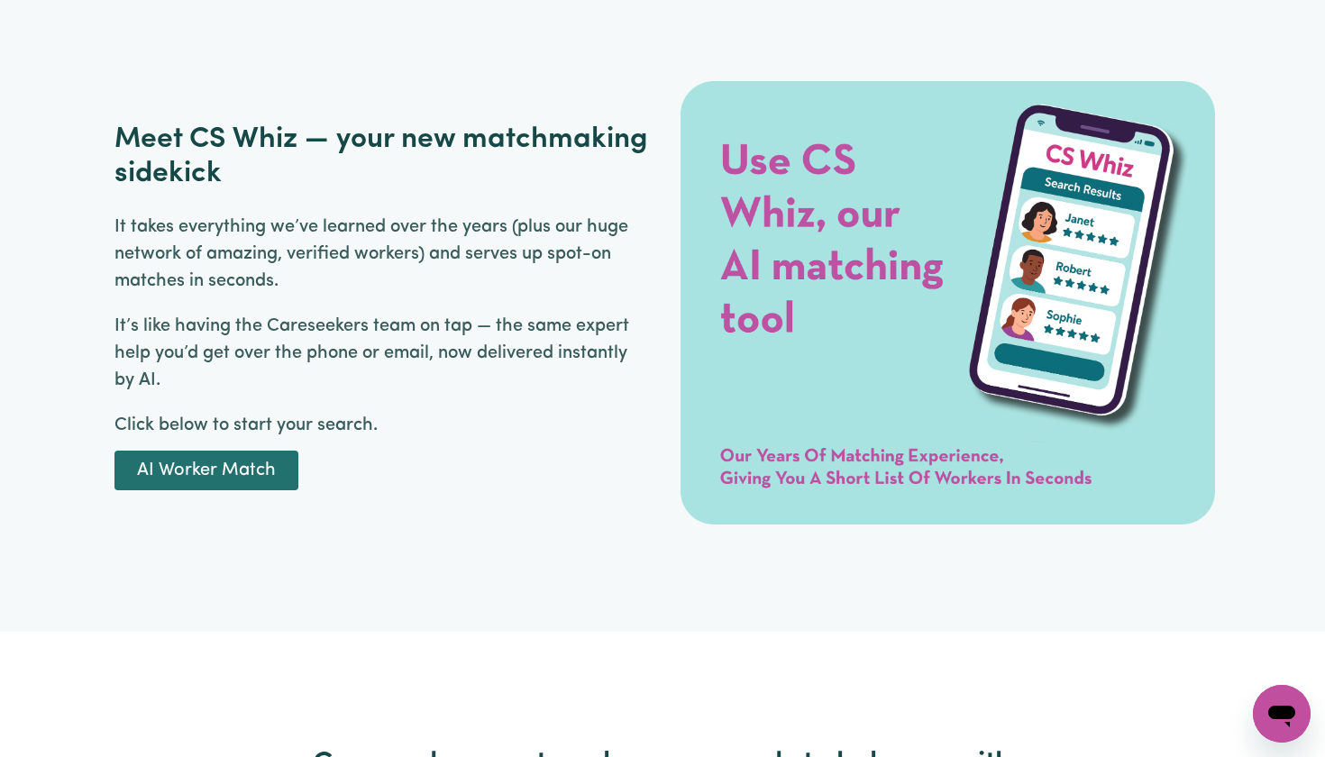
click at [241, 467] on link "AI Worker Match" at bounding box center [206, 471] width 184 height 40
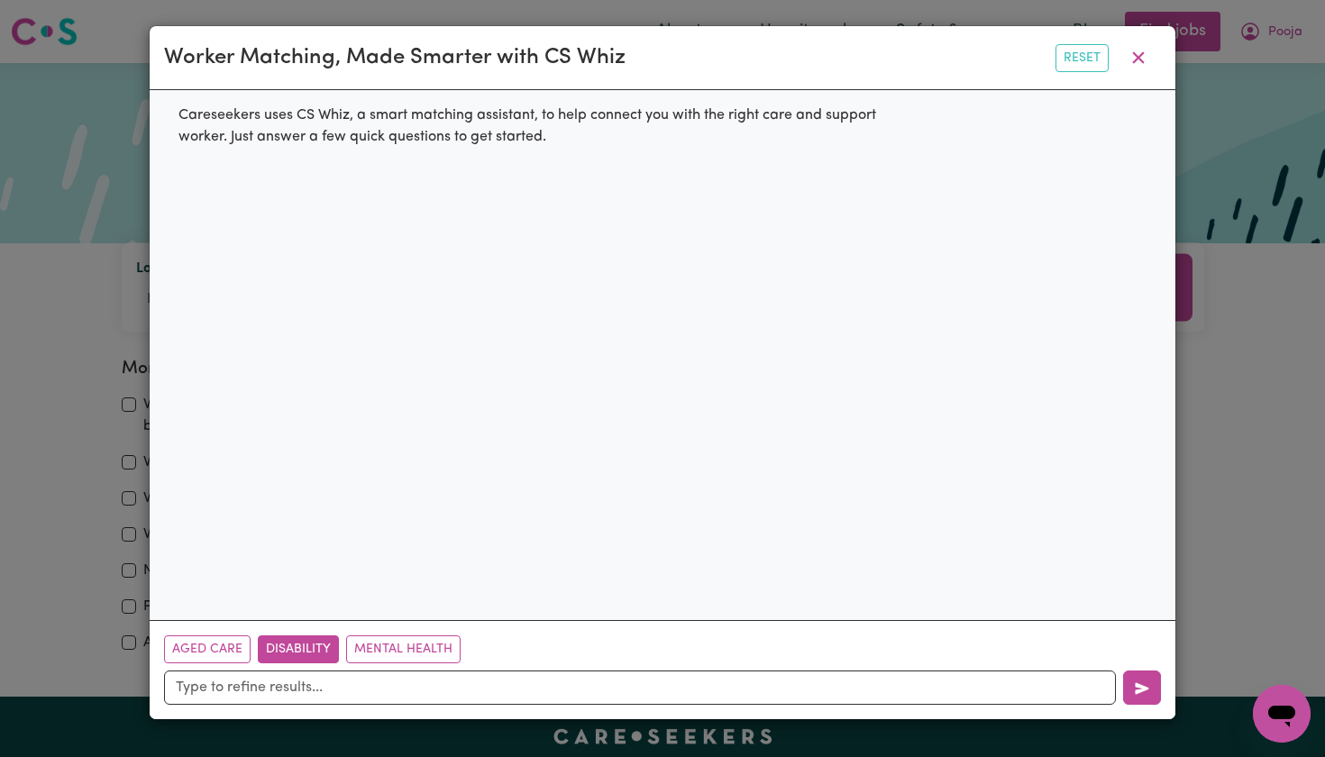
click at [300, 651] on button "Disability" at bounding box center [298, 650] width 81 height 28
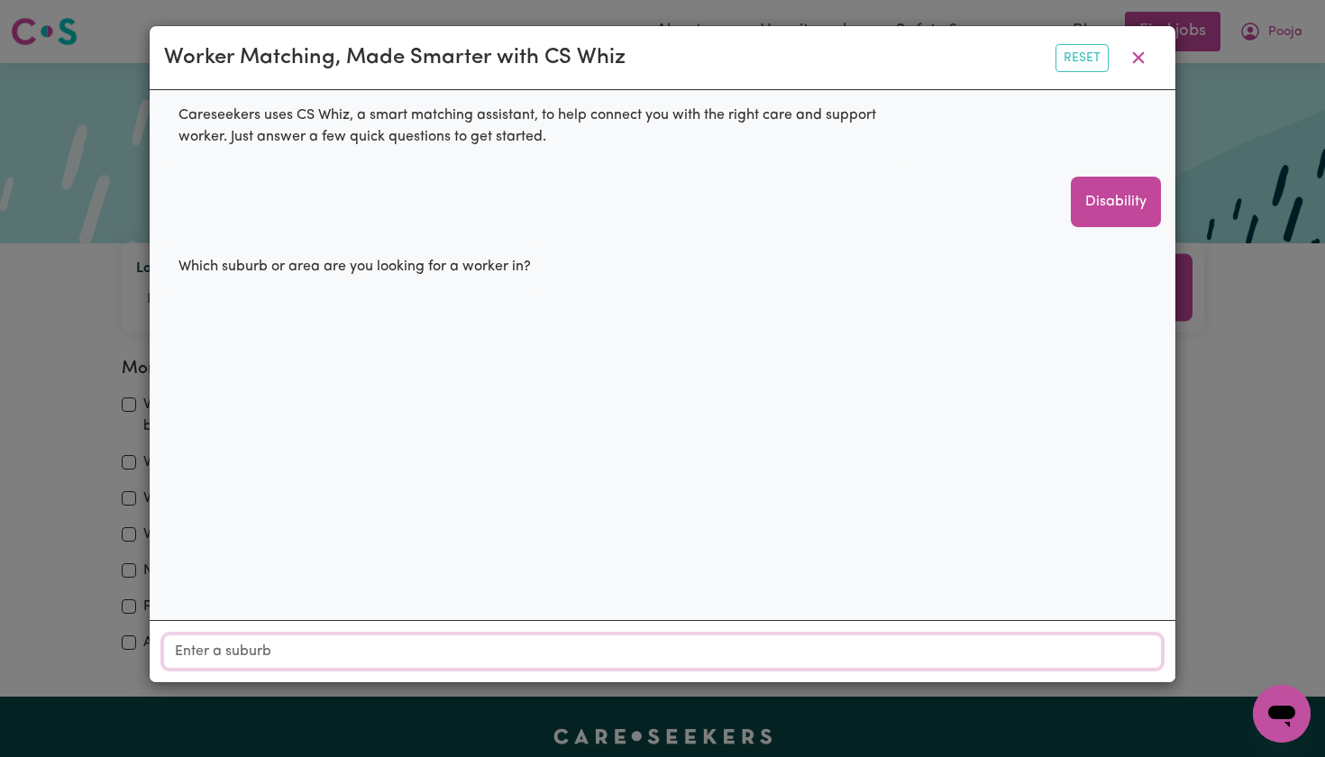
click at [342, 660] on input "Location" at bounding box center [662, 652] width 997 height 32
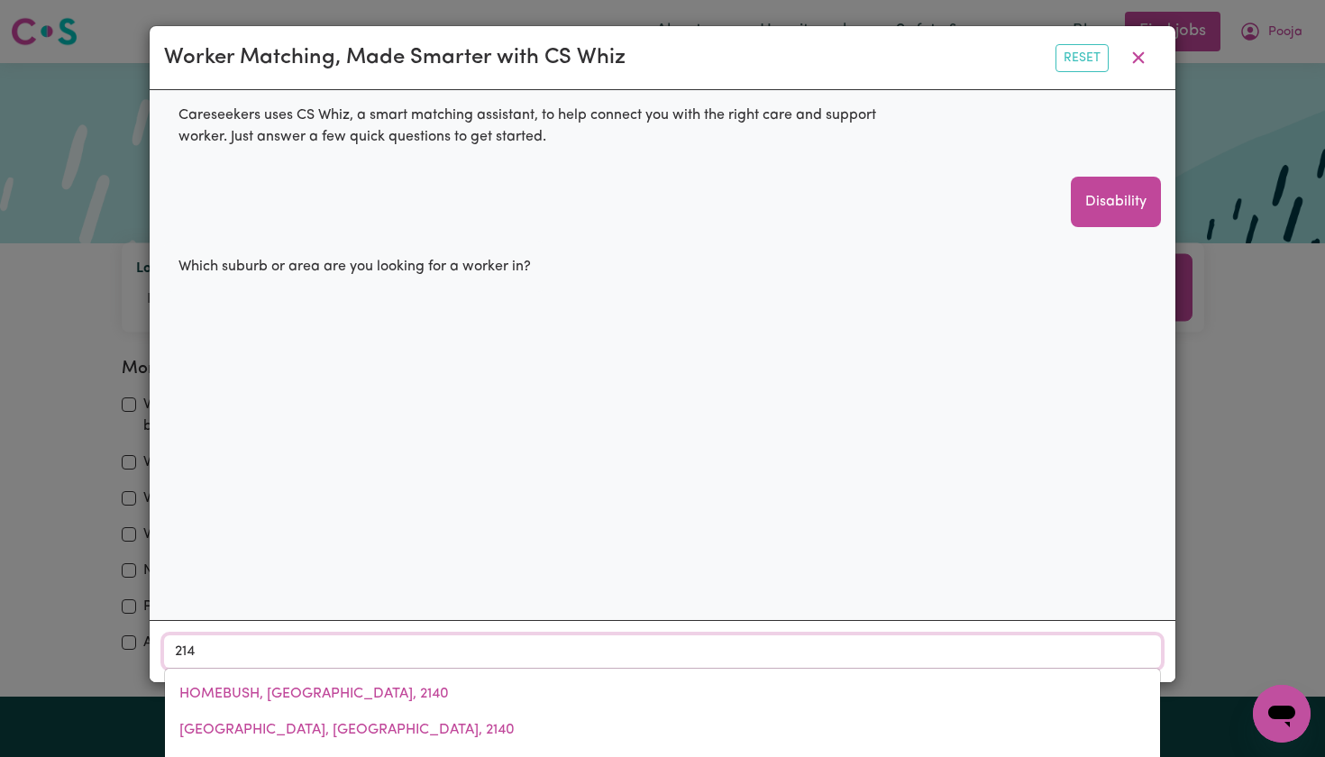
type input "2148"
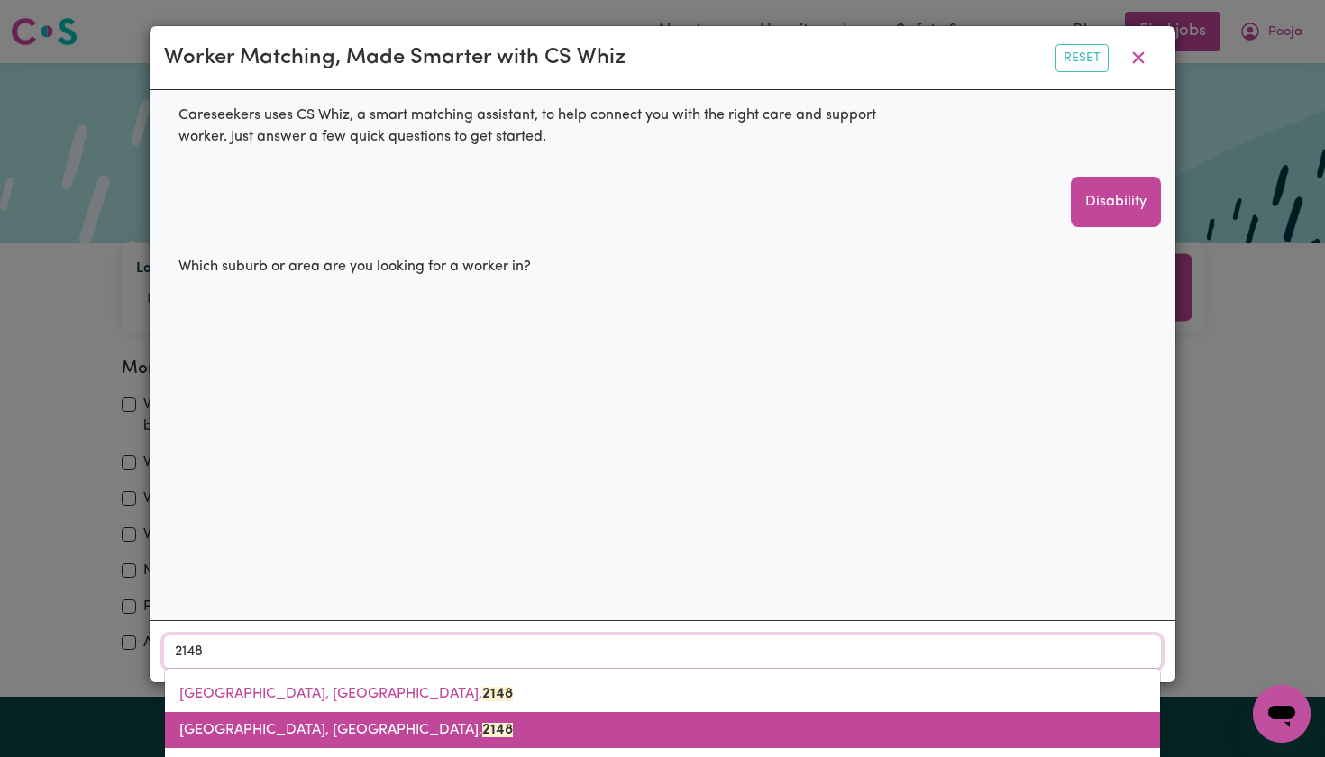
click at [296, 686] on link "BLACKTOWN, New South Wales, 2148" at bounding box center [662, 730] width 995 height 36
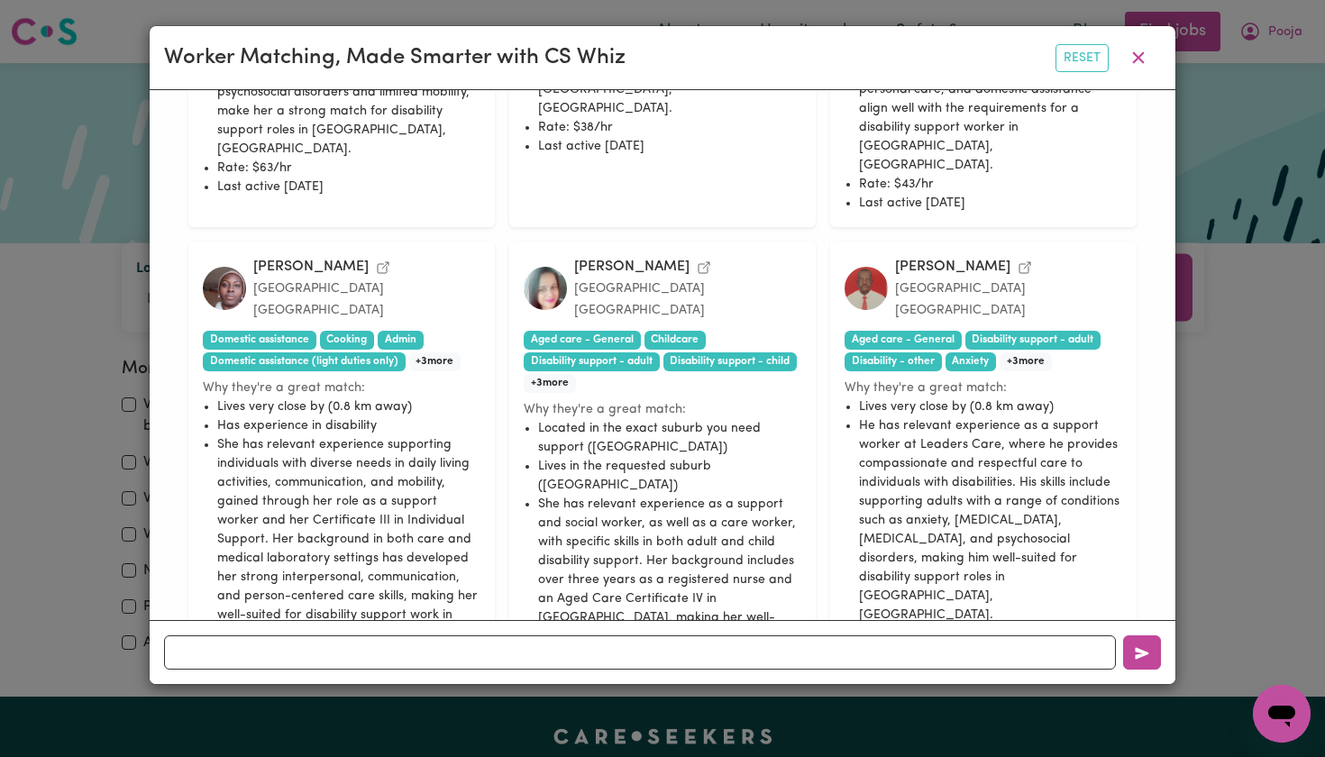
scroll to position [846, 0]
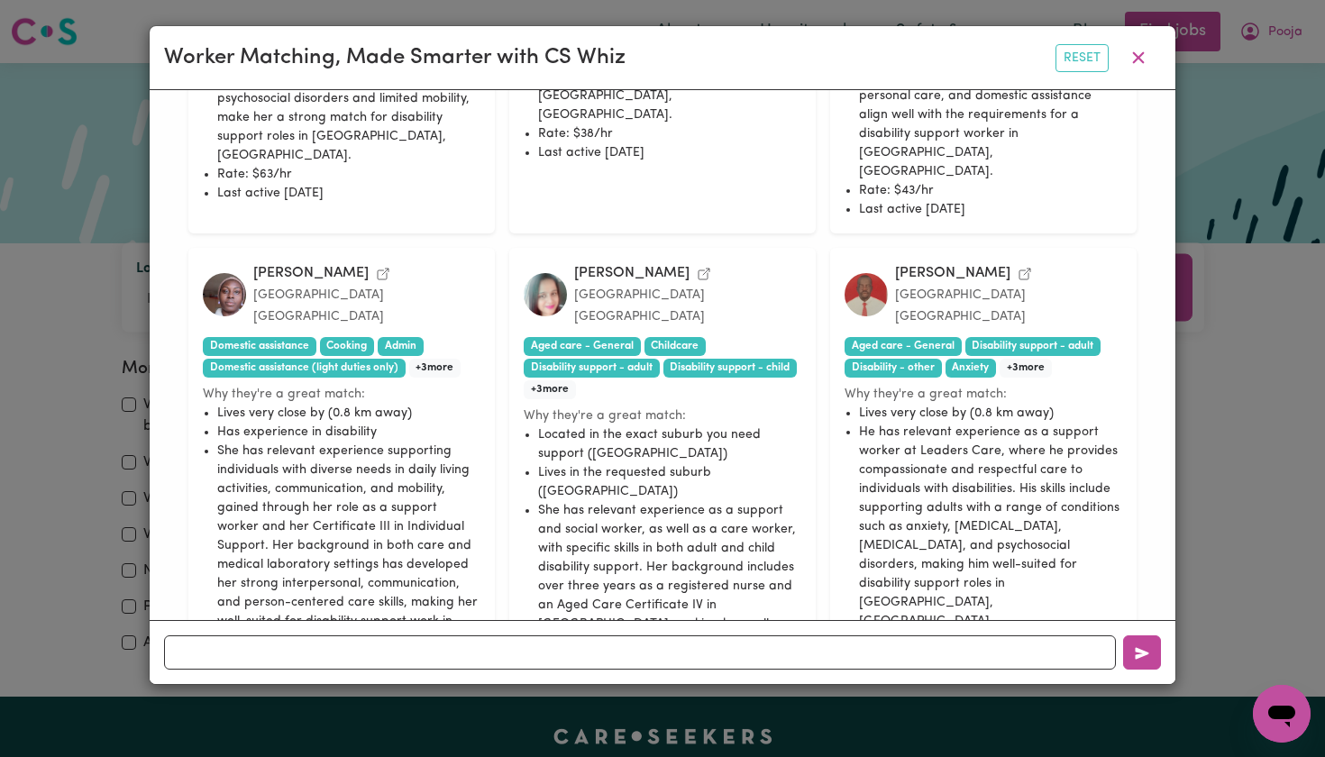
click at [697, 267] on icon "View Kamaljot K.'s profile" at bounding box center [704, 274] width 14 height 14
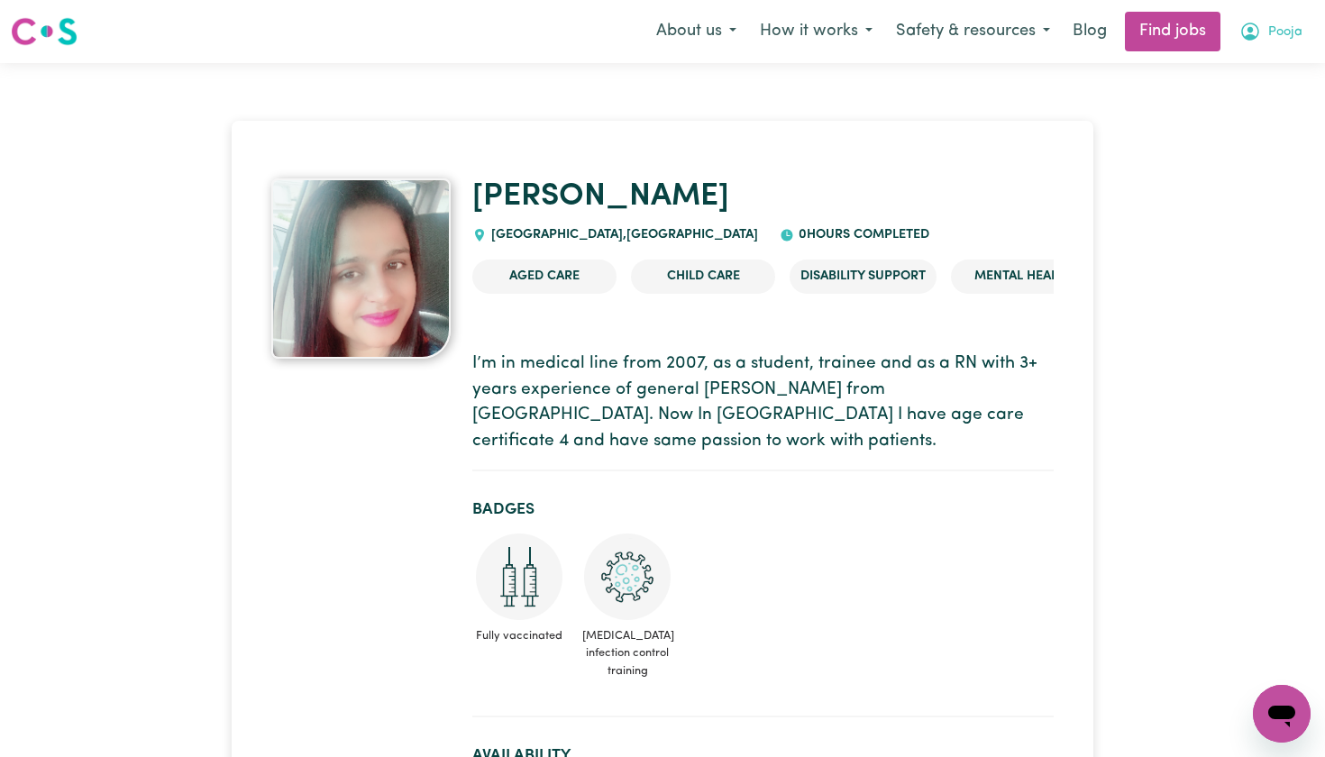
click at [1259, 23] on icon "My Account" at bounding box center [1251, 32] width 22 height 22
click at [1244, 76] on link "My Account" at bounding box center [1242, 70] width 142 height 34
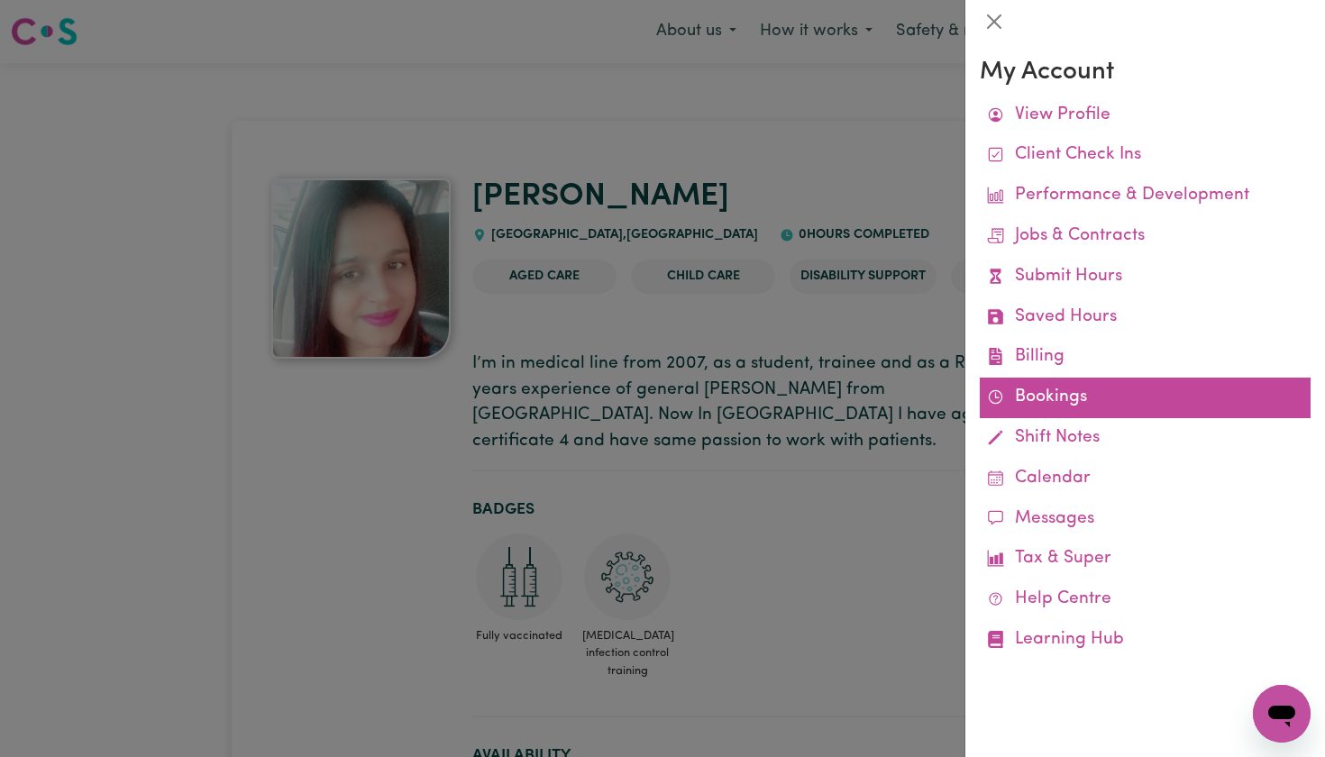
click at [1048, 380] on link "Bookings" at bounding box center [1145, 398] width 331 height 41
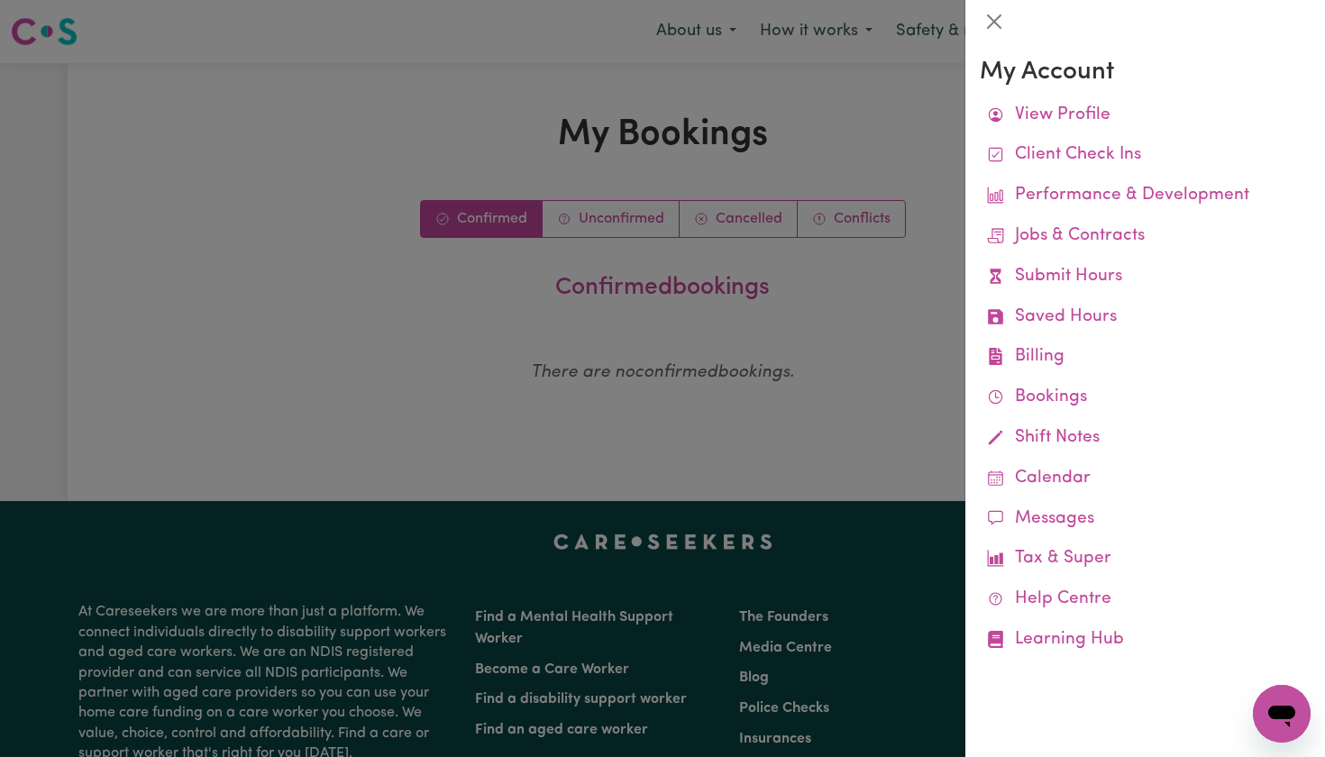
click at [861, 349] on div at bounding box center [662, 378] width 1325 height 757
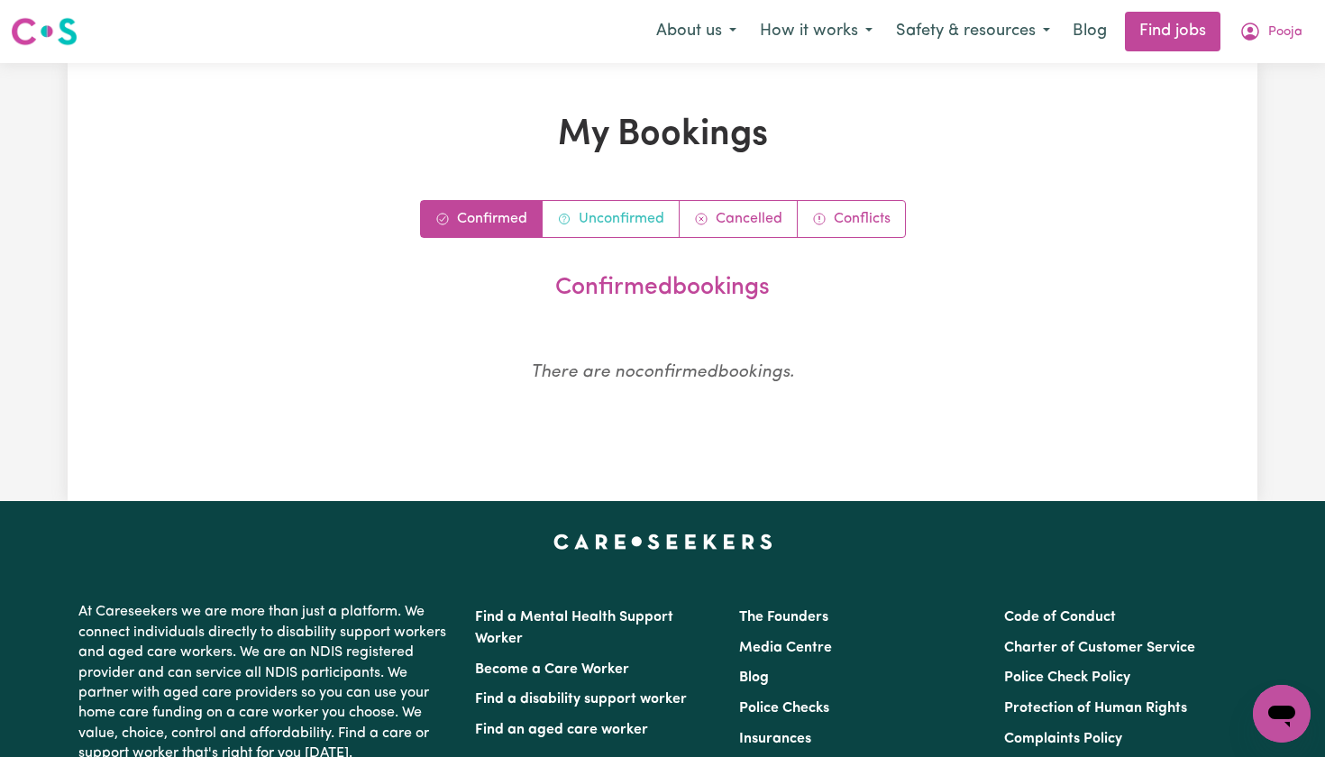
click at [654, 214] on link "Unconfirmed" at bounding box center [611, 219] width 137 height 36
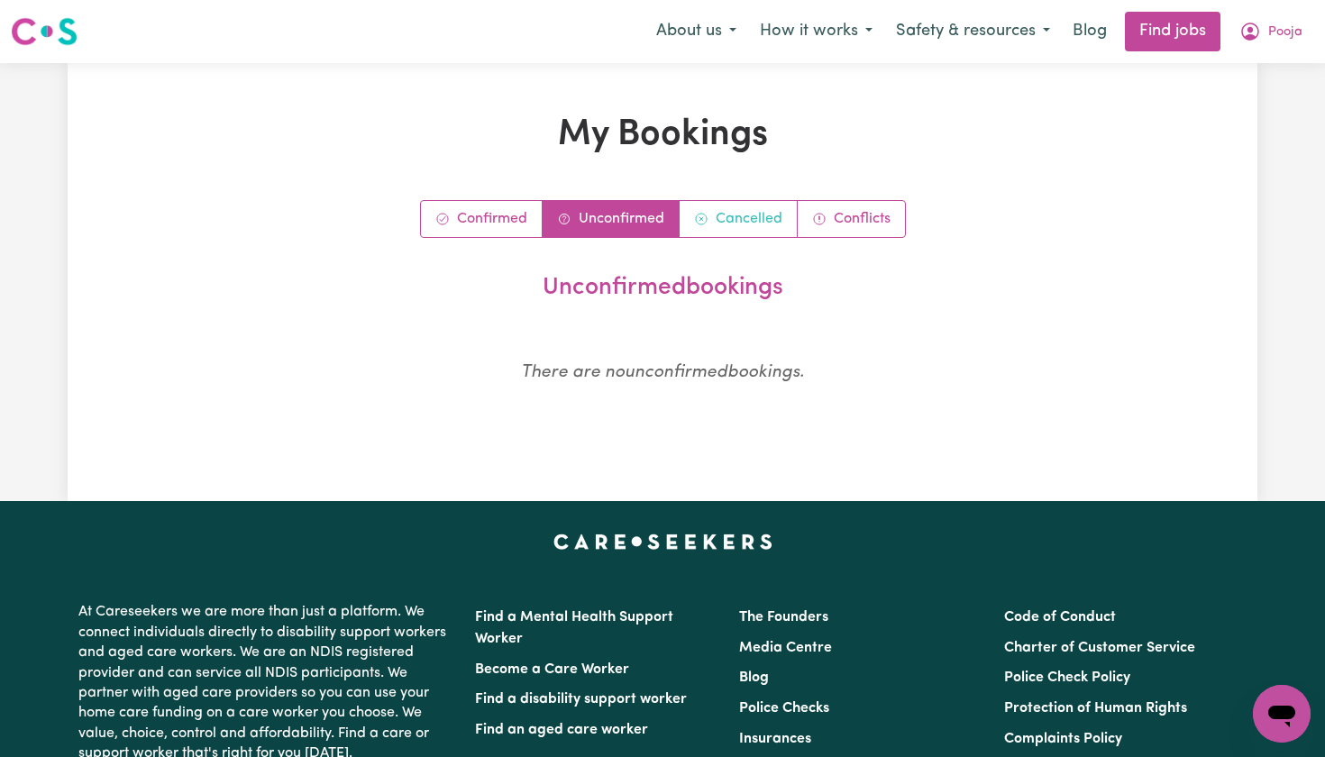
click at [752, 220] on link "Cancelled" at bounding box center [739, 219] width 118 height 36
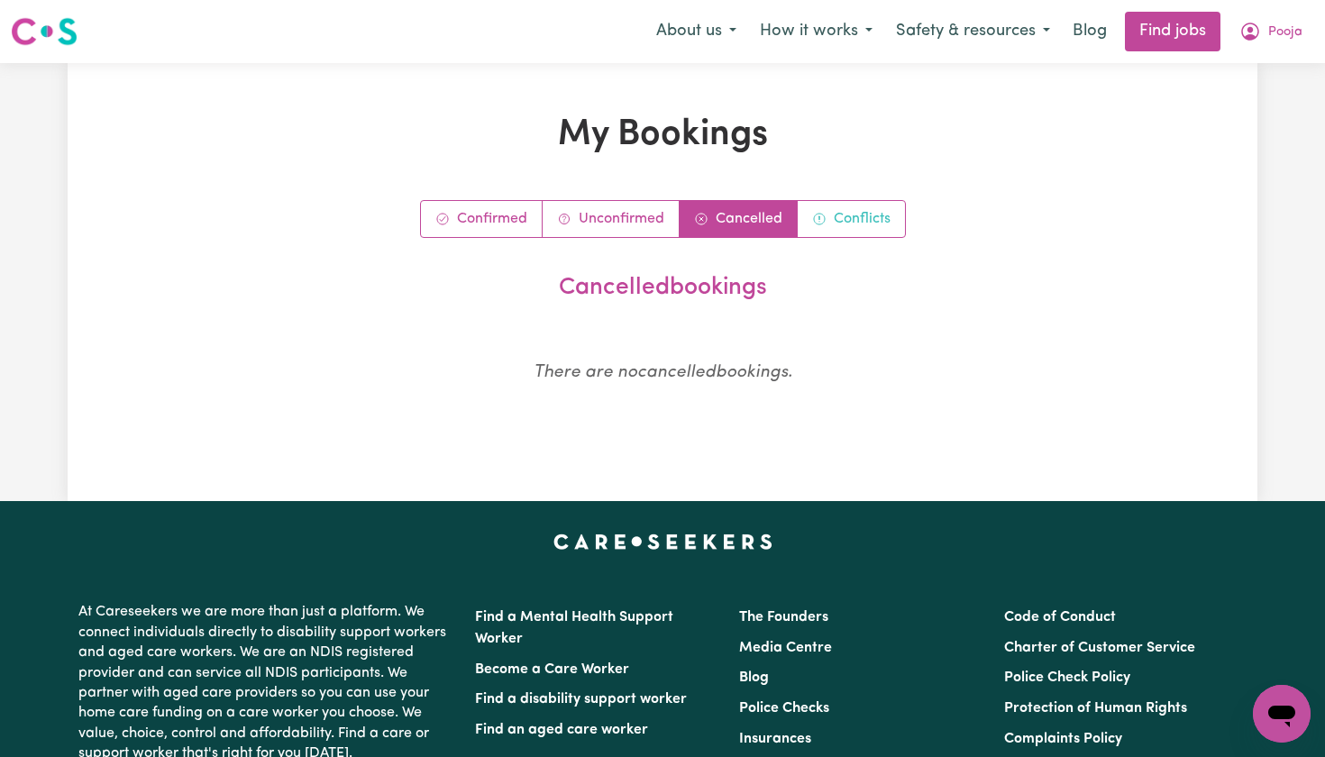
click at [850, 218] on link "Conflicts" at bounding box center [851, 219] width 107 height 36
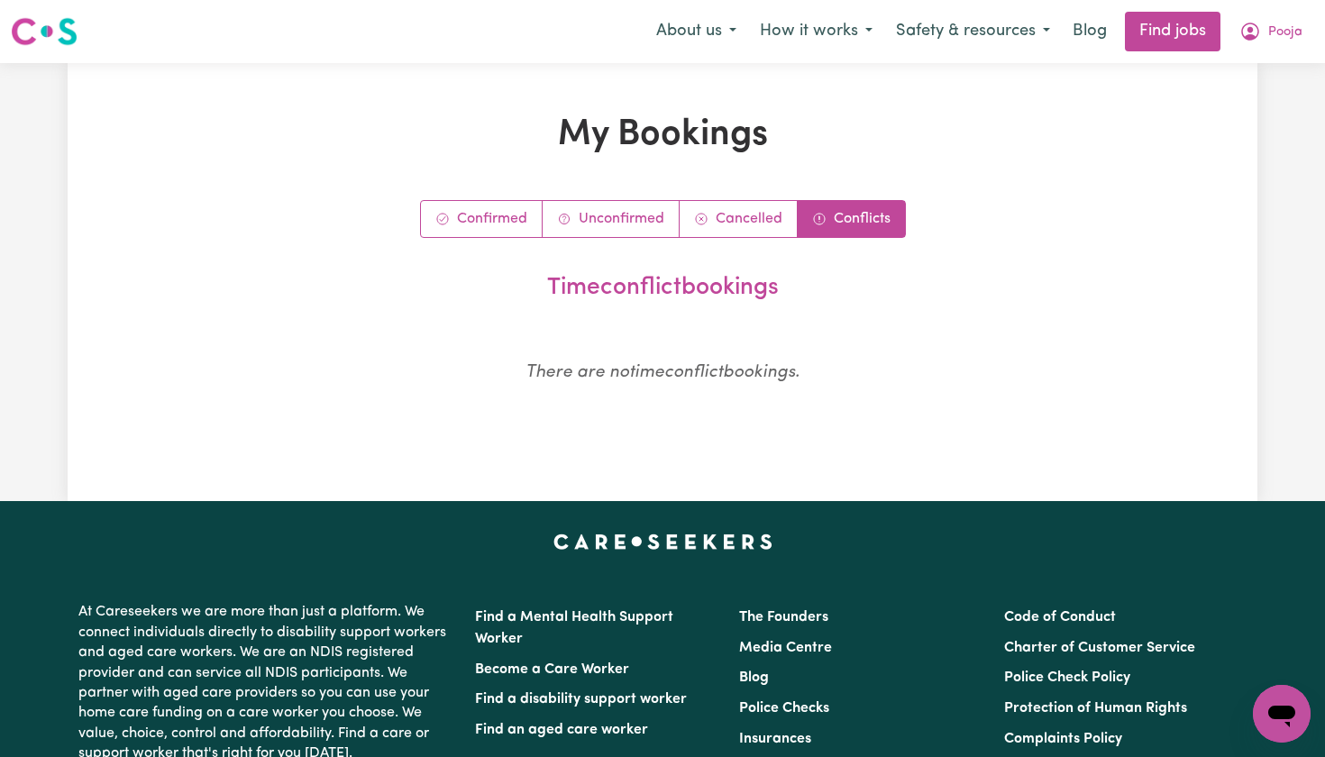
click at [52, 23] on img at bounding box center [44, 31] width 67 height 32
